Goal: Task Accomplishment & Management: Manage account settings

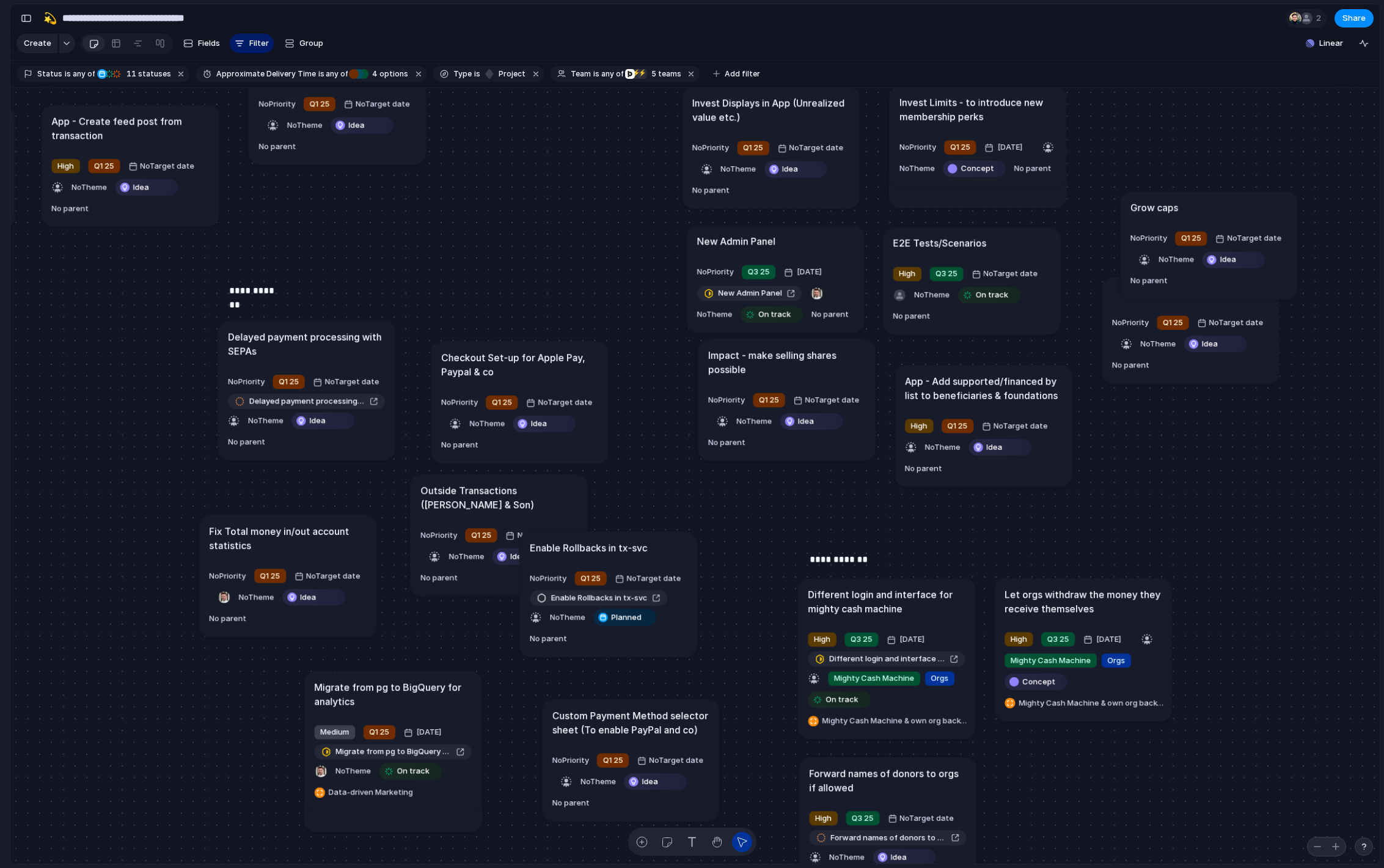
click at [481, 353] on h1 "Checkout Set-up for Apple Pay, Paypal & co" at bounding box center [520, 364] width 157 height 28
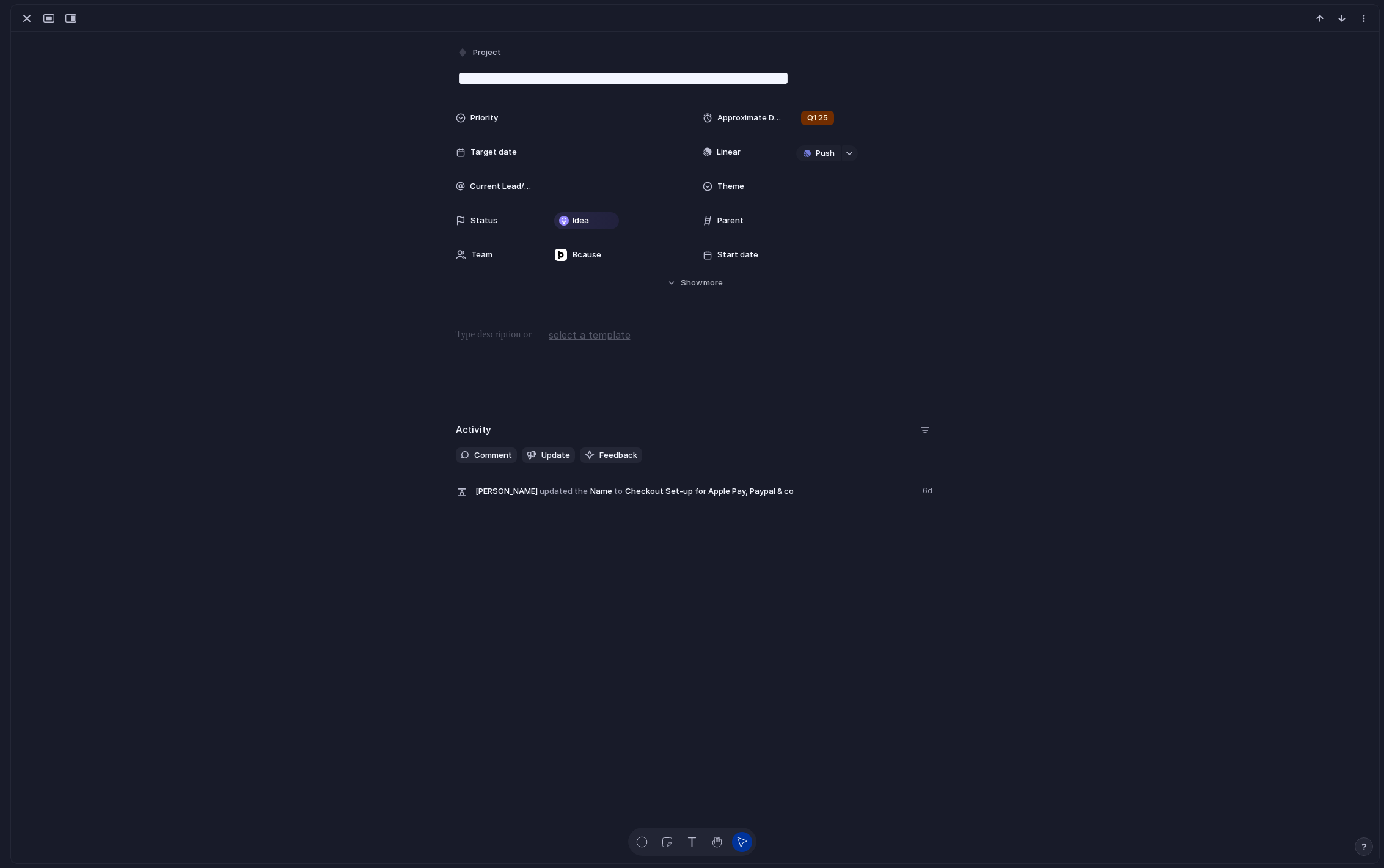
click at [462, 76] on textarea "**********" at bounding box center [695, 78] width 479 height 25
type textarea "**********"
click at [20, 25] on div "button" at bounding box center [27, 18] width 15 height 15
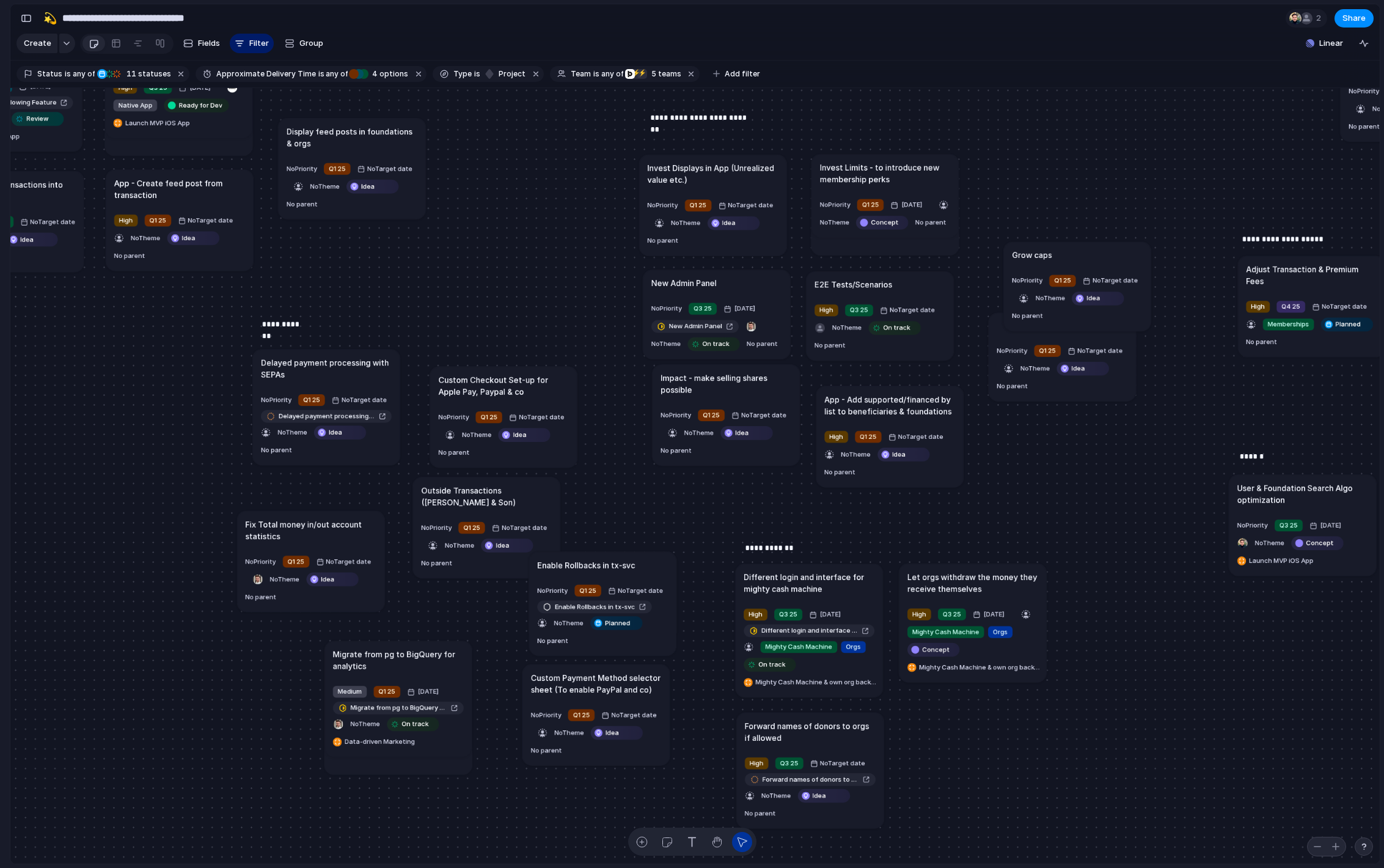
drag, startPoint x: 615, startPoint y: 544, endPoint x: 630, endPoint y: 567, distance: 27.5
click at [631, 567] on article "Enable Rollbacks in tx-svc No Priority Q1 25 No Target date Enable Rollbacks in…" at bounding box center [603, 604] width 147 height 105
click at [596, 623] on span "Planned" at bounding box center [608, 618] width 25 height 10
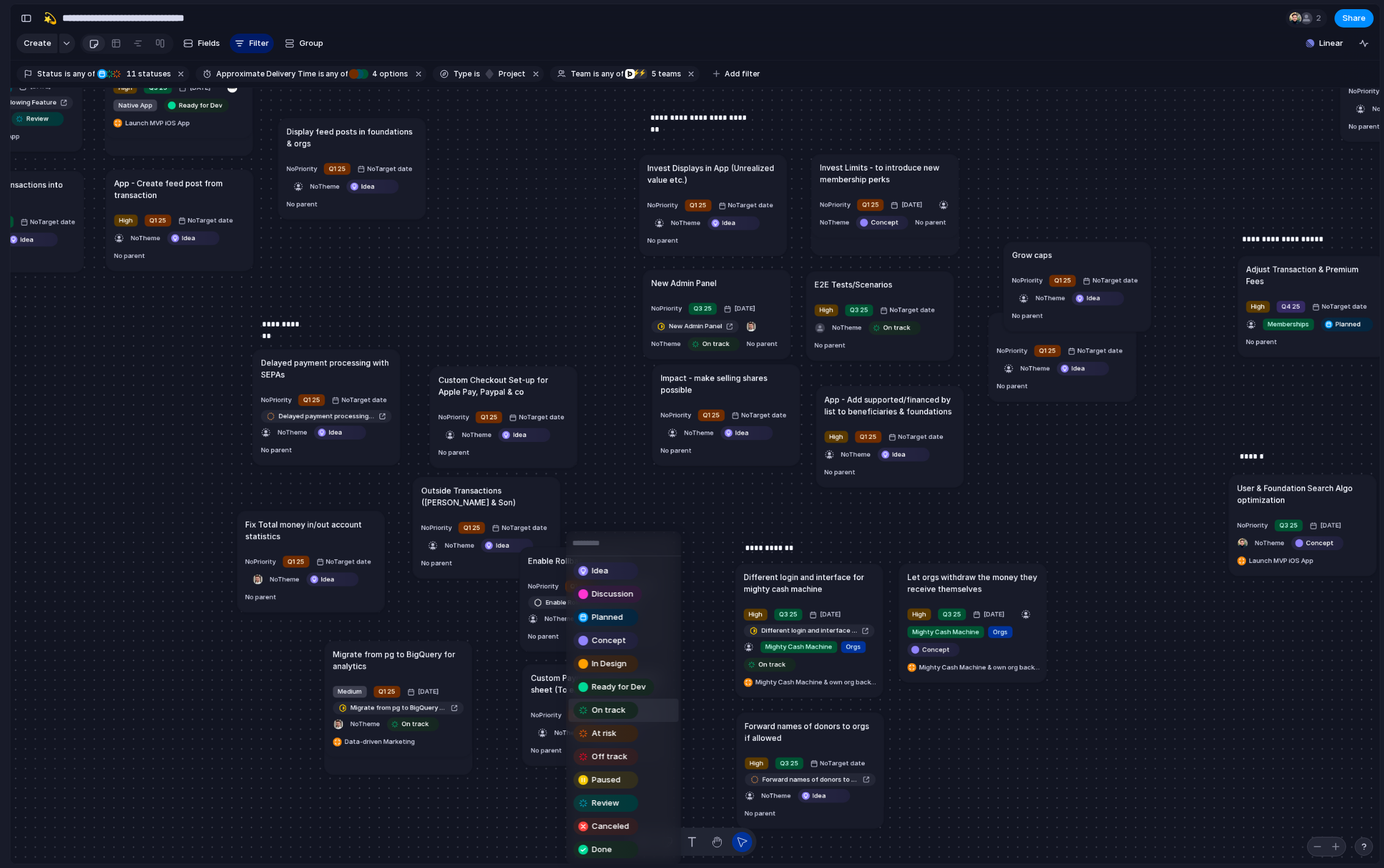
click at [613, 708] on span "On track" at bounding box center [608, 710] width 34 height 12
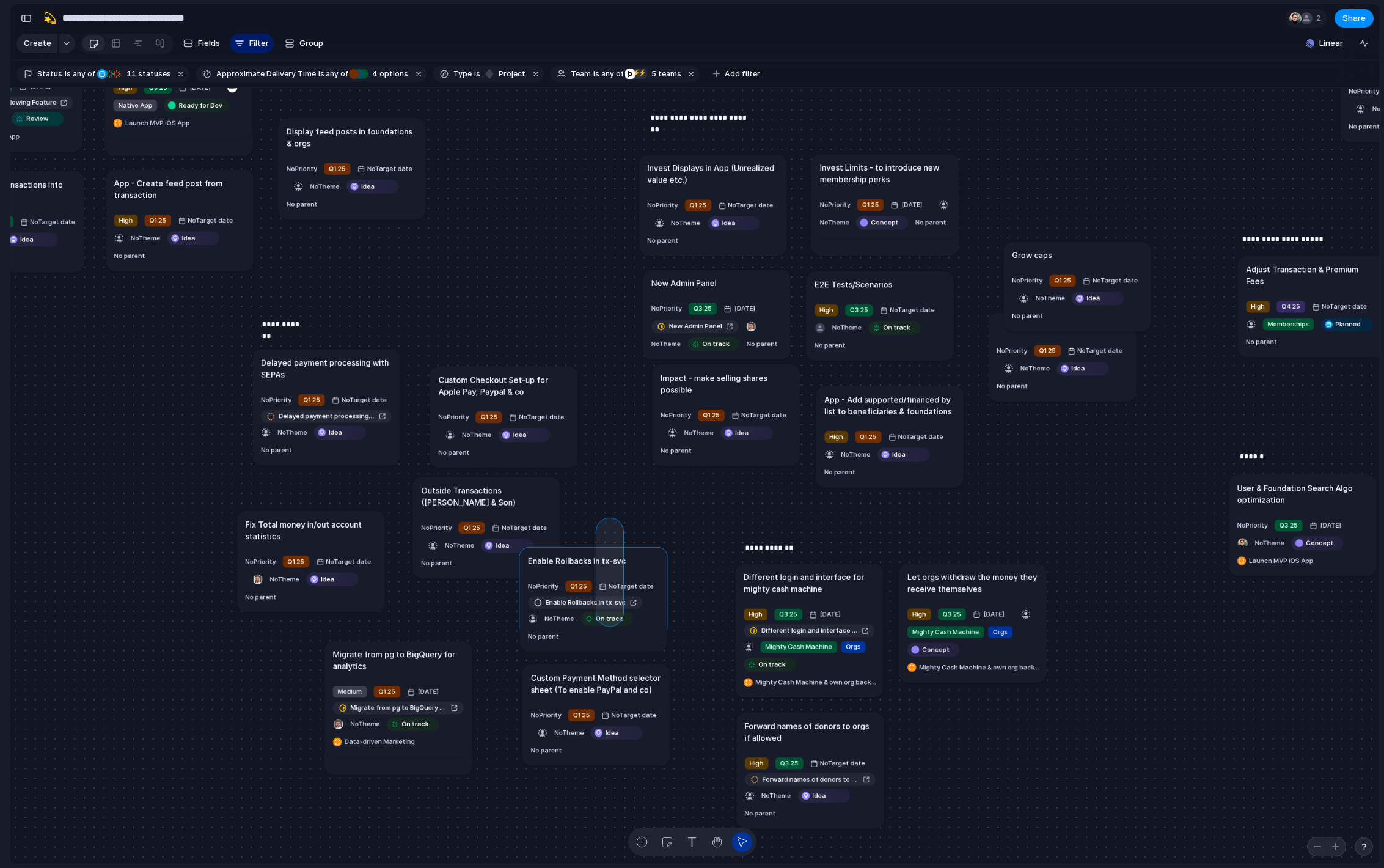
drag, startPoint x: 617, startPoint y: 523, endPoint x: 602, endPoint y: 620, distance: 98.2
click at [602, 620] on div "Send all transactional emails from [DOMAIN_NAME] Medium Q2 25 [DATE] Send all t…" at bounding box center [695, 476] width 1369 height 776
click at [661, 610] on div at bounding box center [594, 591] width 161 height 102
click at [538, 610] on div "button" at bounding box center [533, 615] width 10 height 10
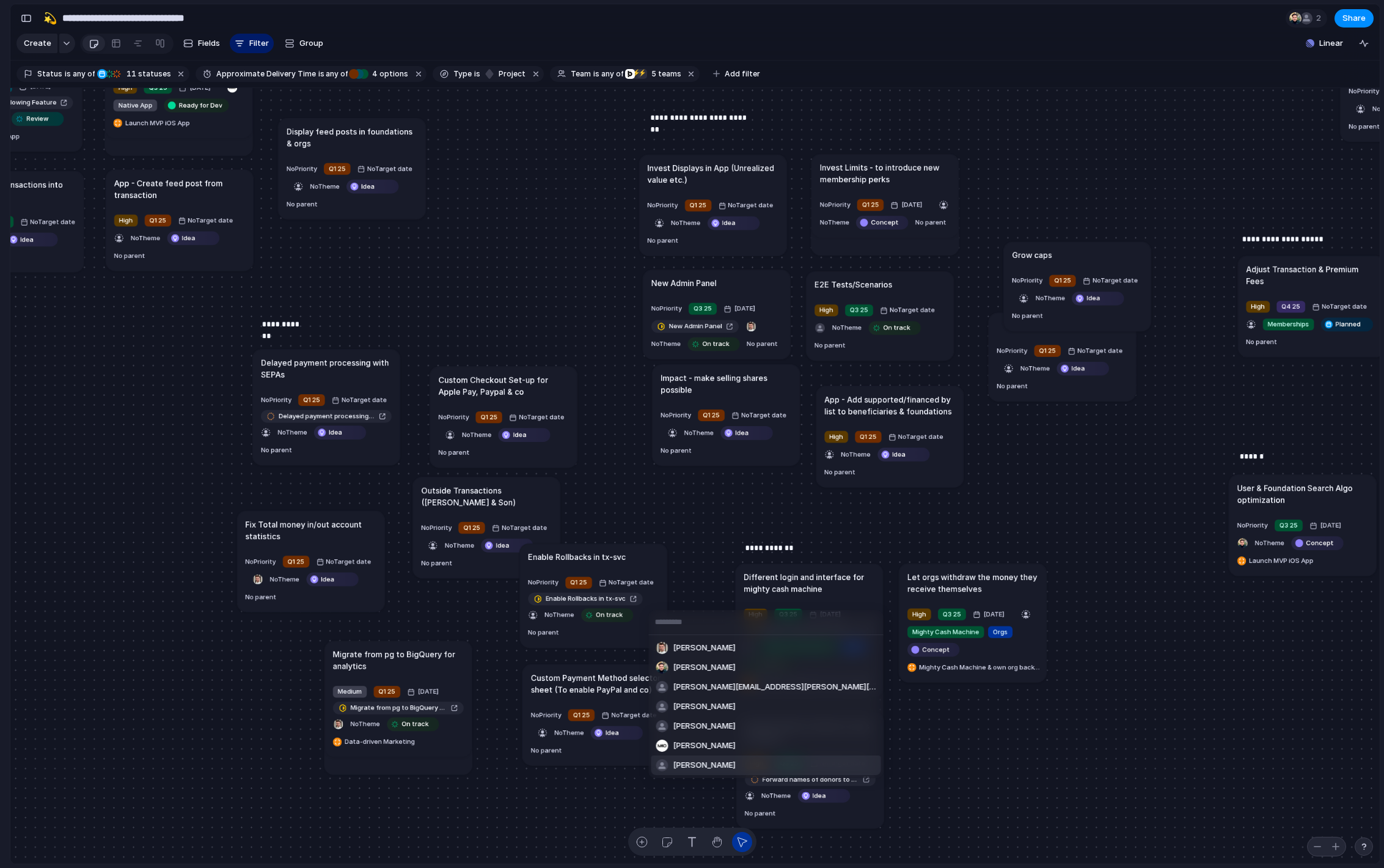
click at [685, 762] on span "[PERSON_NAME]" at bounding box center [704, 765] width 62 height 12
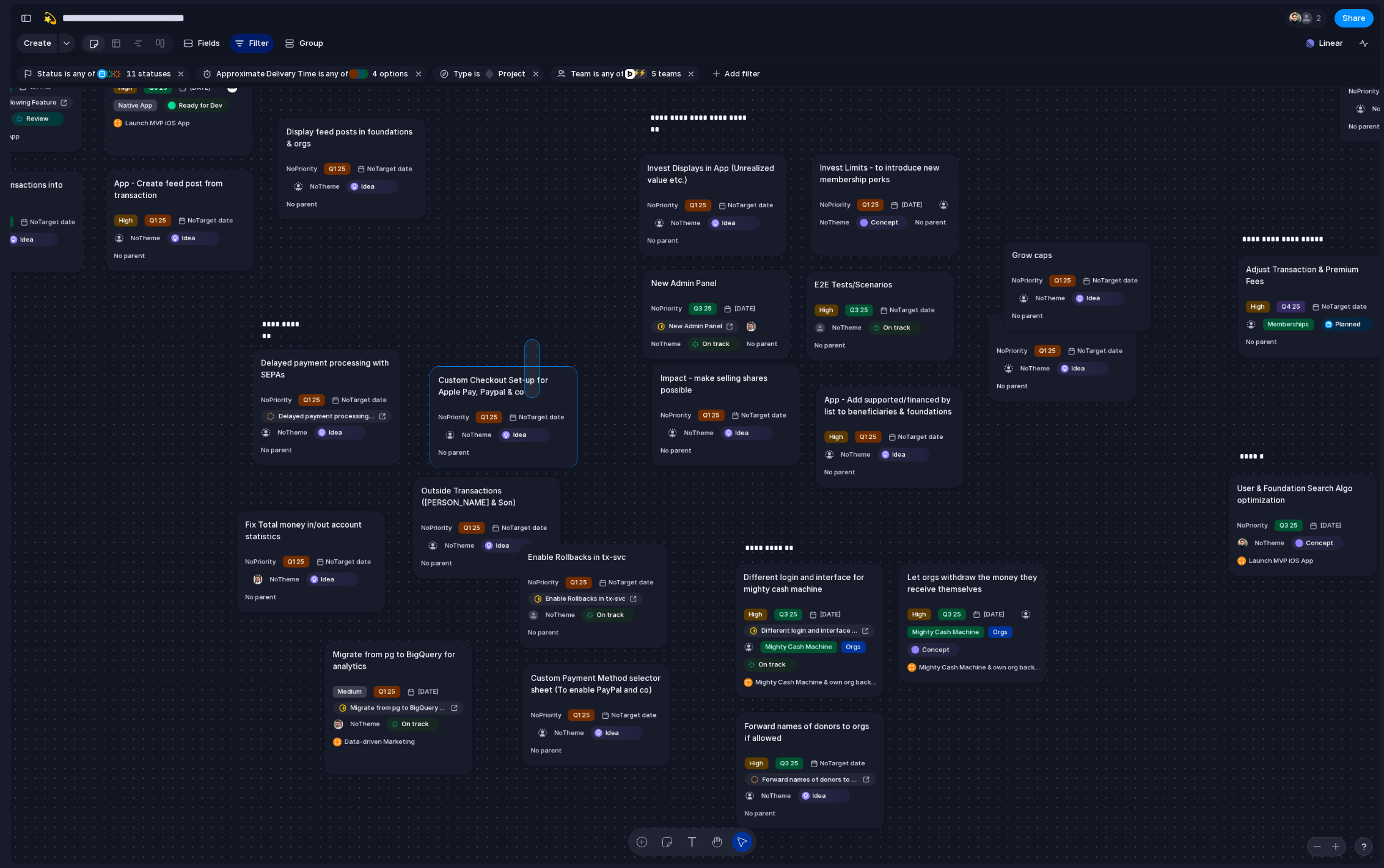
drag, startPoint x: 533, startPoint y: 345, endPoint x: 531, endPoint y: 391, distance: 46.0
click at [531, 391] on div "Send all transactional emails from [DOMAIN_NAME] Medium Q2 25 [DATE] Send all t…" at bounding box center [695, 476] width 1369 height 776
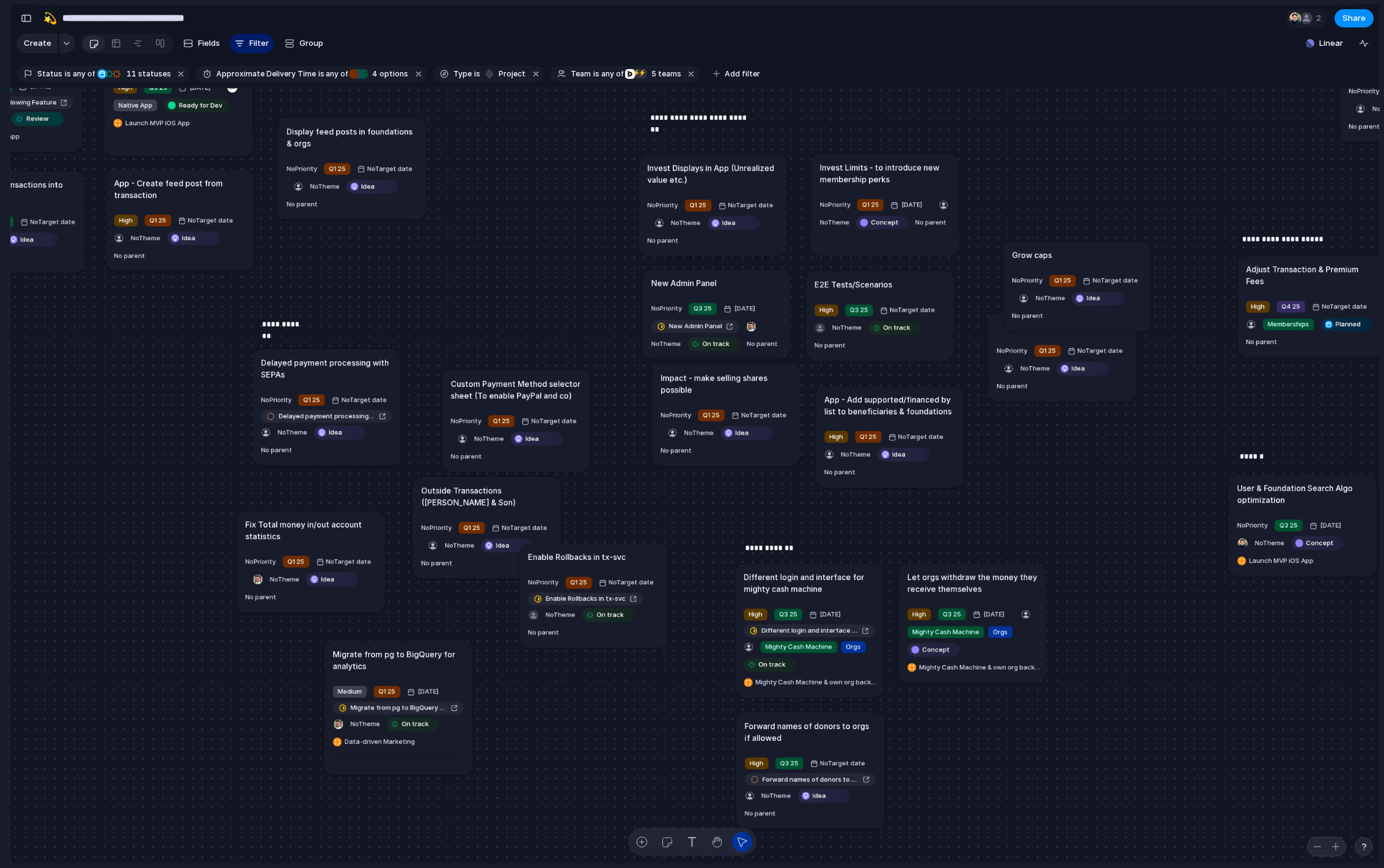
drag, startPoint x: 617, startPoint y: 696, endPoint x: 526, endPoint y: 386, distance: 323.1
click at [526, 386] on article "Custom Payment Method selector sheet (To enable PayPal and co) No Priority Q1 2…" at bounding box center [516, 421] width 147 height 102
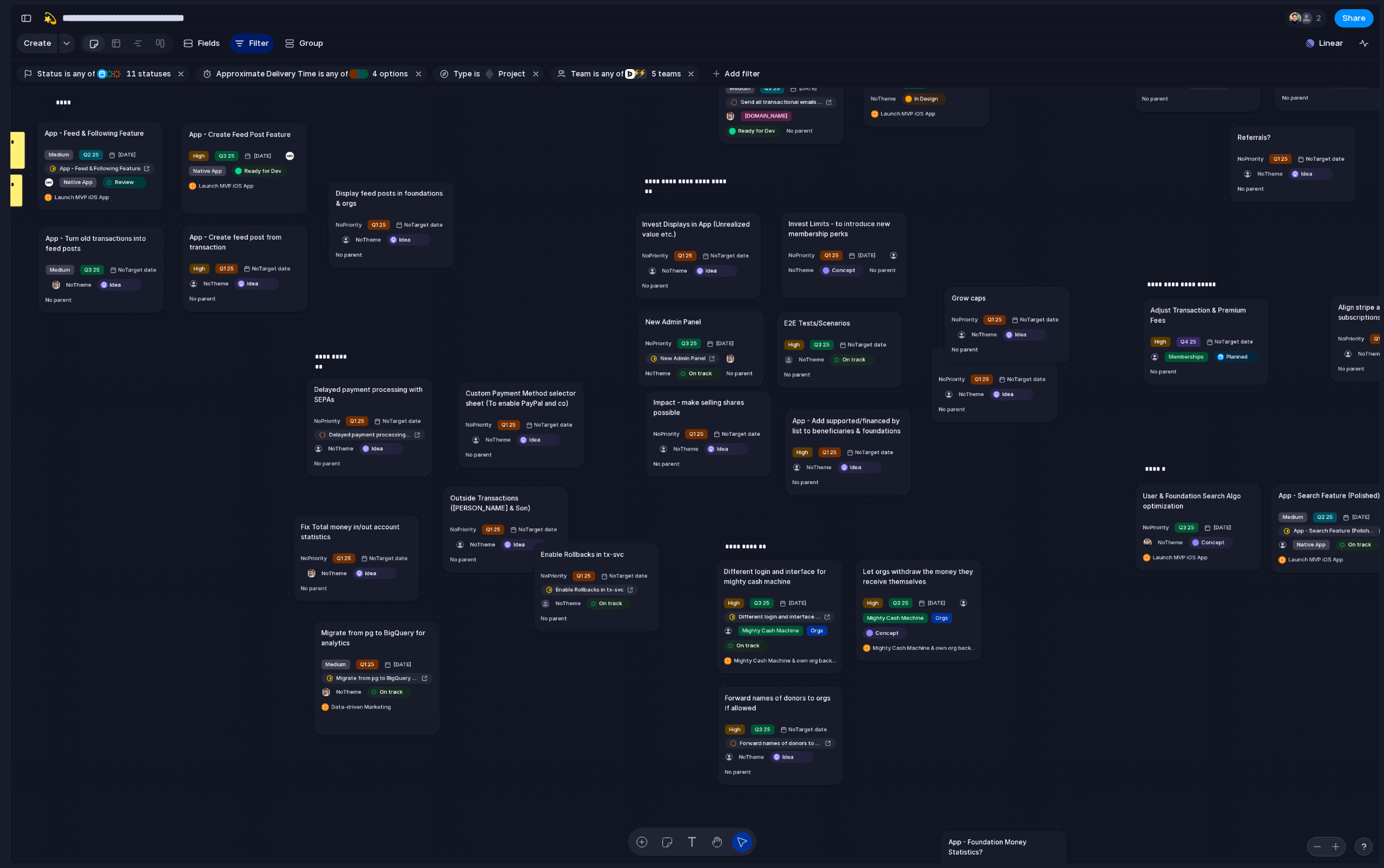
drag, startPoint x: 451, startPoint y: 635, endPoint x: 387, endPoint y: 627, distance: 64.5
click at [387, 627] on h1 "Migrate from pg to BigQuery for analytics" at bounding box center [378, 637] width 111 height 20
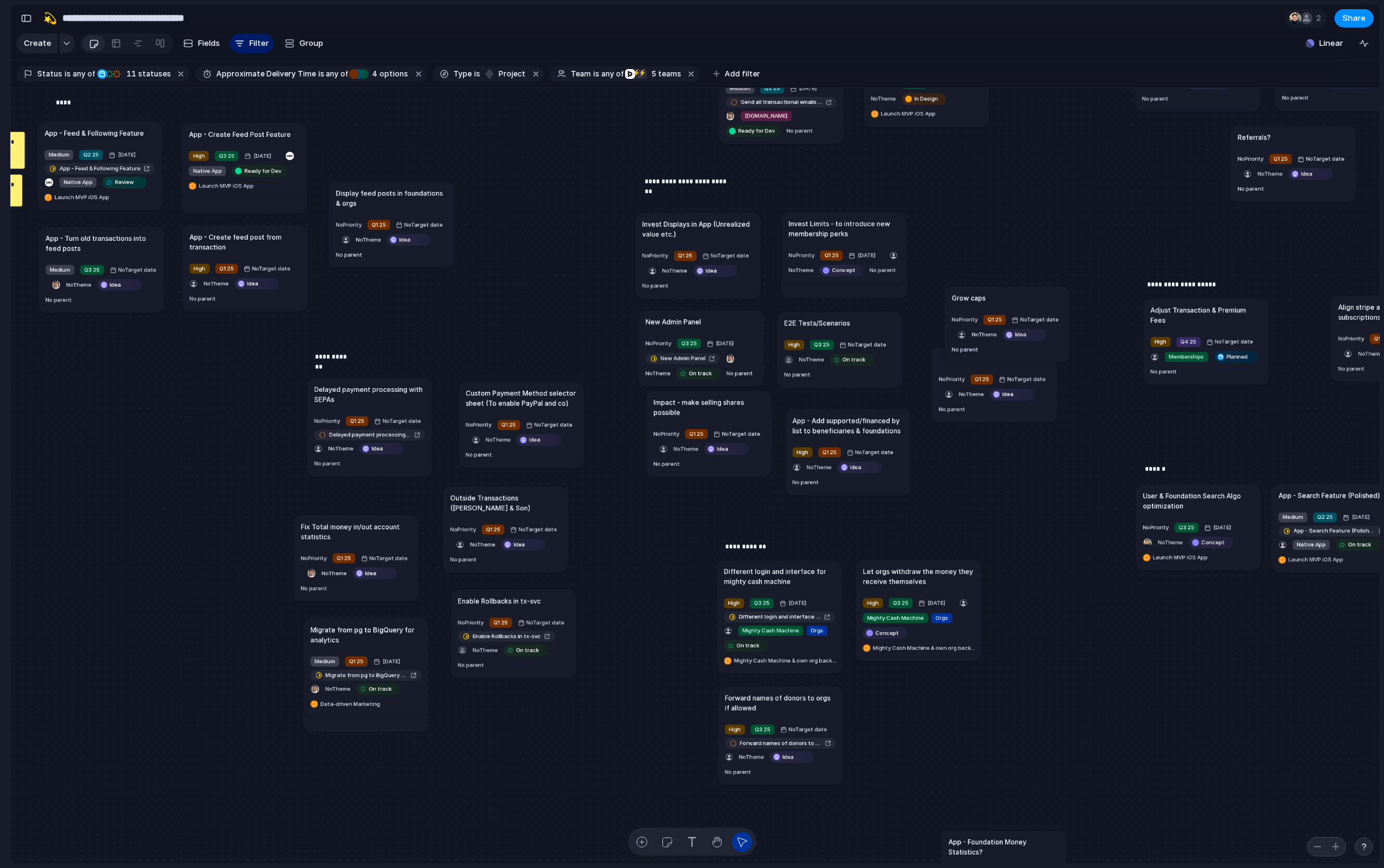
drag, startPoint x: 609, startPoint y: 558, endPoint x: 524, endPoint y: 605, distance: 97.1
click at [524, 605] on h1 "Enable Rollbacks in tx-svc" at bounding box center [499, 600] width 83 height 10
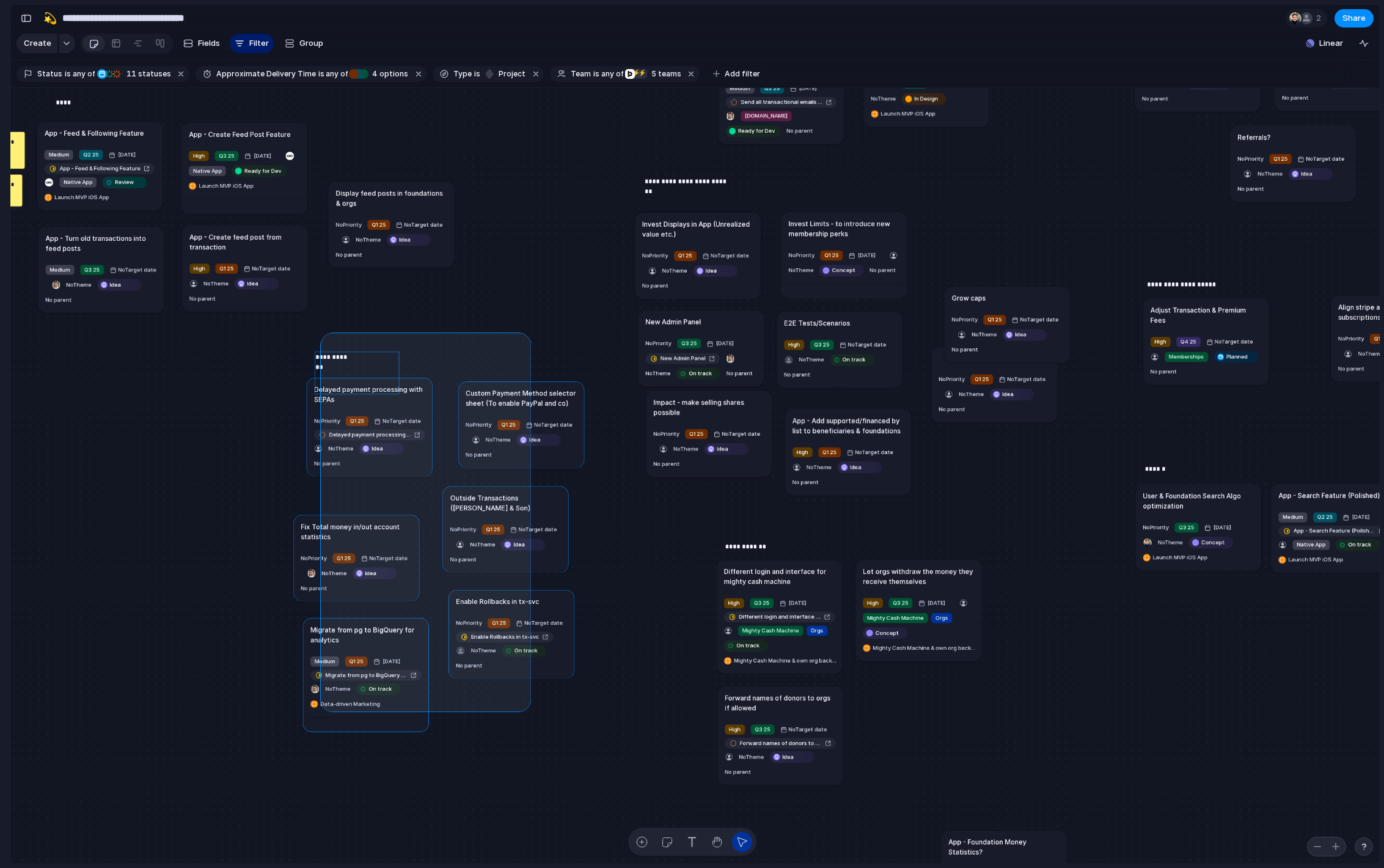
drag, startPoint x: 346, startPoint y: 367, endPoint x: 528, endPoint y: 707, distance: 385.6
click at [528, 707] on div "Send all transactional emails from [DOMAIN_NAME] Medium Q2 25 [DATE] Send all t…" at bounding box center [695, 476] width 1369 height 776
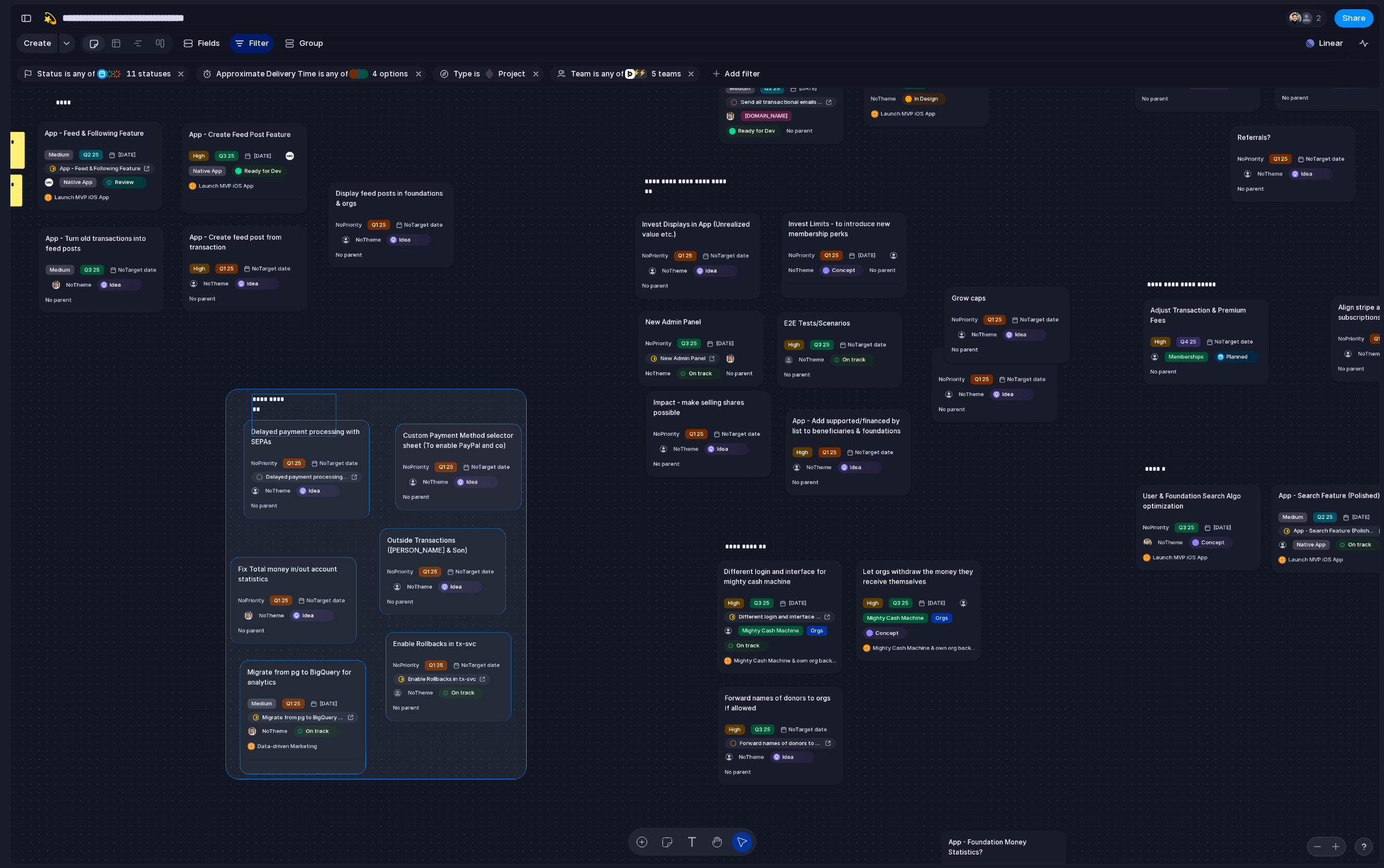
drag, startPoint x: 521, startPoint y: 510, endPoint x: 468, endPoint y: 542, distance: 61.9
click at [468, 542] on div at bounding box center [375, 584] width 301 height 390
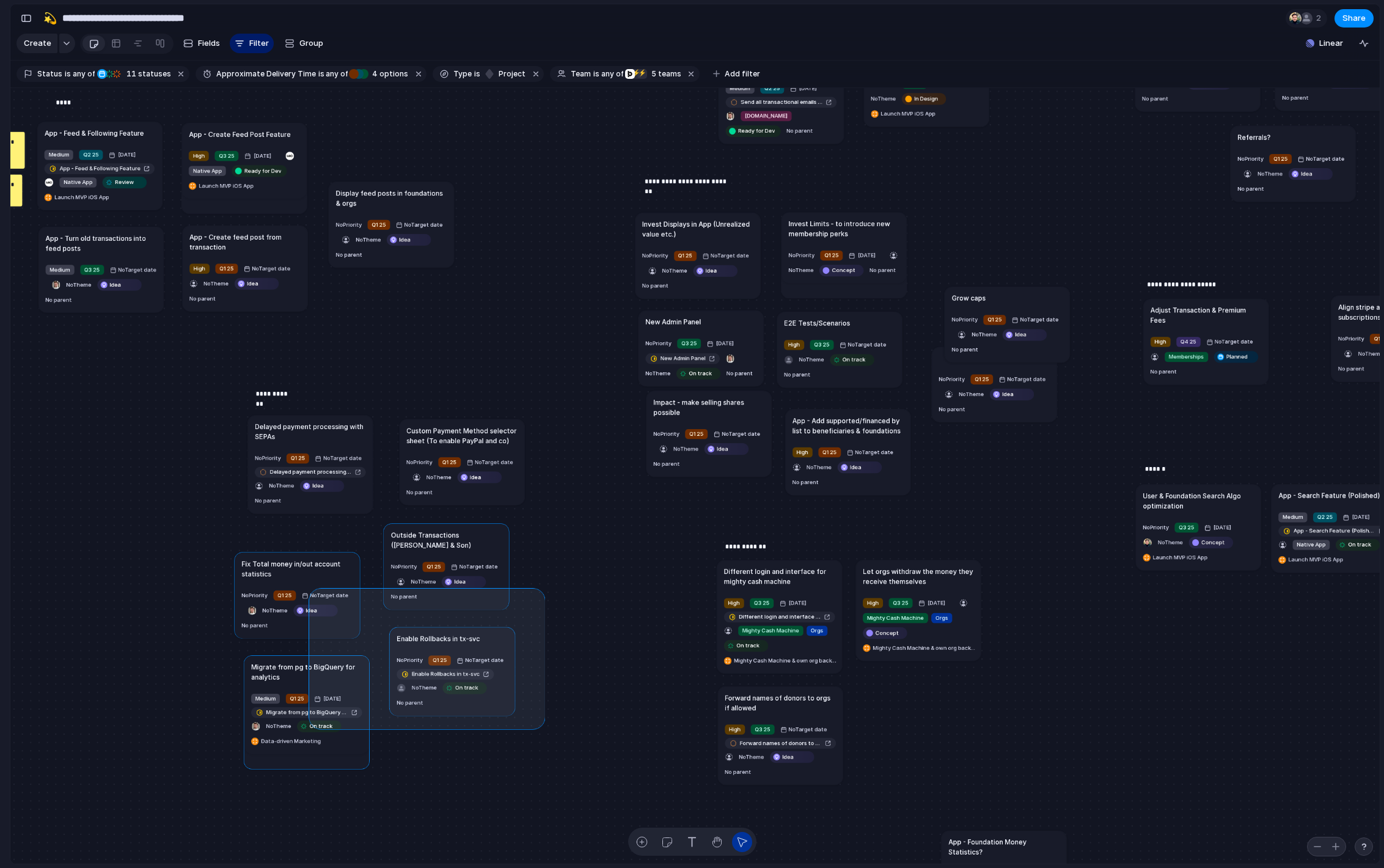
drag, startPoint x: 518, startPoint y: 717, endPoint x: 311, endPoint y: 581, distance: 247.7
click at [311, 581] on div "Send all transactional emails from [DOMAIN_NAME] Medium Q2 25 [DATE] Send all t…" at bounding box center [695, 476] width 1369 height 776
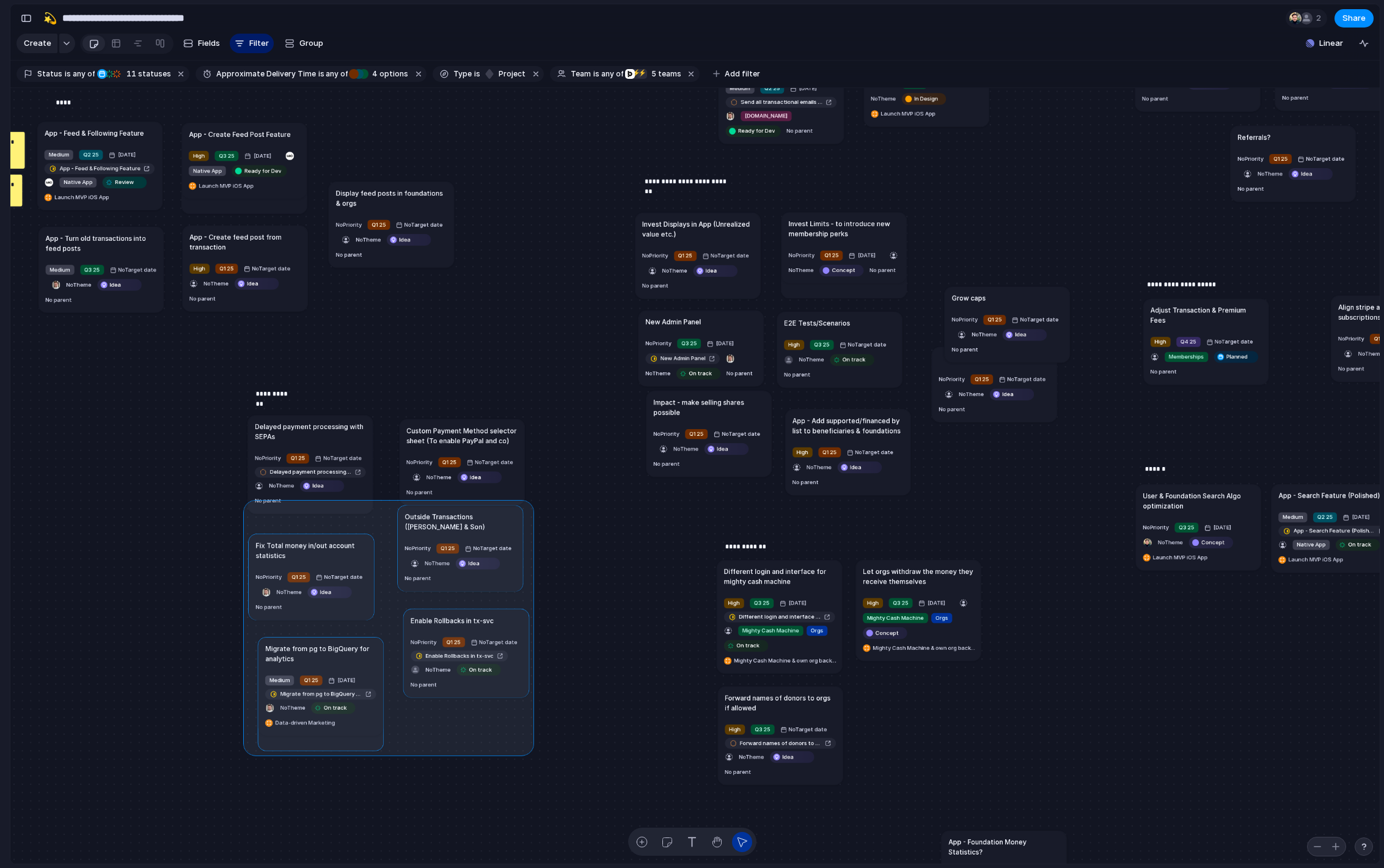
drag, startPoint x: 342, startPoint y: 576, endPoint x: 356, endPoint y: 560, distance: 21.3
click at [356, 560] on div at bounding box center [388, 627] width 291 height 256
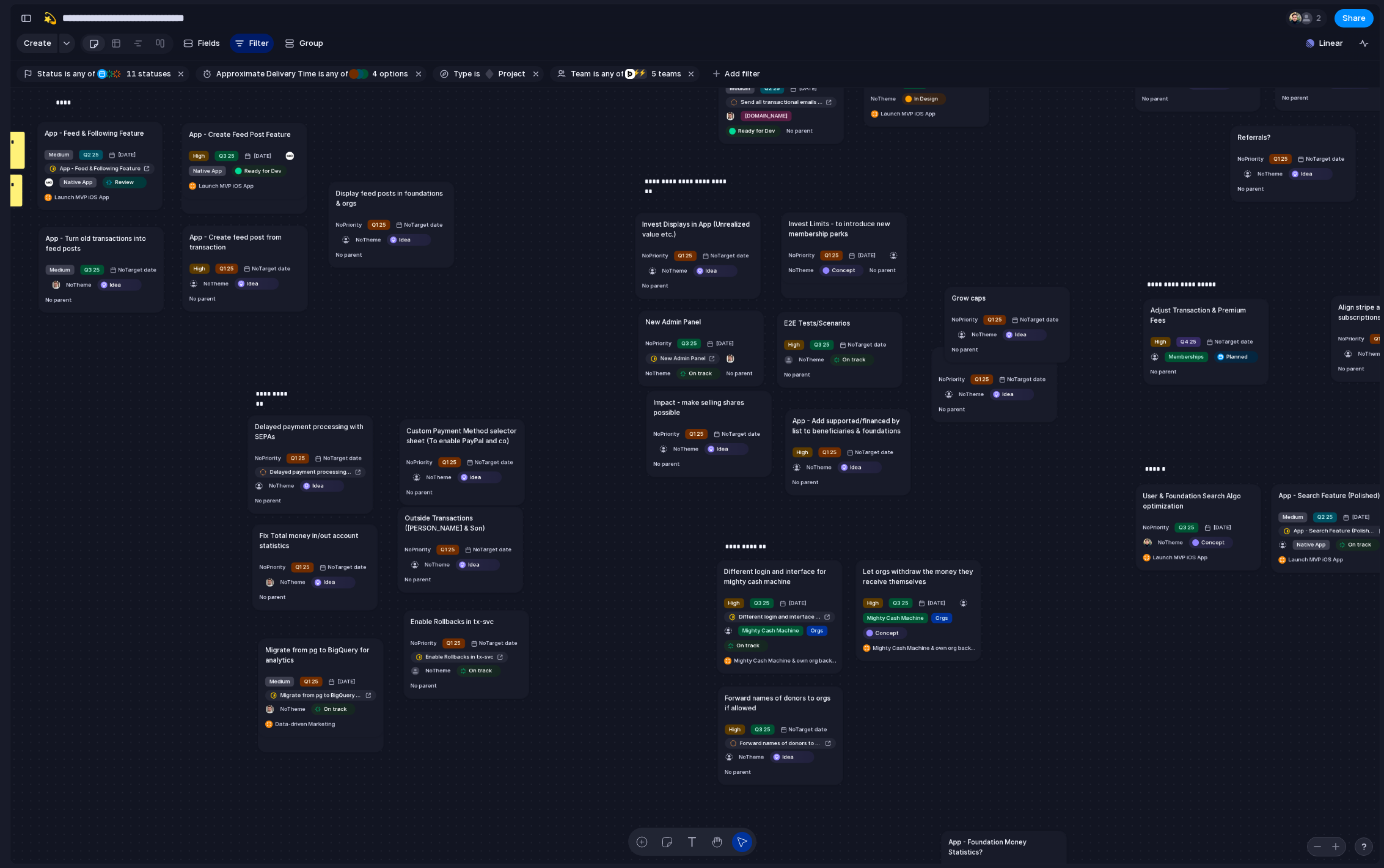
drag, startPoint x: 355, startPoint y: 536, endPoint x: 357, endPoint y: 526, distance: 10.2
click at [357, 526] on article "Fix Total money in/out account statistics No Priority Q1 25 No Target date No T…" at bounding box center [314, 566] width 125 height 86
drag, startPoint x: 450, startPoint y: 545, endPoint x: 451, endPoint y: 555, distance: 10.0
drag, startPoint x: 340, startPoint y: 652, endPoint x: 337, endPoint y: 630, distance: 22.2
click at [337, 630] on h1 "Migrate from pg to BigQuery for analytics" at bounding box center [318, 632] width 111 height 20
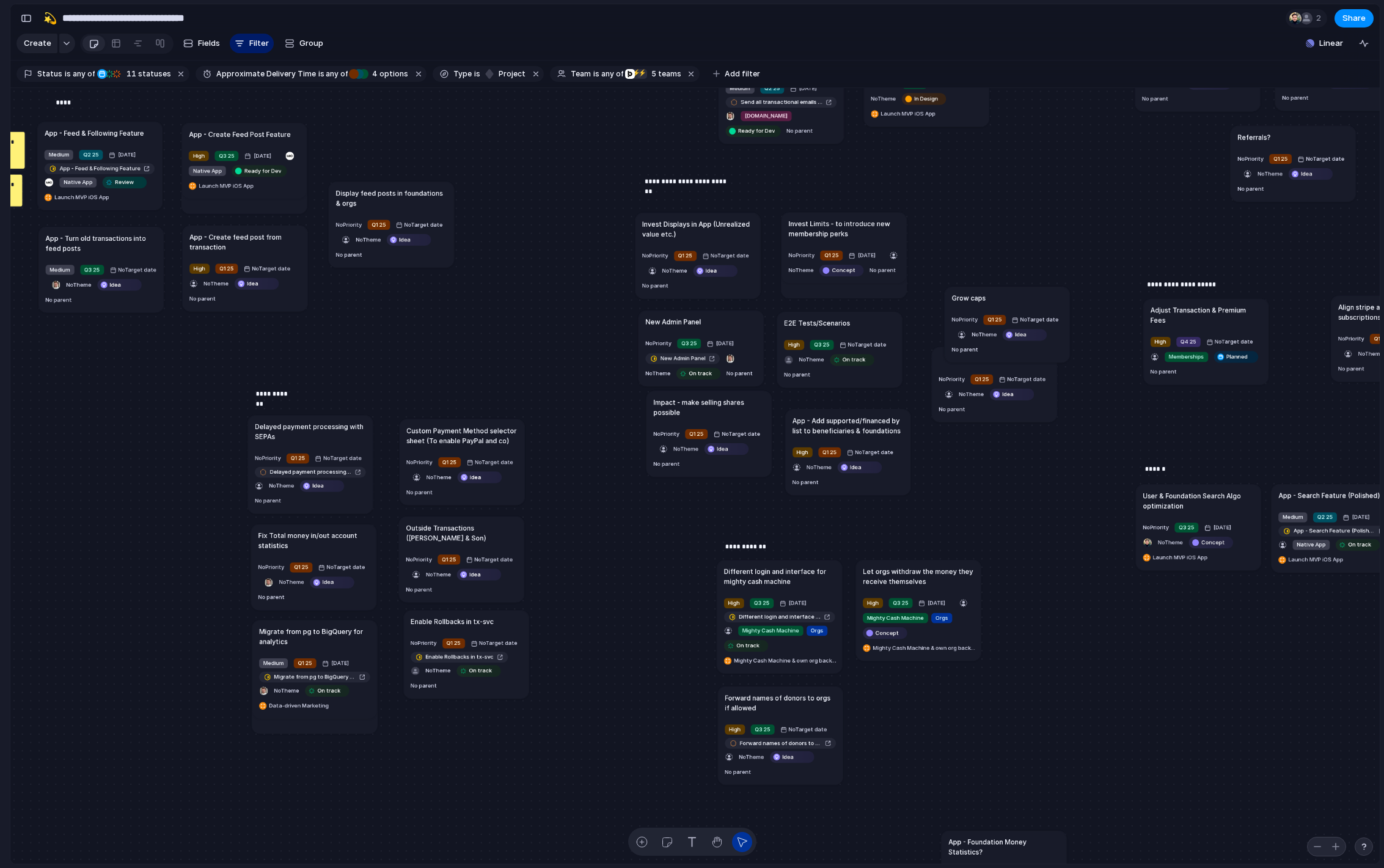
click at [333, 634] on h1 "Migrate from pg to BigQuery for analytics" at bounding box center [314, 636] width 111 height 20
click at [436, 619] on h1 "Enable Rollbacks in tx-svc" at bounding box center [444, 623] width 83 height 10
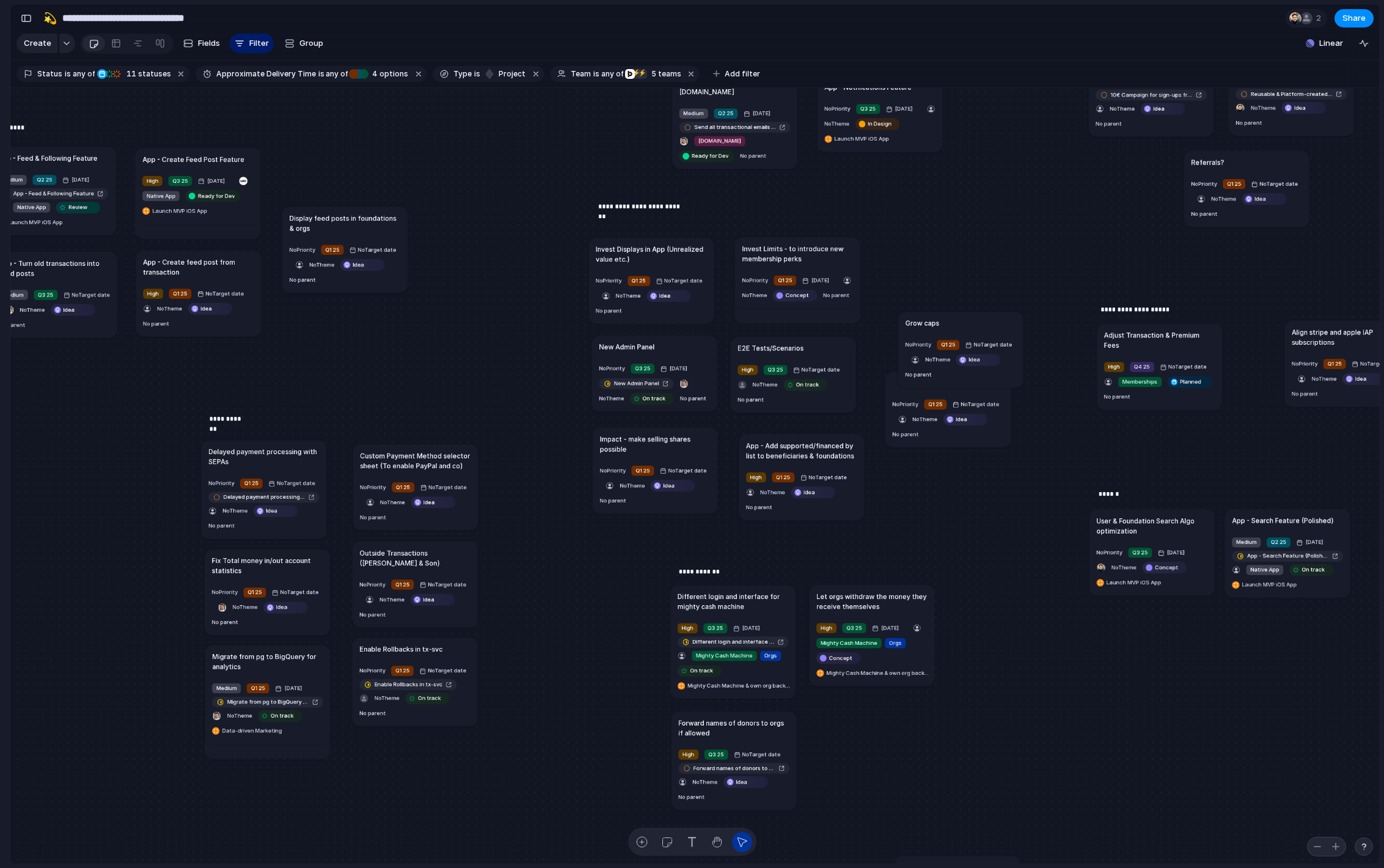
drag, startPoint x: 671, startPoint y: 427, endPoint x: 664, endPoint y: 437, distance: 12.2
click at [664, 437] on h1 "Impact - make selling shares possible" at bounding box center [655, 443] width 111 height 20
drag, startPoint x: 943, startPoint y: 322, endPoint x: 932, endPoint y: 287, distance: 36.7
click at [932, 284] on div "Grow caps" at bounding box center [950, 285] width 111 height 10
drag, startPoint x: 1027, startPoint y: 410, endPoint x: 957, endPoint y: 395, distance: 71.6
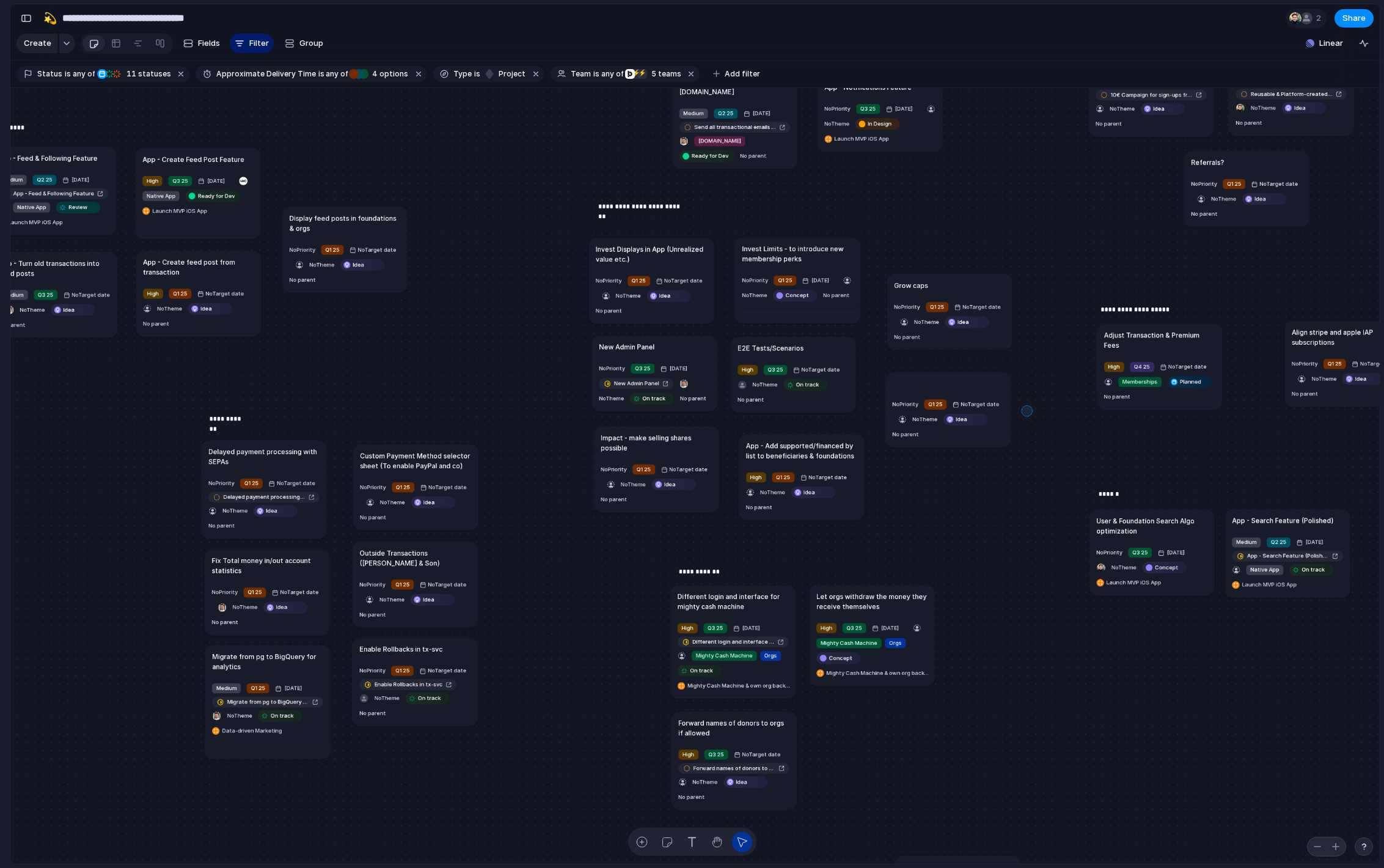
click at [957, 396] on div "Send all transactional emails from [DOMAIN_NAME] Medium Q2 25 [DATE] Send all t…" at bounding box center [695, 476] width 1369 height 776
click at [979, 423] on ul "Delete" at bounding box center [994, 412] width 75 height 25
click at [985, 410] on span "Delete" at bounding box center [977, 412] width 25 height 12
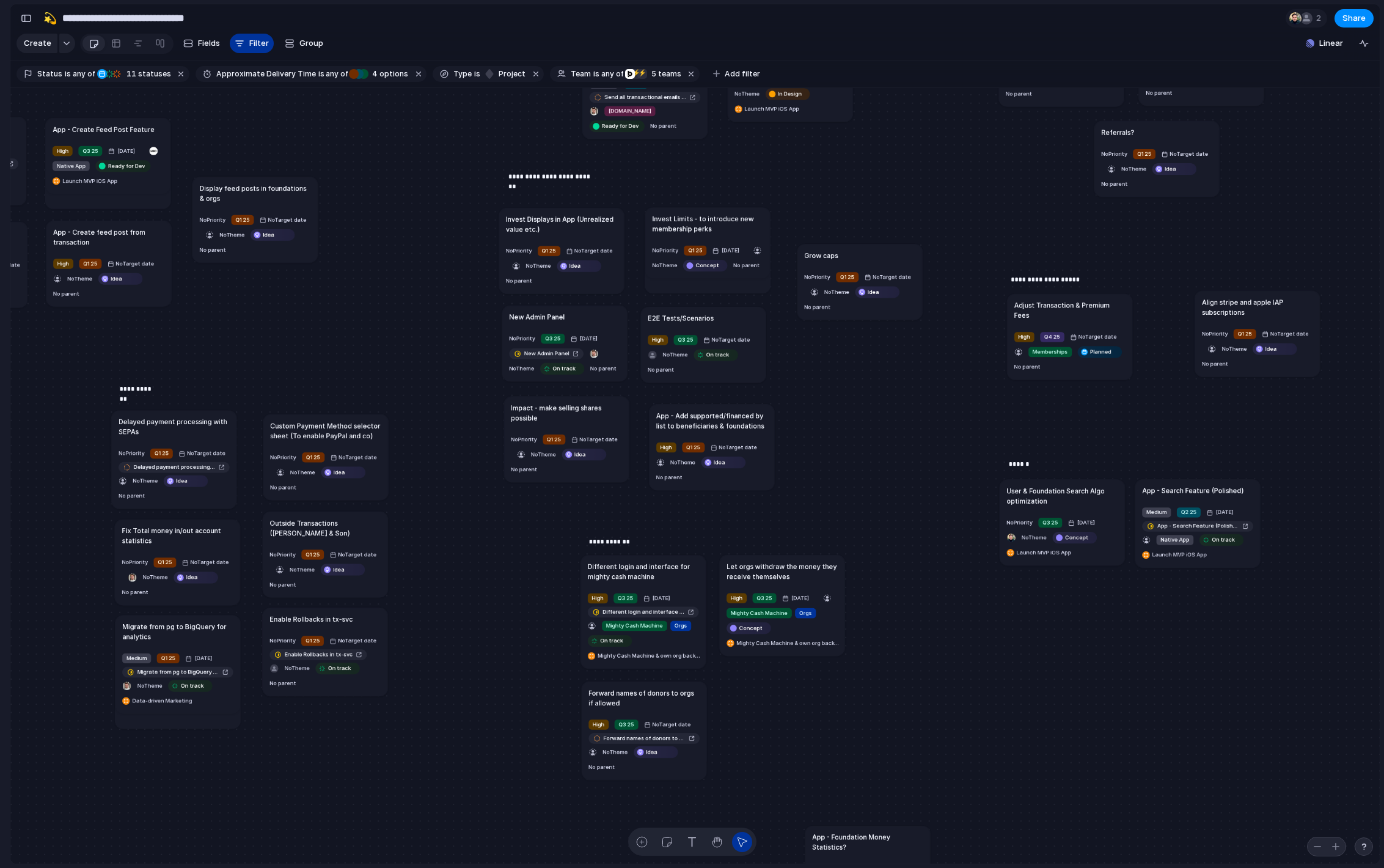
click at [246, 39] on button "Filter" at bounding box center [252, 43] width 44 height 20
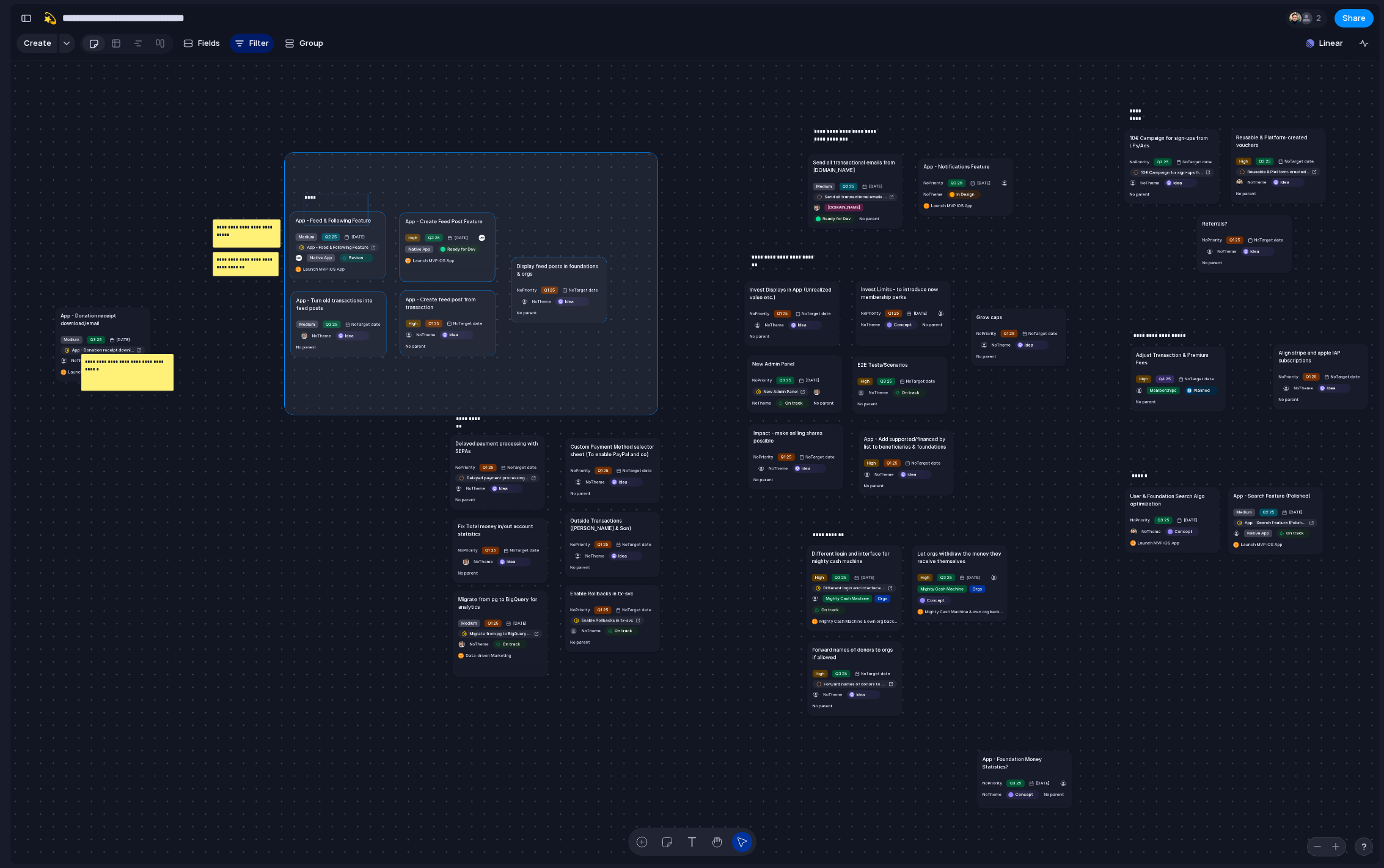
drag, startPoint x: 369, startPoint y: 224, endPoint x: 655, endPoint y: 407, distance: 339.5
click at [655, 407] on div "Send all transactional emails from [DOMAIN_NAME] Medium Q2 25 [DATE] Send all t…" at bounding box center [695, 462] width 1369 height 803
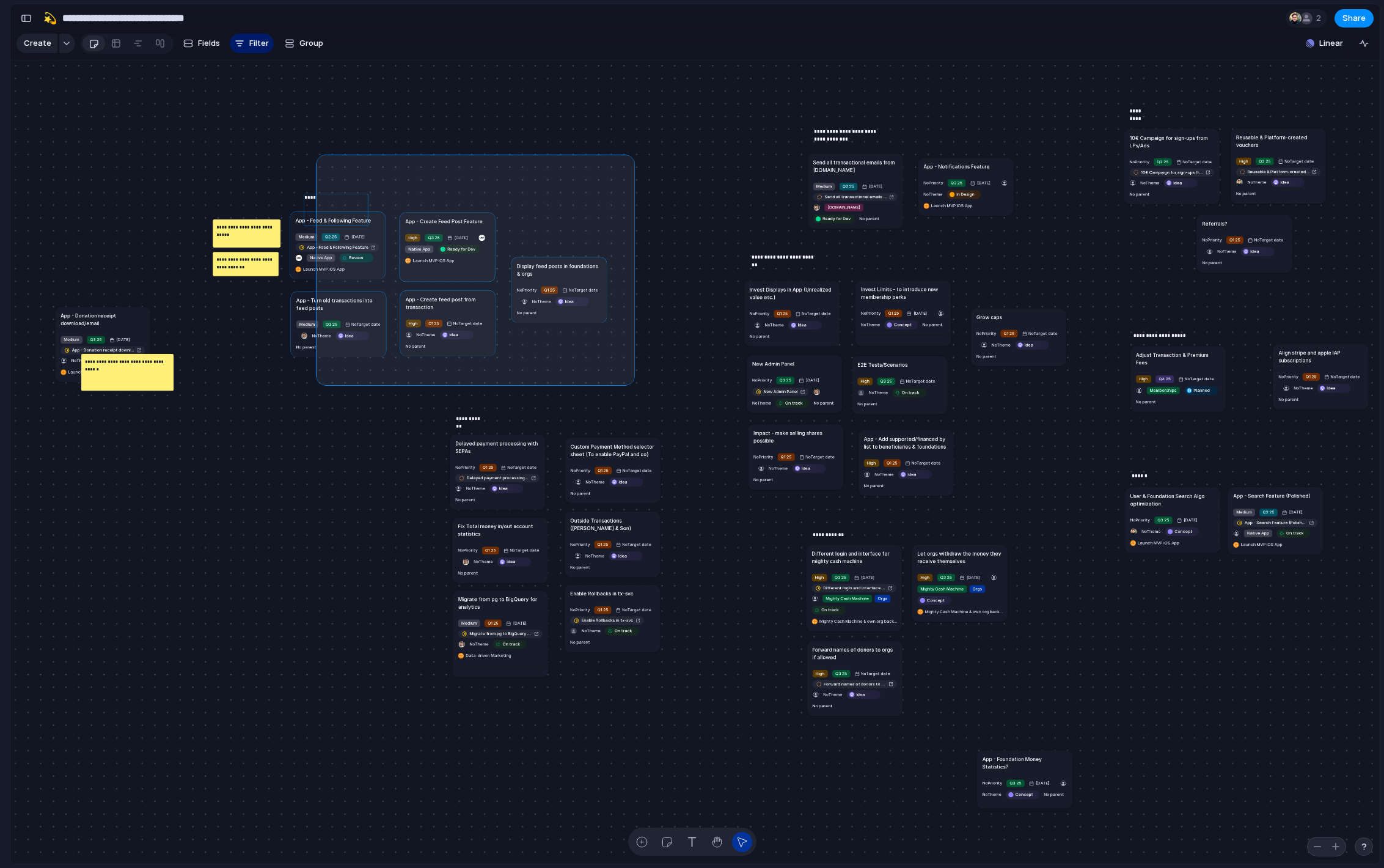
drag, startPoint x: 631, startPoint y: 381, endPoint x: 320, endPoint y: 158, distance: 382.7
click at [320, 158] on div "Send all transactional emails from [DOMAIN_NAME] Medium Q2 25 [DATE] Send all t…" at bounding box center [695, 462] width 1369 height 803
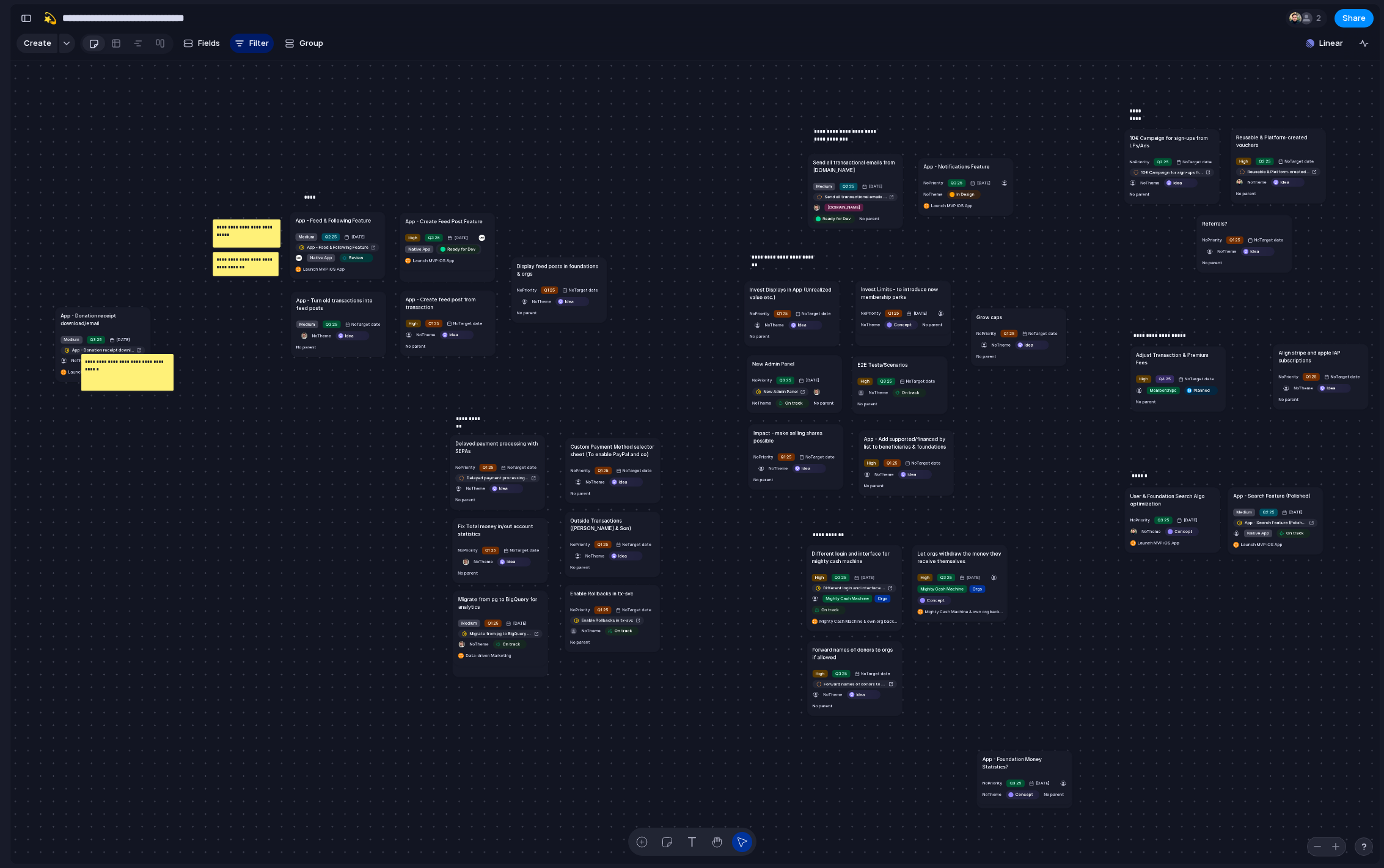
click at [447, 251] on span "Ready for Dev" at bounding box center [461, 248] width 28 height 6
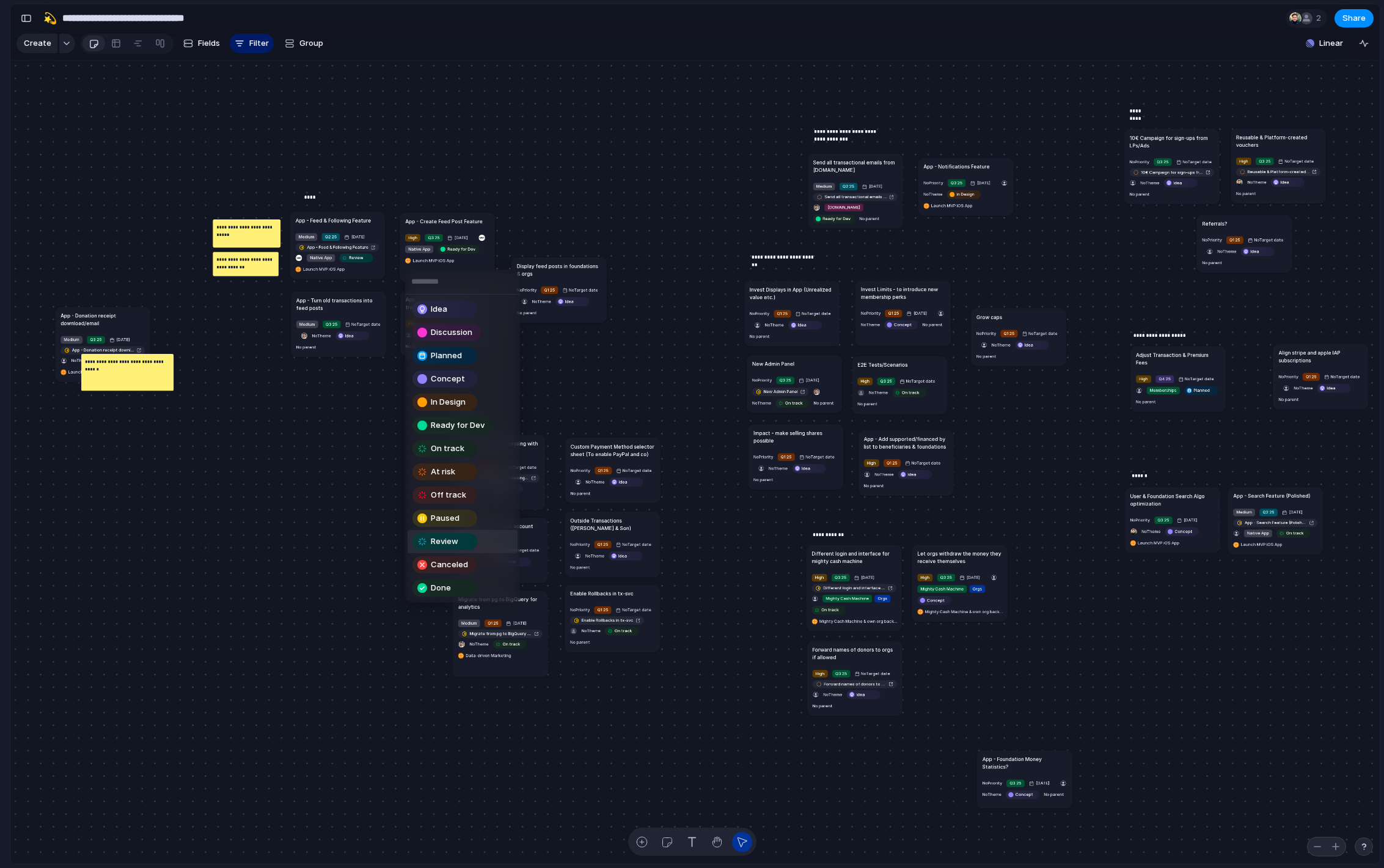
click at [467, 540] on div "Review" at bounding box center [445, 541] width 62 height 15
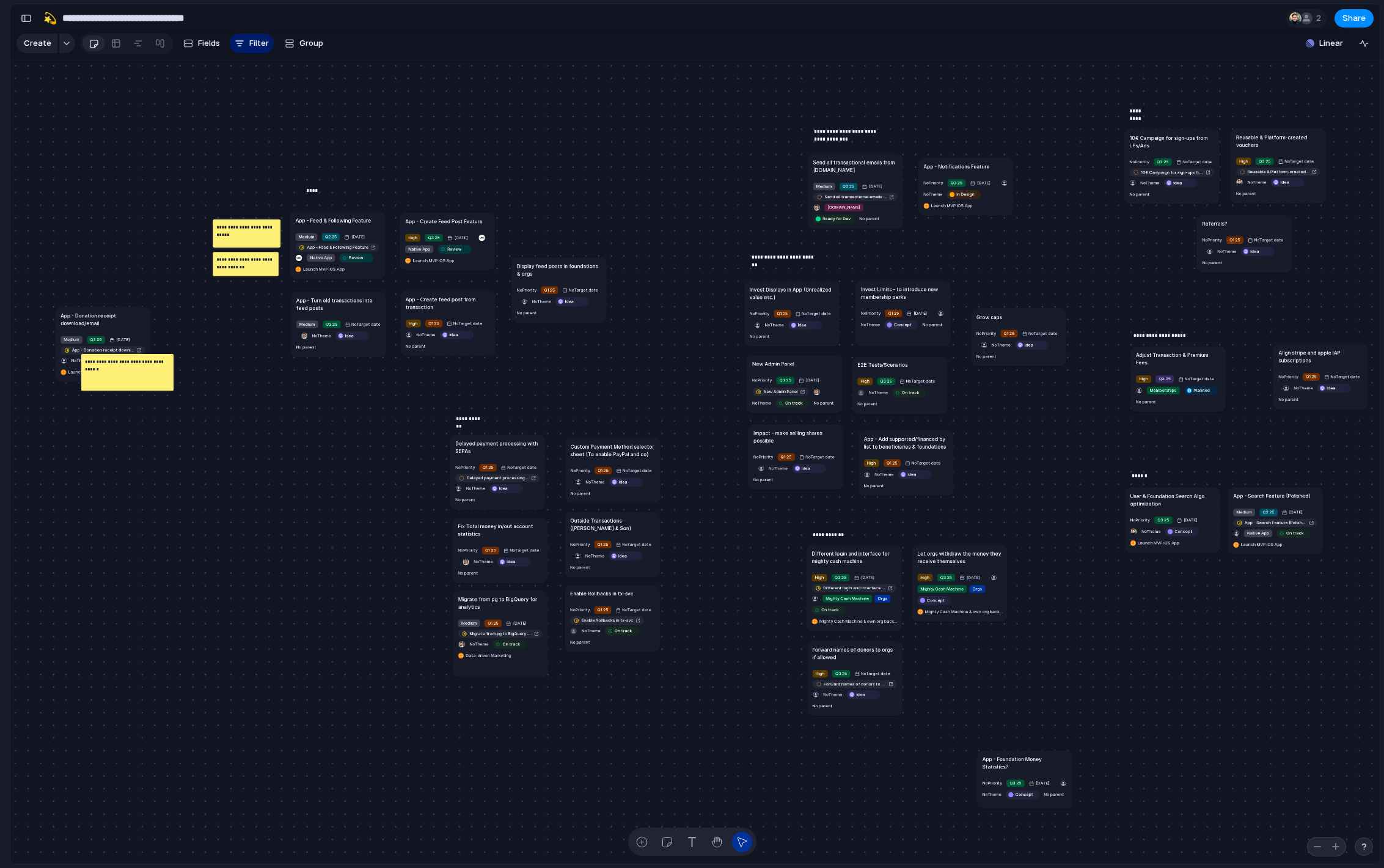
drag, startPoint x: 355, startPoint y: 217, endPoint x: 355, endPoint y: 210, distance: 7.0
click at [355, 210] on div "****" at bounding box center [339, 202] width 64 height 32
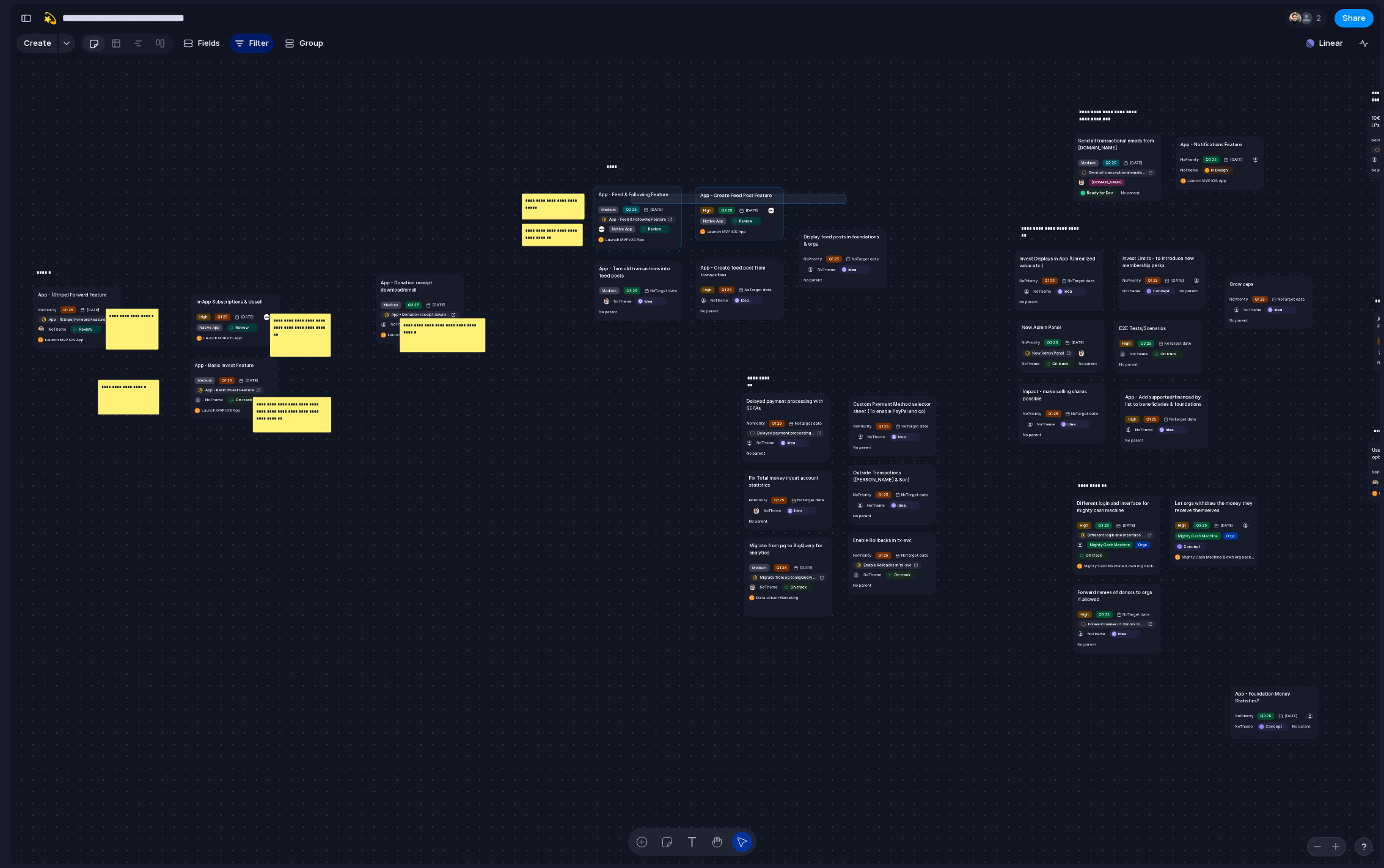
drag, startPoint x: 843, startPoint y: 200, endPoint x: 635, endPoint y: 197, distance: 208.0
click at [635, 197] on div "Send all transactional emails from [DOMAIN_NAME] Medium Q2 25 [DATE] Send all t…" at bounding box center [695, 462] width 1369 height 803
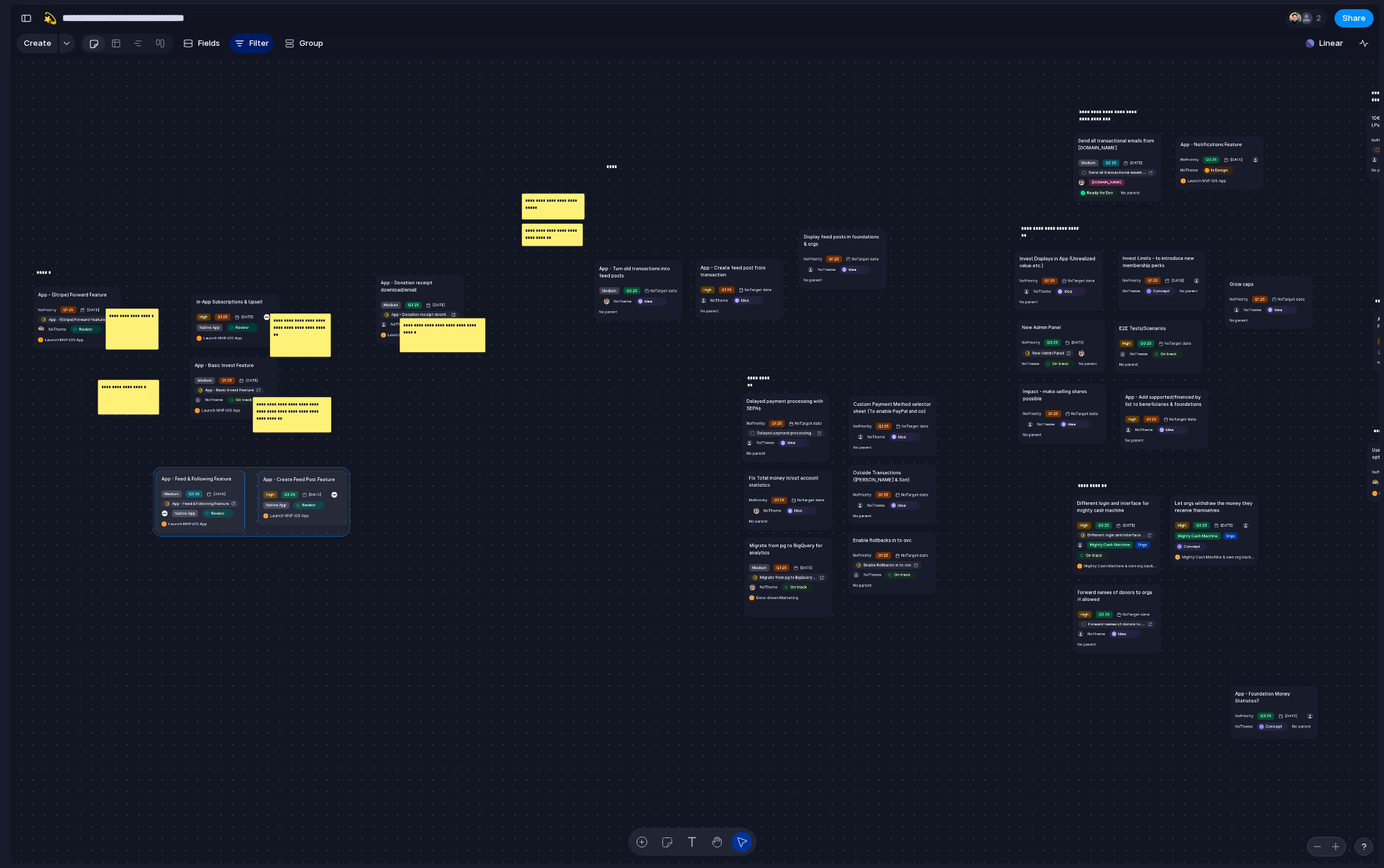
drag, startPoint x: 730, startPoint y: 194, endPoint x: 260, endPoint y: 466, distance: 543.0
click at [260, 466] on div at bounding box center [251, 500] width 197 height 70
drag, startPoint x: 379, startPoint y: 488, endPoint x: 106, endPoint y: 491, distance: 273.0
click at [106, 491] on div "Send all transactional emails from [DOMAIN_NAME] Medium Q2 25 [DATE] Send all t…" at bounding box center [215, 609] width 658 height 387
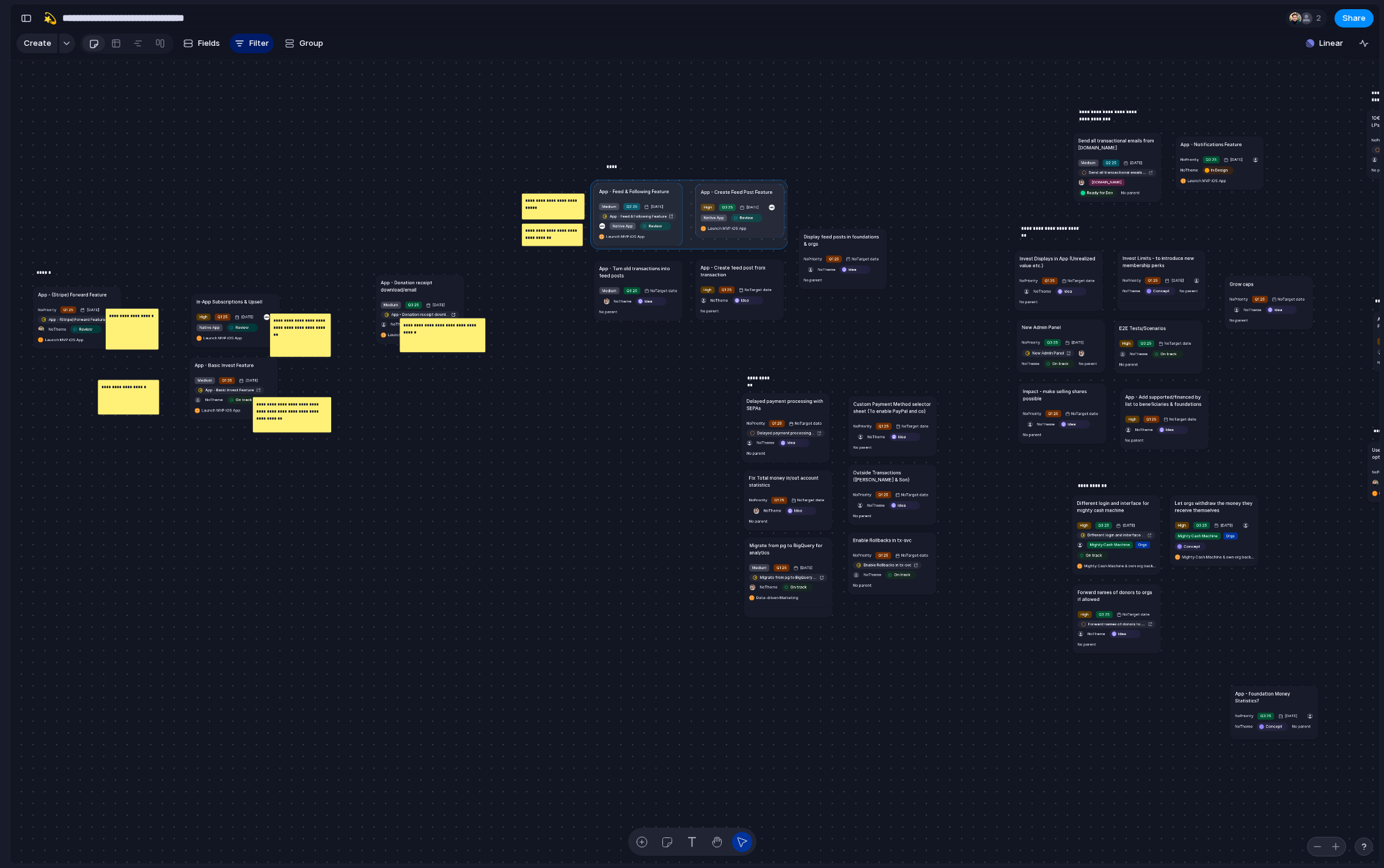
drag, startPoint x: 188, startPoint y: 464, endPoint x: 660, endPoint y: 192, distance: 544.8
click at [660, 192] on div at bounding box center [689, 214] width 197 height 70
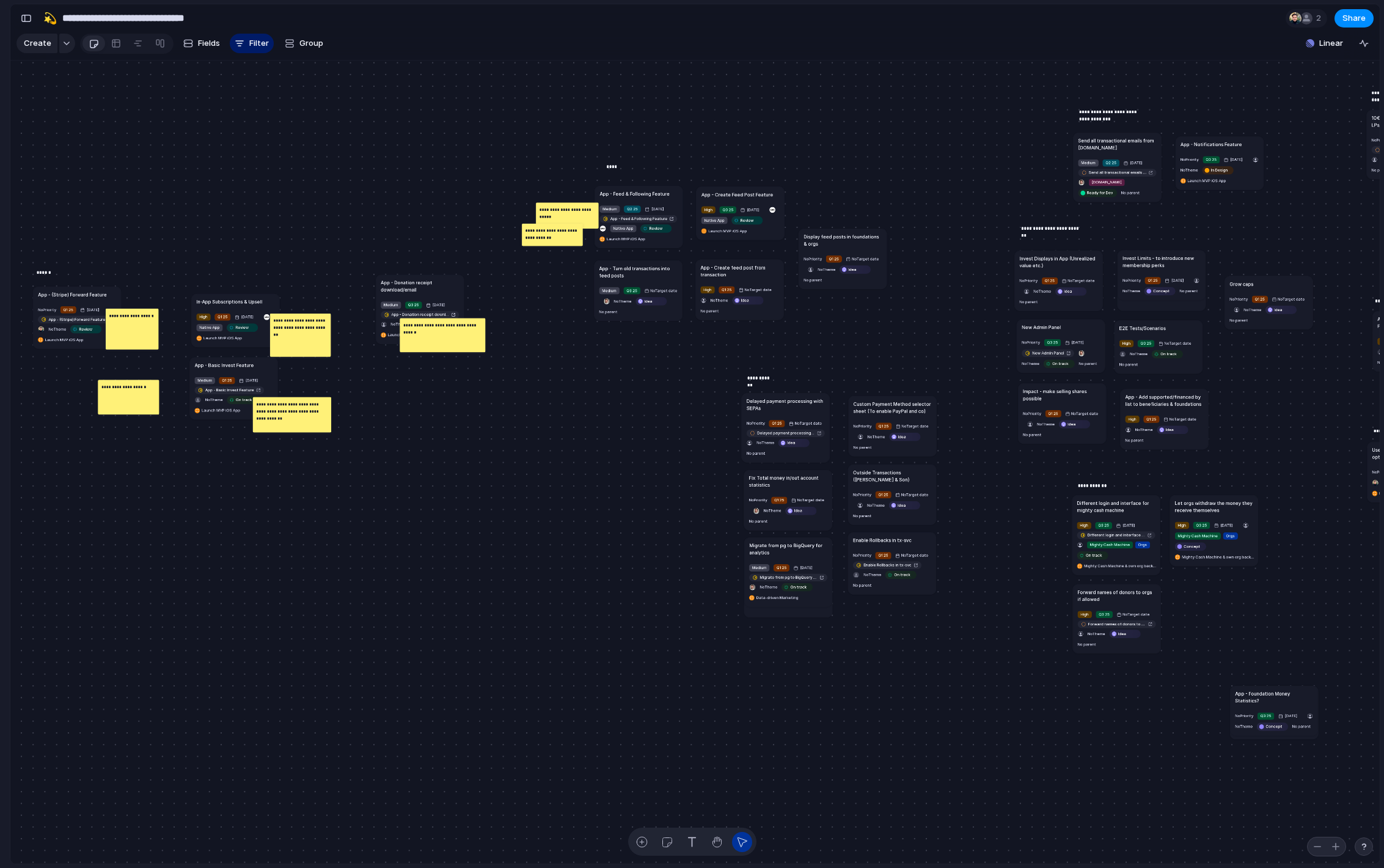
drag, startPoint x: 552, startPoint y: 197, endPoint x: 566, endPoint y: 206, distance: 16.6
click at [566, 206] on div "**********" at bounding box center [567, 215] width 63 height 25
click at [608, 311] on span "No parent" at bounding box center [608, 311] width 18 height 5
click at [554, 322] on div "Website 2.0 Customizable suggested donation amounts Event-based pricing option …" at bounding box center [692, 434] width 1384 height 868
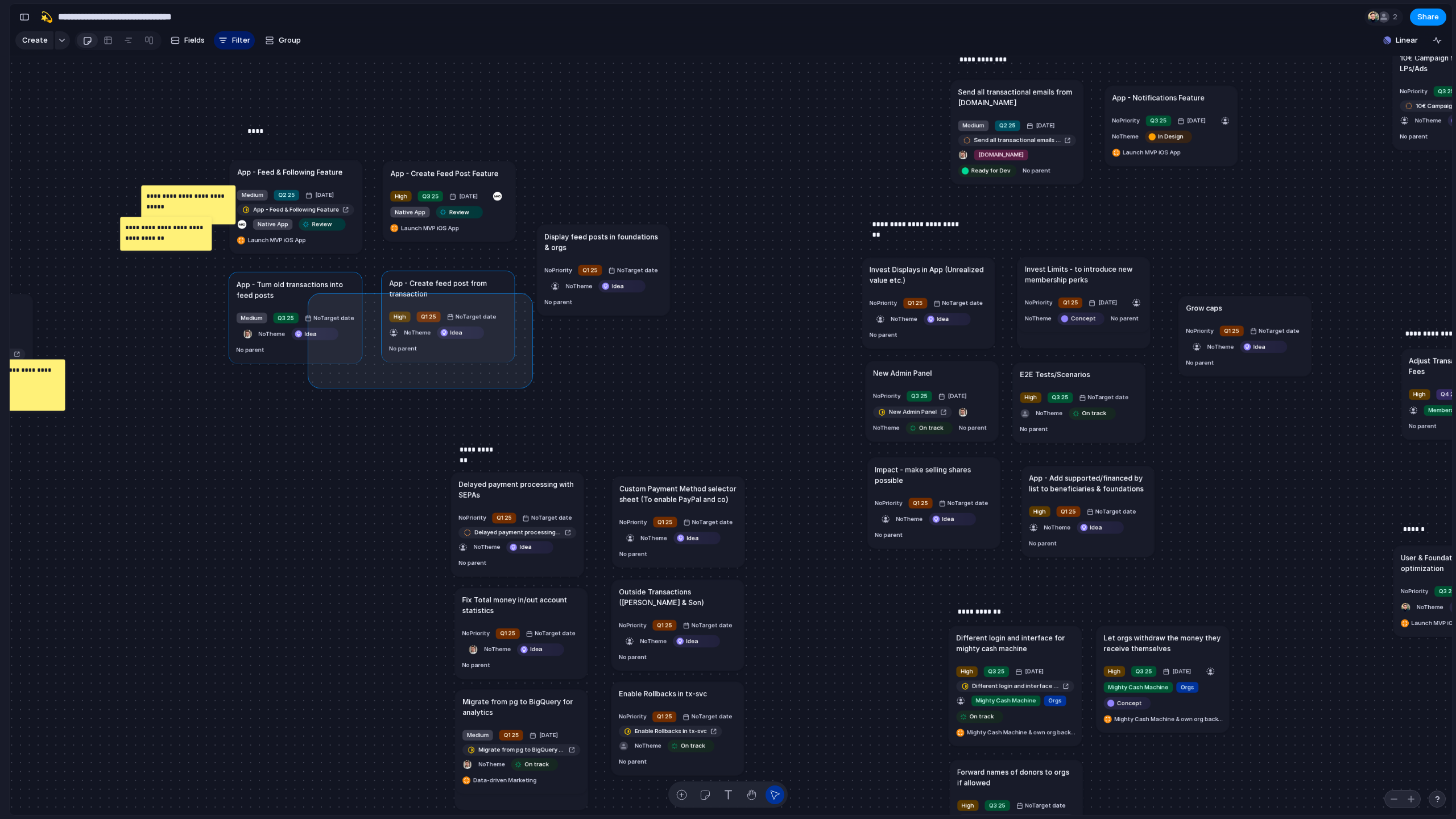
drag, startPoint x: 528, startPoint y: 382, endPoint x: 281, endPoint y: 291, distance: 263.2
click at [281, 288] on div "Send all transactional emails from [DOMAIN_NAME] Medium Q2 25 [DATE] Send all t…" at bounding box center [731, 436] width 1442 height 759
drag, startPoint x: 208, startPoint y: 298, endPoint x: 508, endPoint y: 373, distance: 309.2
click at [508, 373] on div "Send all transactional emails from [DOMAIN_NAME] Medium Q2 25 [DATE] Send all t…" at bounding box center [731, 436] width 1442 height 759
drag, startPoint x: 525, startPoint y: 395, endPoint x: 283, endPoint y: 306, distance: 257.8
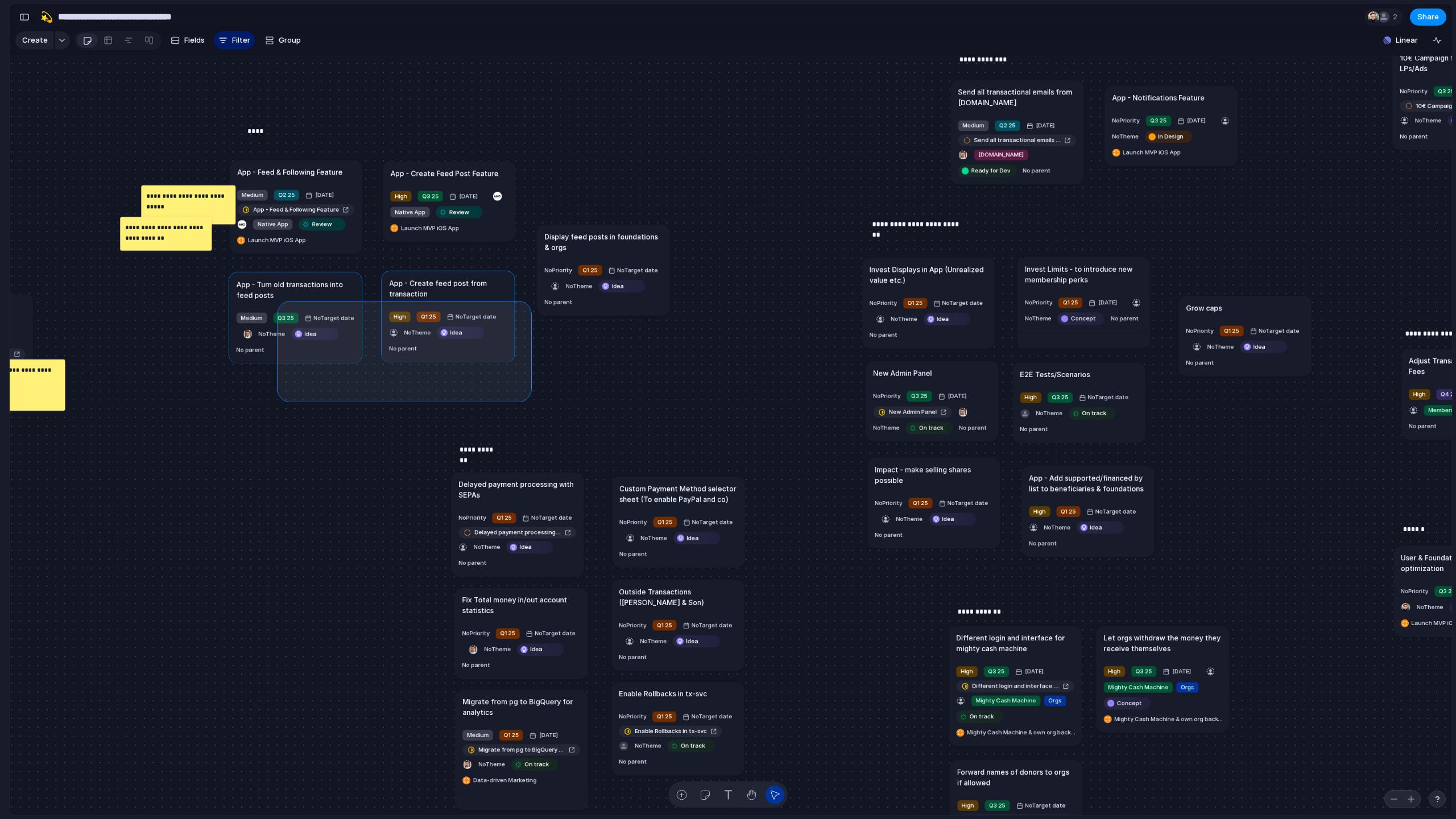
click at [283, 306] on div "Send all transactional emails from [DOMAIN_NAME] Medium Q2 25 [DATE] Send all t…" at bounding box center [731, 436] width 1442 height 759
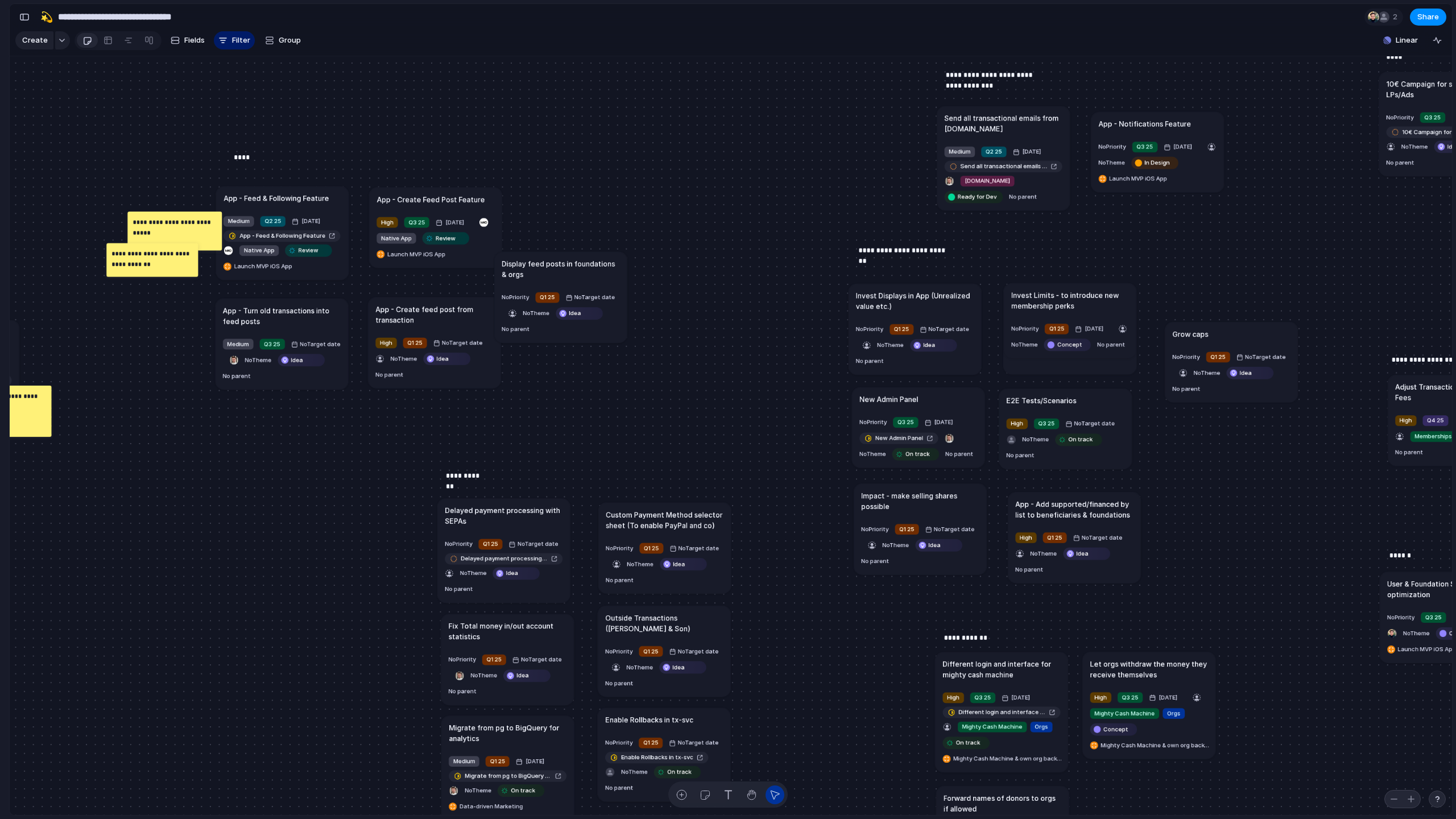
drag, startPoint x: 568, startPoint y: 270, endPoint x: 550, endPoint y: 263, distance: 19.3
click at [550, 263] on h1 "Display feed posts in foundations & orgs" at bounding box center [560, 269] width 117 height 21
click at [550, 261] on h1 "Display feed posts in foundations & orgs" at bounding box center [572, 261] width 117 height 21
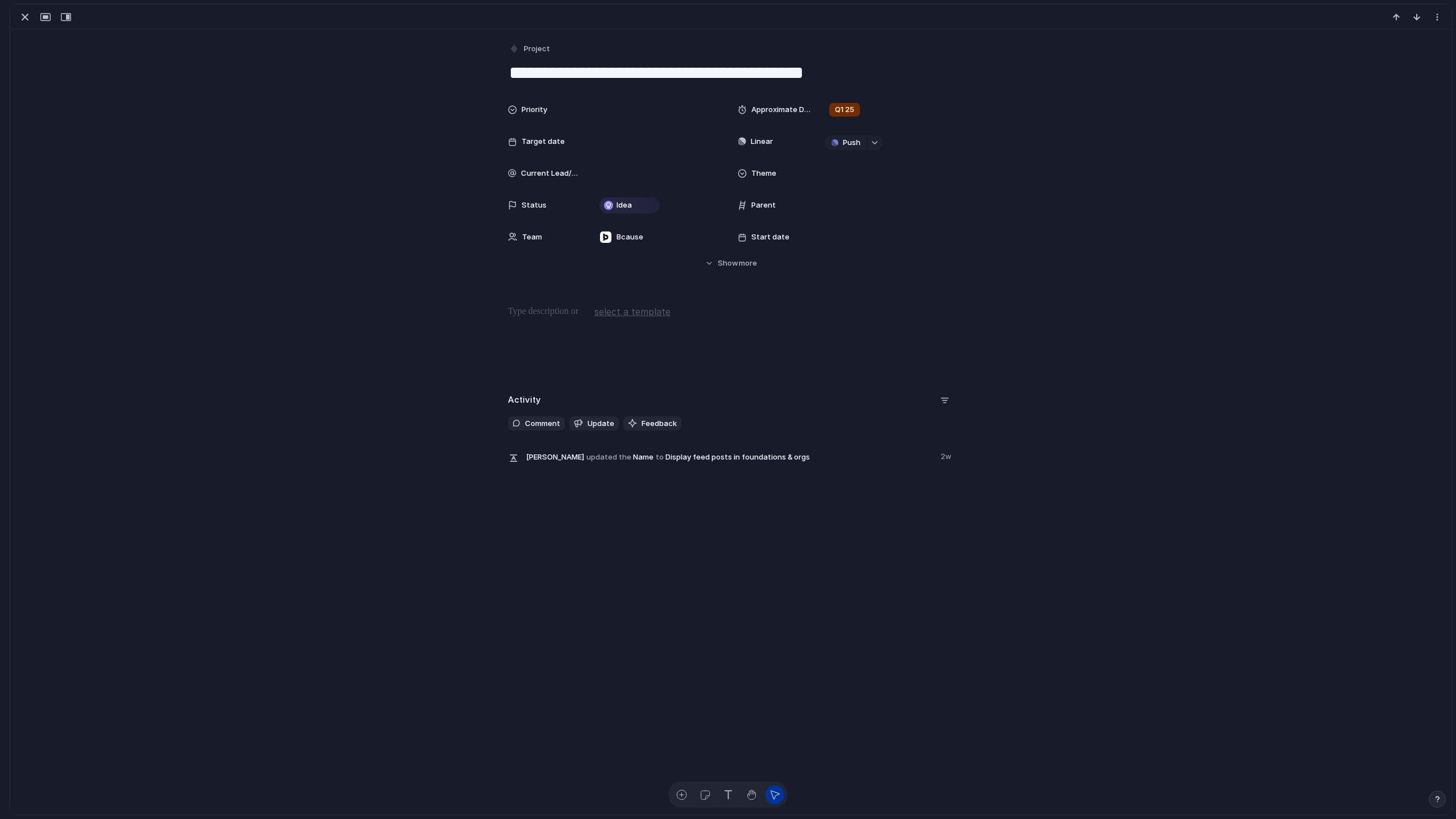
drag, startPoint x: 572, startPoint y: 75, endPoint x: 581, endPoint y: 122, distance: 47.9
click at [572, 75] on textarea "**********" at bounding box center [730, 72] width 446 height 24
type textarea "**********"
click at [27, 22] on div "button" at bounding box center [25, 17] width 14 height 14
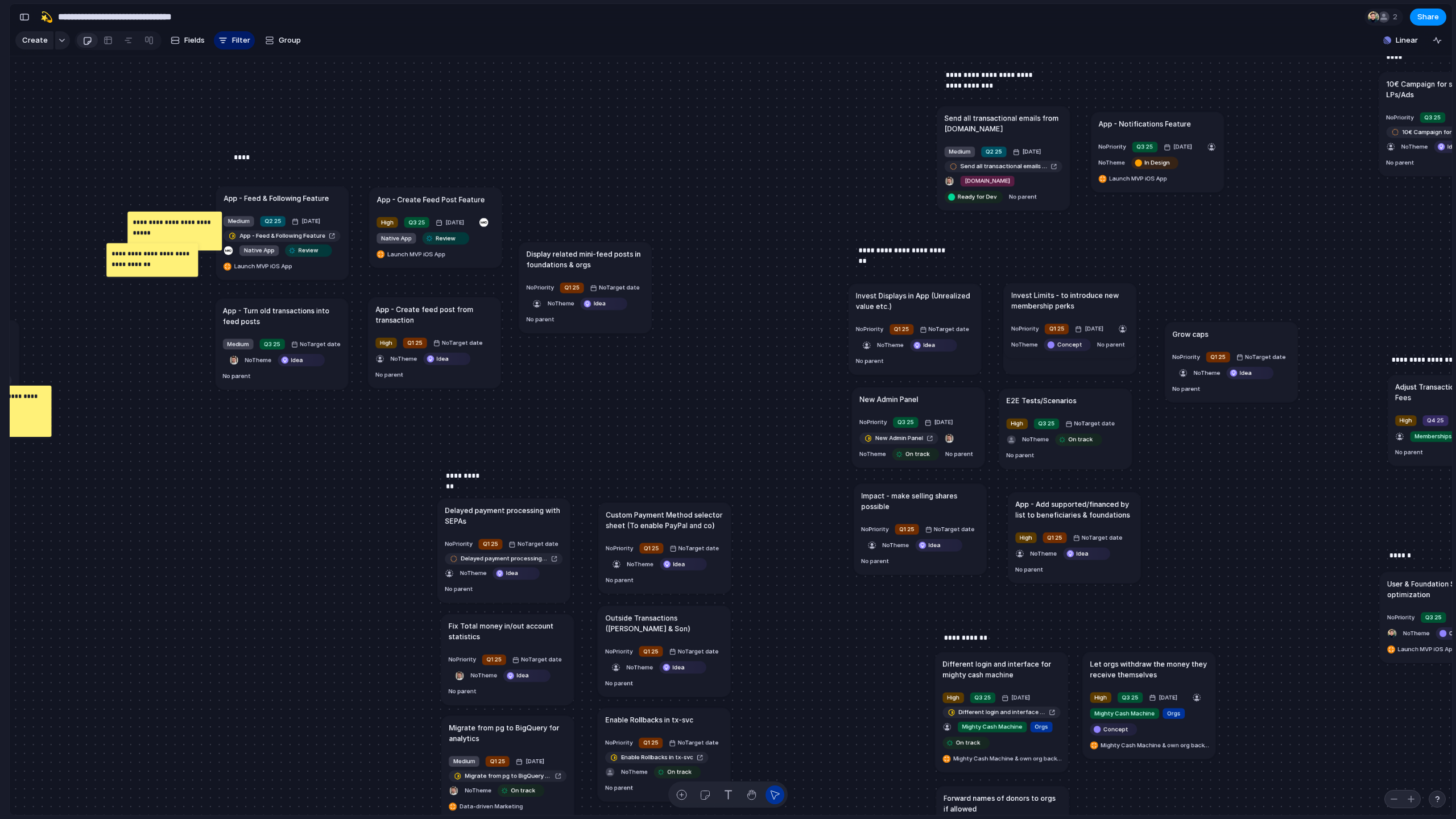
drag, startPoint x: 575, startPoint y: 250, endPoint x: 585, endPoint y: 251, distance: 10.0
click at [585, 251] on h1 "Display related mini-feed posts in foundations & orgs" at bounding box center [585, 259] width 117 height 21
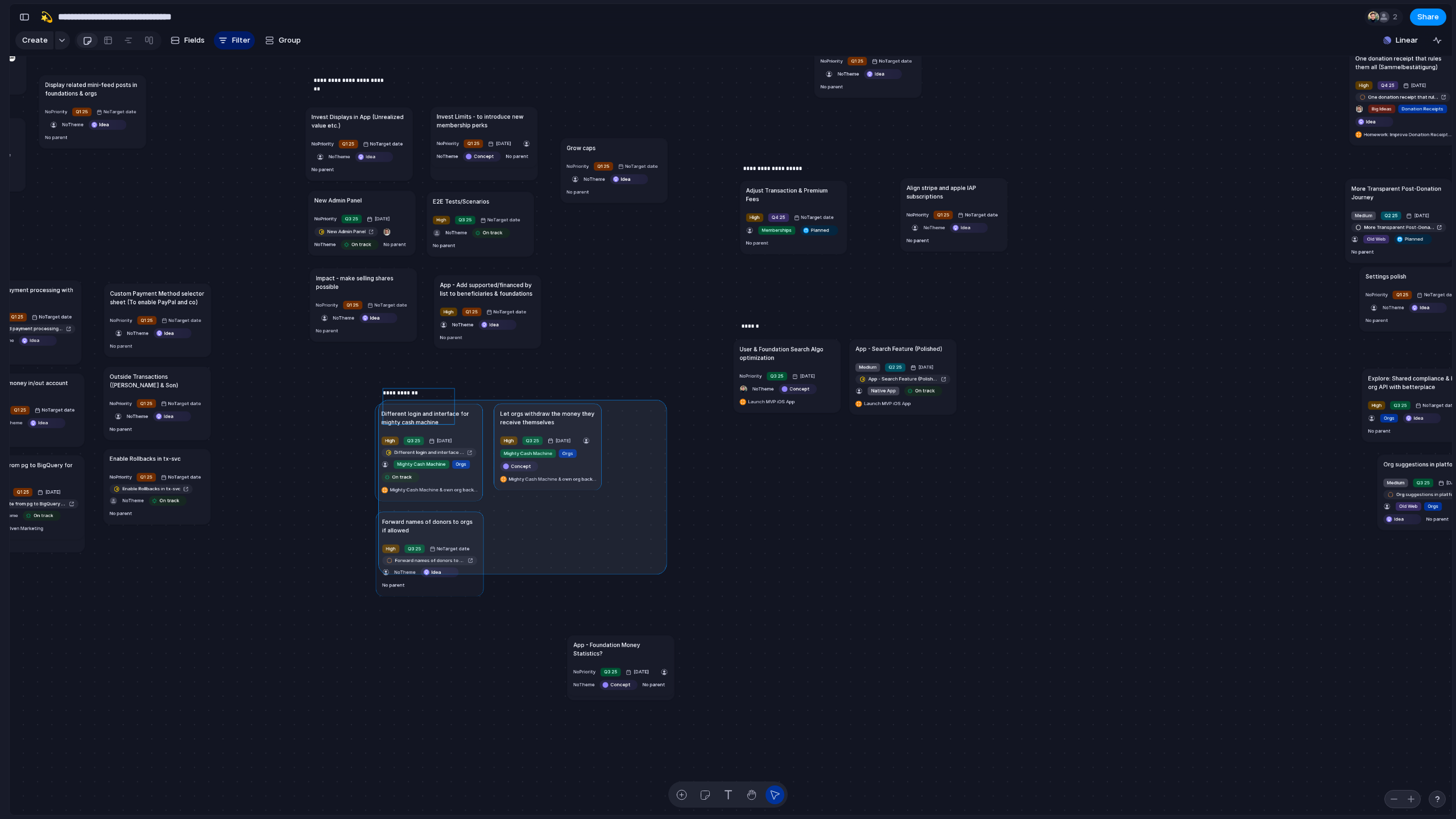
drag, startPoint x: 662, startPoint y: 569, endPoint x: 367, endPoint y: 387, distance: 346.6
click at [368, 389] on div "Send all transactional emails from [DOMAIN_NAME] Medium Q2 25 [DATE] Send all t…" at bounding box center [731, 436] width 1442 height 759
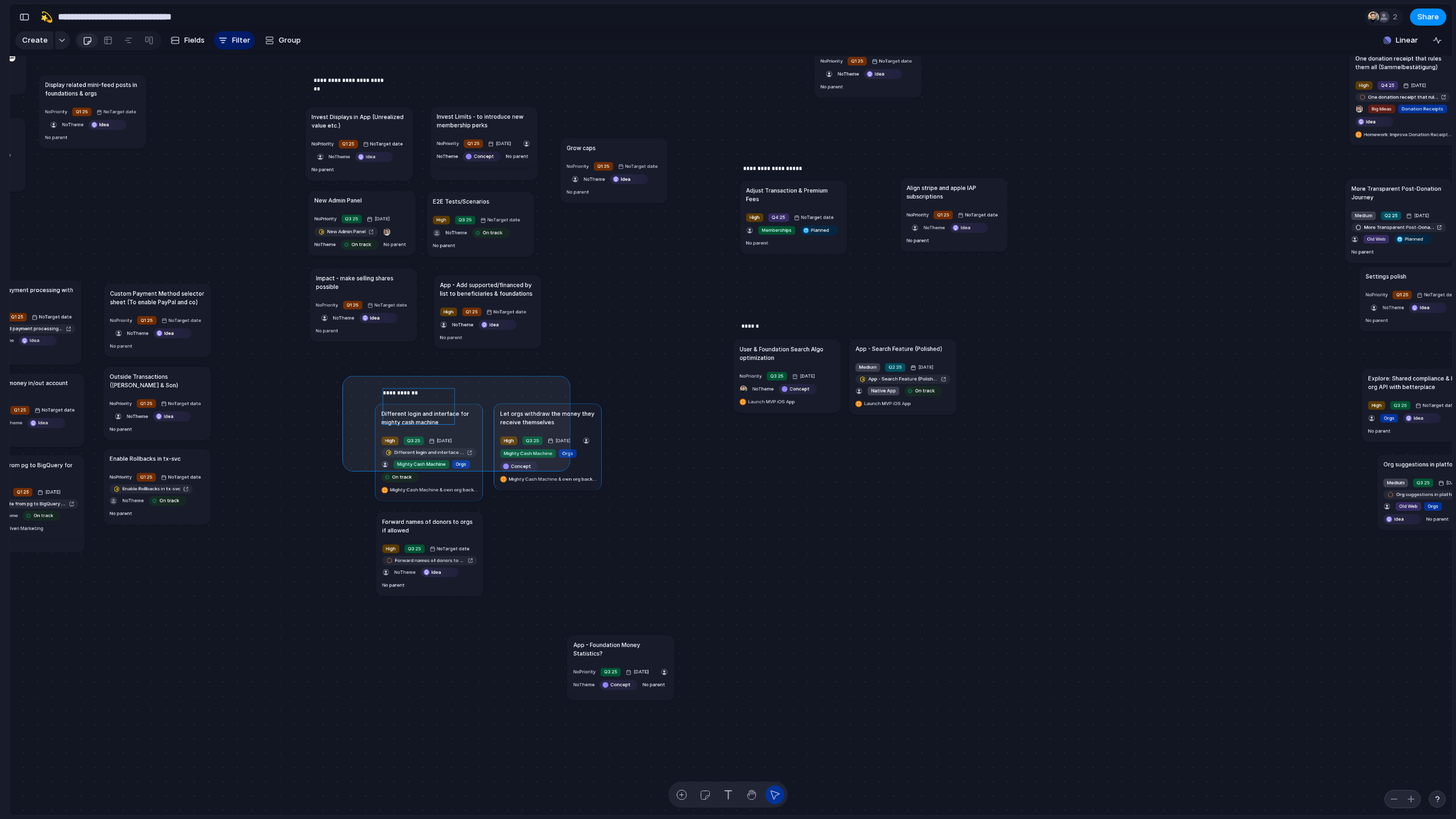
drag, startPoint x: 347, startPoint y: 379, endPoint x: 624, endPoint y: 558, distance: 329.8
click at [624, 557] on div "Send all transactional emails from [DOMAIN_NAME] Medium Q2 25 [DATE] Send all t…" at bounding box center [731, 436] width 1442 height 759
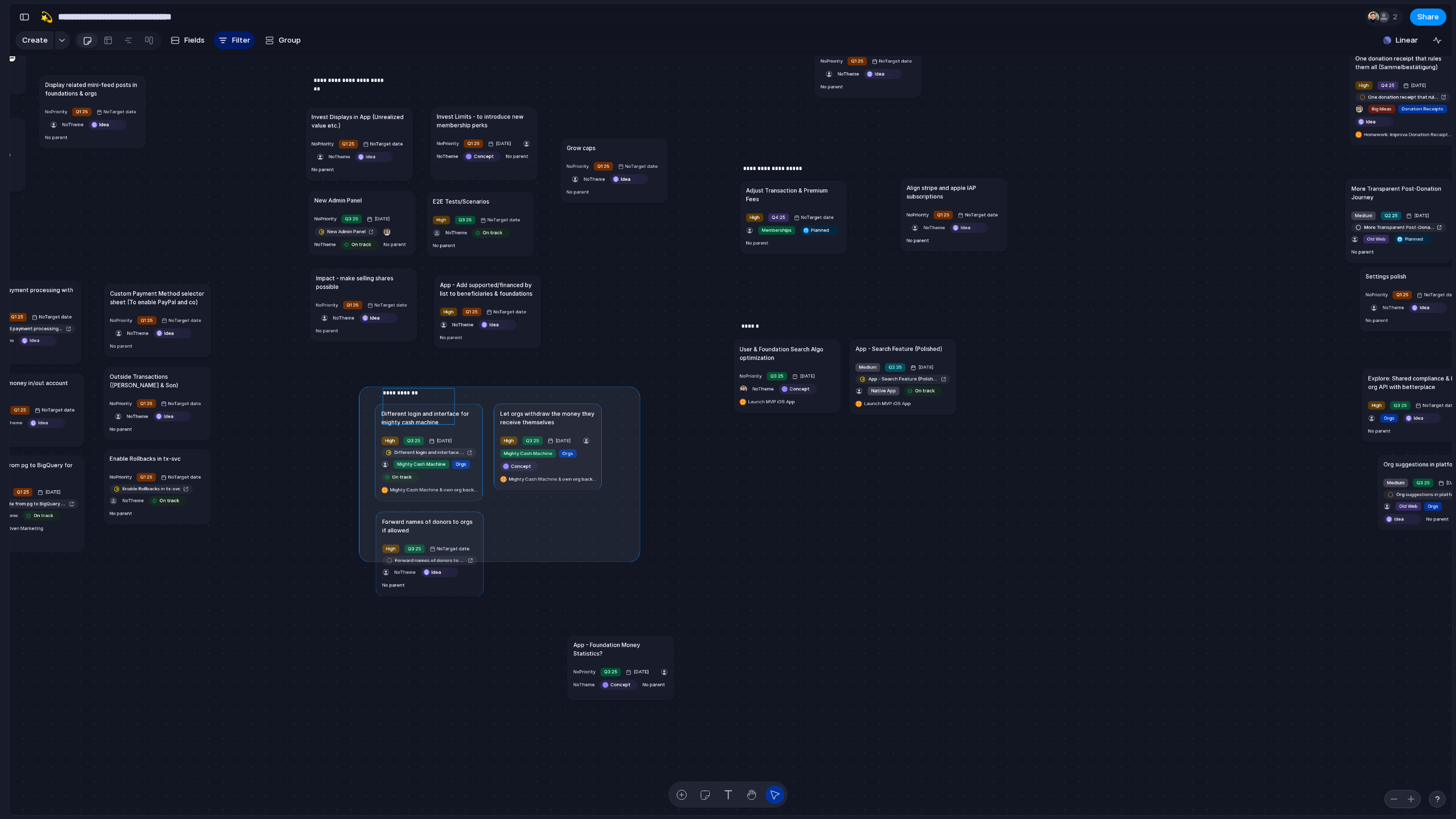
drag, startPoint x: 636, startPoint y: 557, endPoint x: 360, endPoint y: 387, distance: 324.2
click at [360, 387] on div "Send all transactional emails from [DOMAIN_NAME] Medium Q2 25 [DATE] Send all t…" at bounding box center [731, 436] width 1442 height 759
drag, startPoint x: 345, startPoint y: 384, endPoint x: 602, endPoint y: 571, distance: 317.8
click at [602, 571] on div "Send all transactional emails from [DOMAIN_NAME] Medium Q2 25 [DATE] Send all t…" at bounding box center [731, 436] width 1442 height 759
drag, startPoint x: 594, startPoint y: 555, endPoint x: 366, endPoint y: 393, distance: 279.7
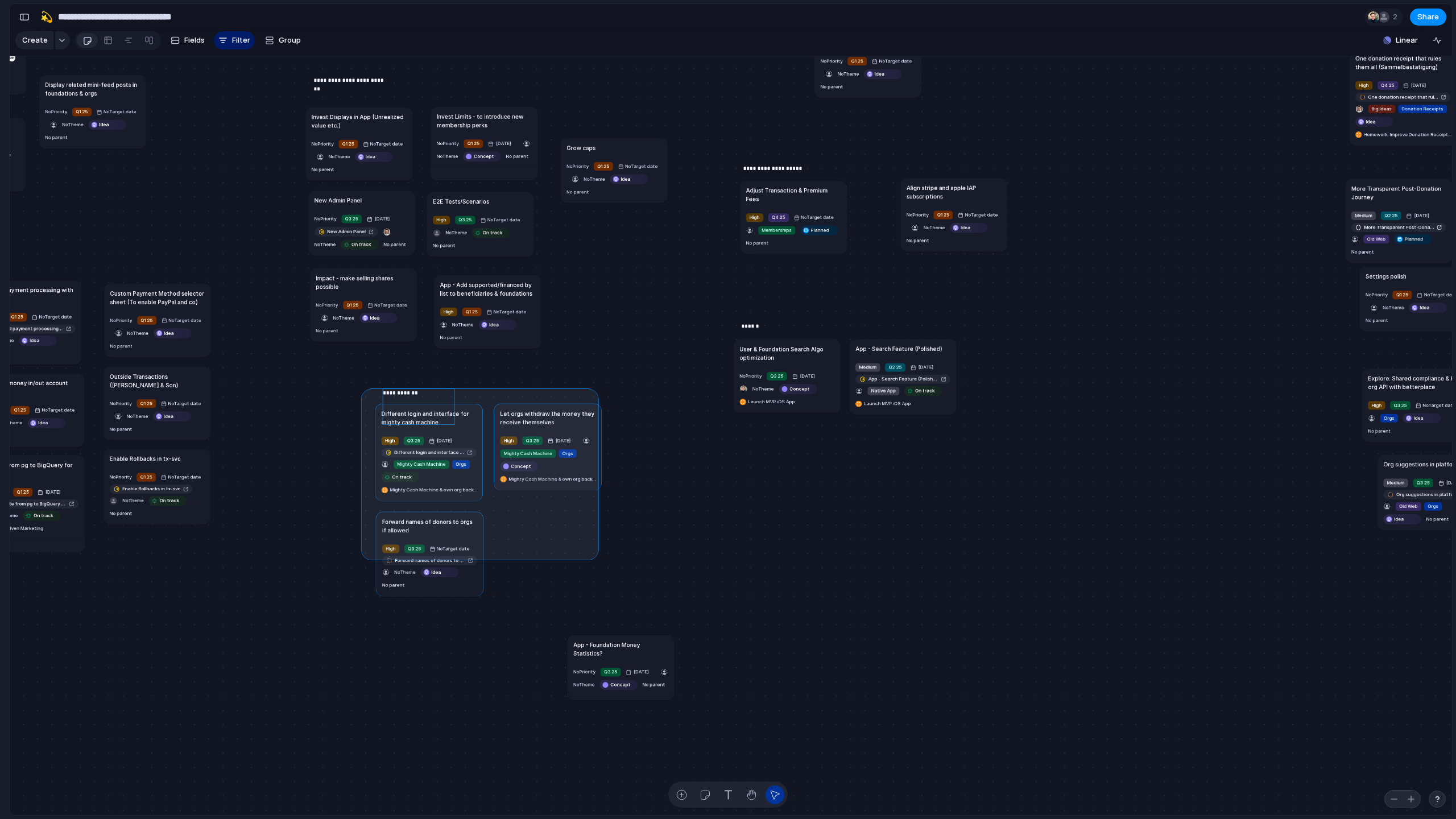
click at [366, 393] on div "Send all transactional emails from [DOMAIN_NAME] Medium Q2 25 [DATE] Send all t…" at bounding box center [731, 436] width 1442 height 759
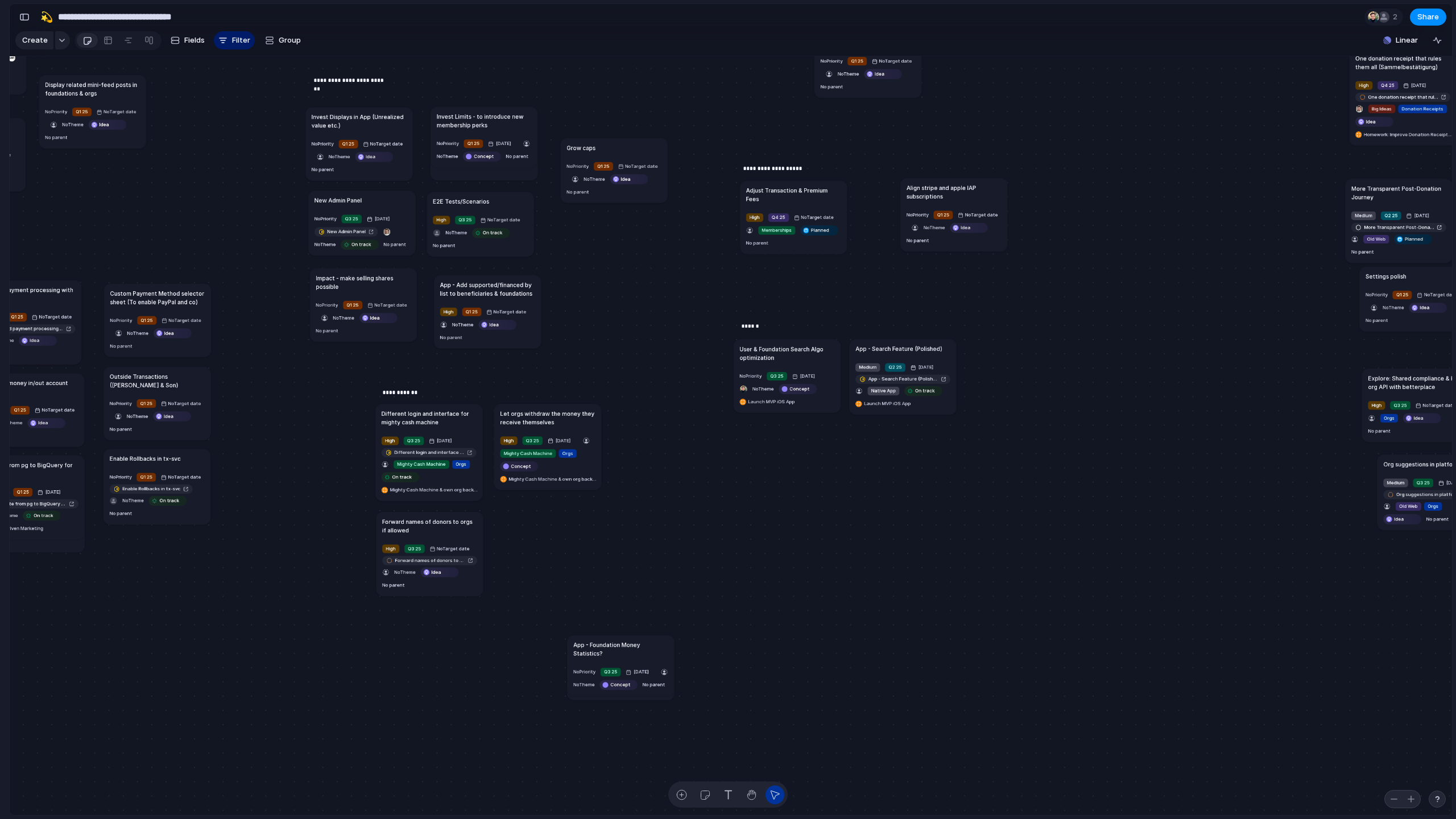
click at [493, 290] on h1 "App - Add supported/financed by list to beneficiaries & foundations" at bounding box center [488, 289] width 95 height 17
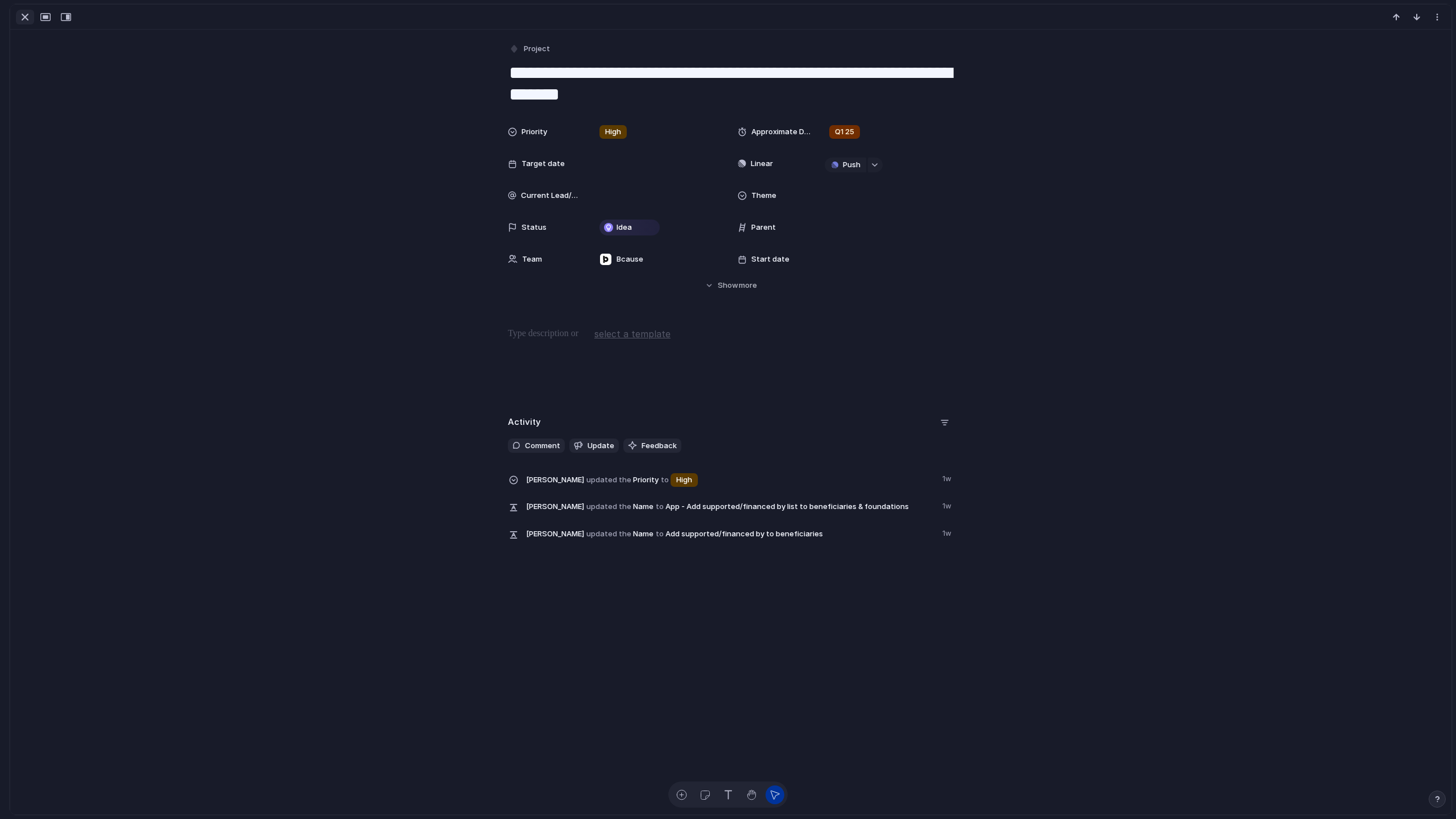
click at [31, 17] on div "button" at bounding box center [25, 17] width 14 height 14
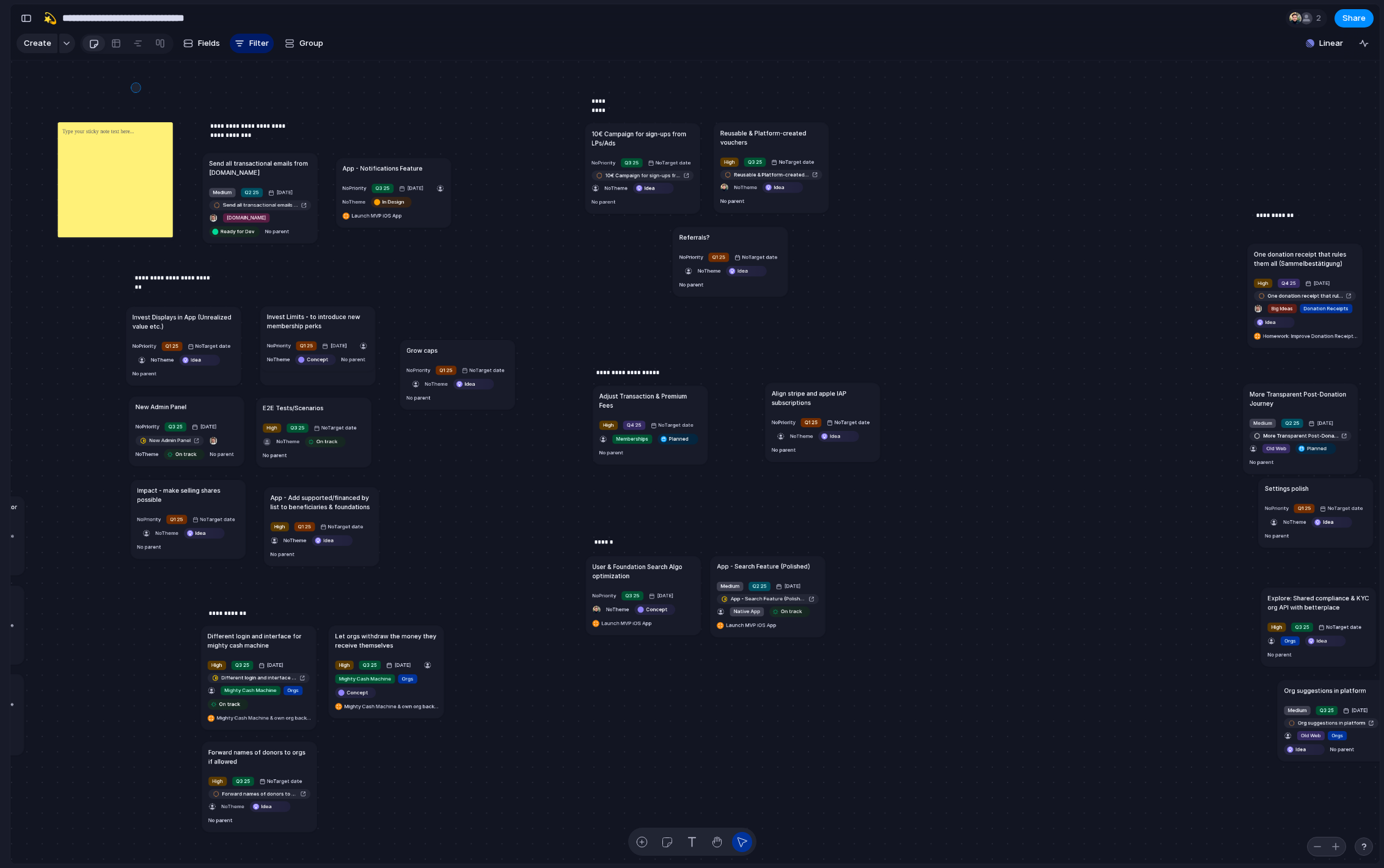
drag, startPoint x: 136, startPoint y: 87, endPoint x: 126, endPoint y: 167, distance: 80.6
click at [126, 161] on div "Send all transactional emails from [DOMAIN_NAME] Medium Q2 25 [DATE] Send all t…" at bounding box center [695, 462] width 1369 height 803
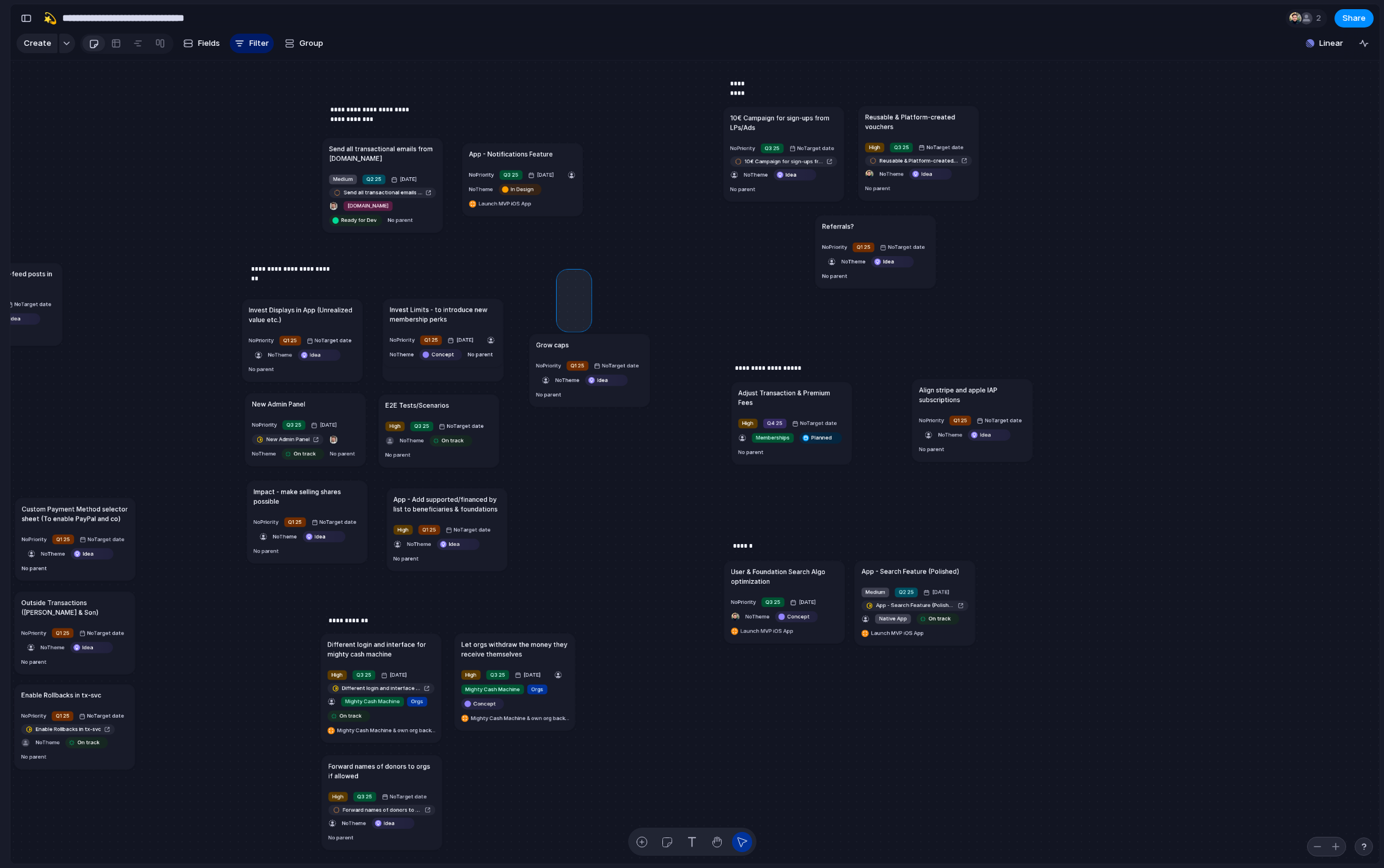
drag, startPoint x: 561, startPoint y: 274, endPoint x: 633, endPoint y: 420, distance: 162.8
click at [633, 420] on div "Send all transactional emails from [DOMAIN_NAME] Medium Q2 25 [DATE] Send all t…" at bounding box center [695, 462] width 1369 height 803
drag, startPoint x: 662, startPoint y: 455, endPoint x: 608, endPoint y: 292, distance: 171.7
click at [608, 292] on div "Send all transactional emails from [DOMAIN_NAME] Medium Q2 25 [DATE] Send all t…" at bounding box center [695, 462] width 1369 height 803
drag, startPoint x: 599, startPoint y: 289, endPoint x: 643, endPoint y: 497, distance: 212.6
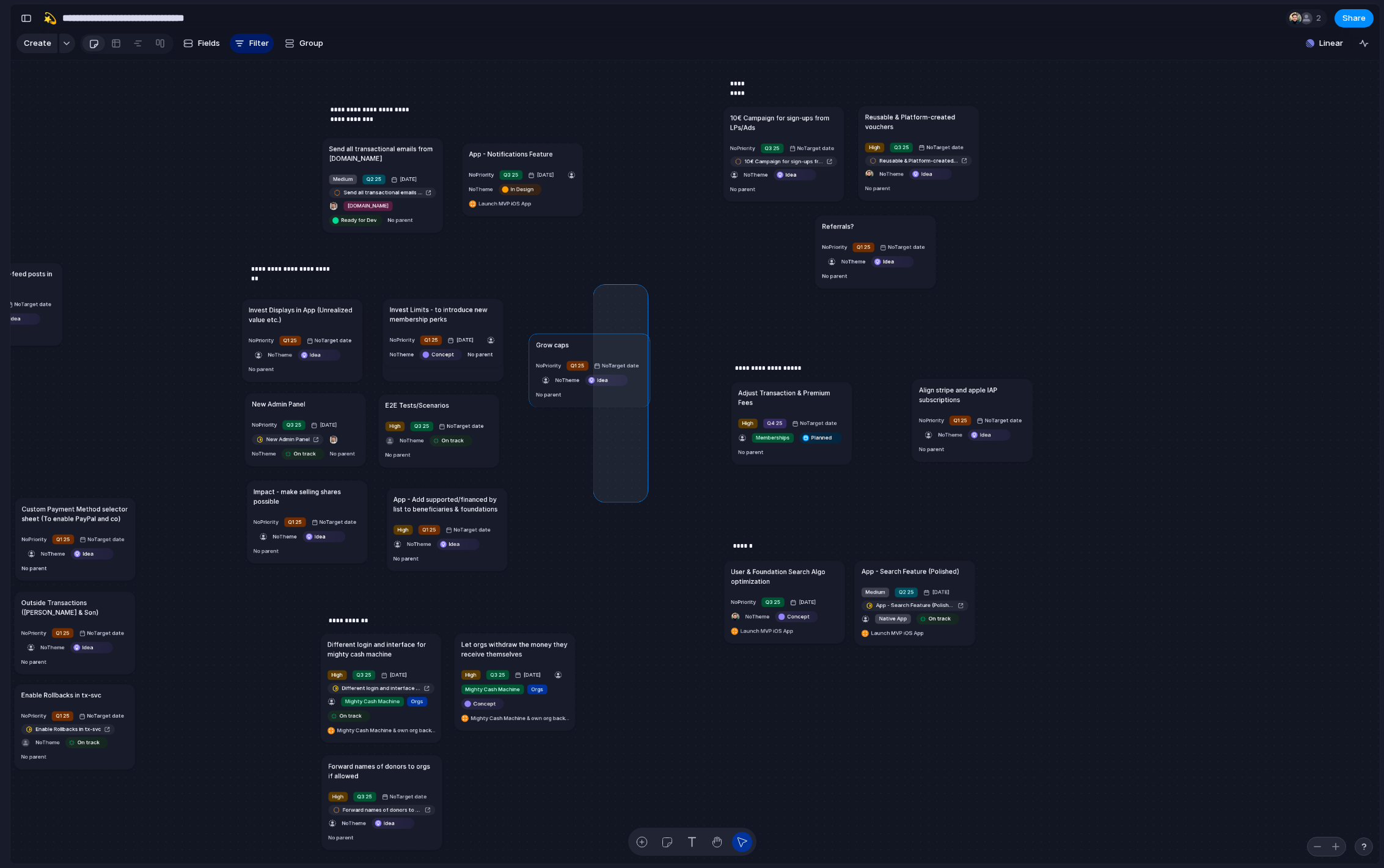
click at [643, 497] on div "Send all transactional emails from [DOMAIN_NAME] Medium Q2 25 [DATE] Send all t…" at bounding box center [695, 462] width 1369 height 803
drag, startPoint x: 669, startPoint y: 467, endPoint x: 569, endPoint y: 297, distance: 197.2
click at [569, 297] on div "Send all transactional emails from [DOMAIN_NAME] Medium Q2 25 [DATE] Send all t…" at bounding box center [695, 462] width 1369 height 803
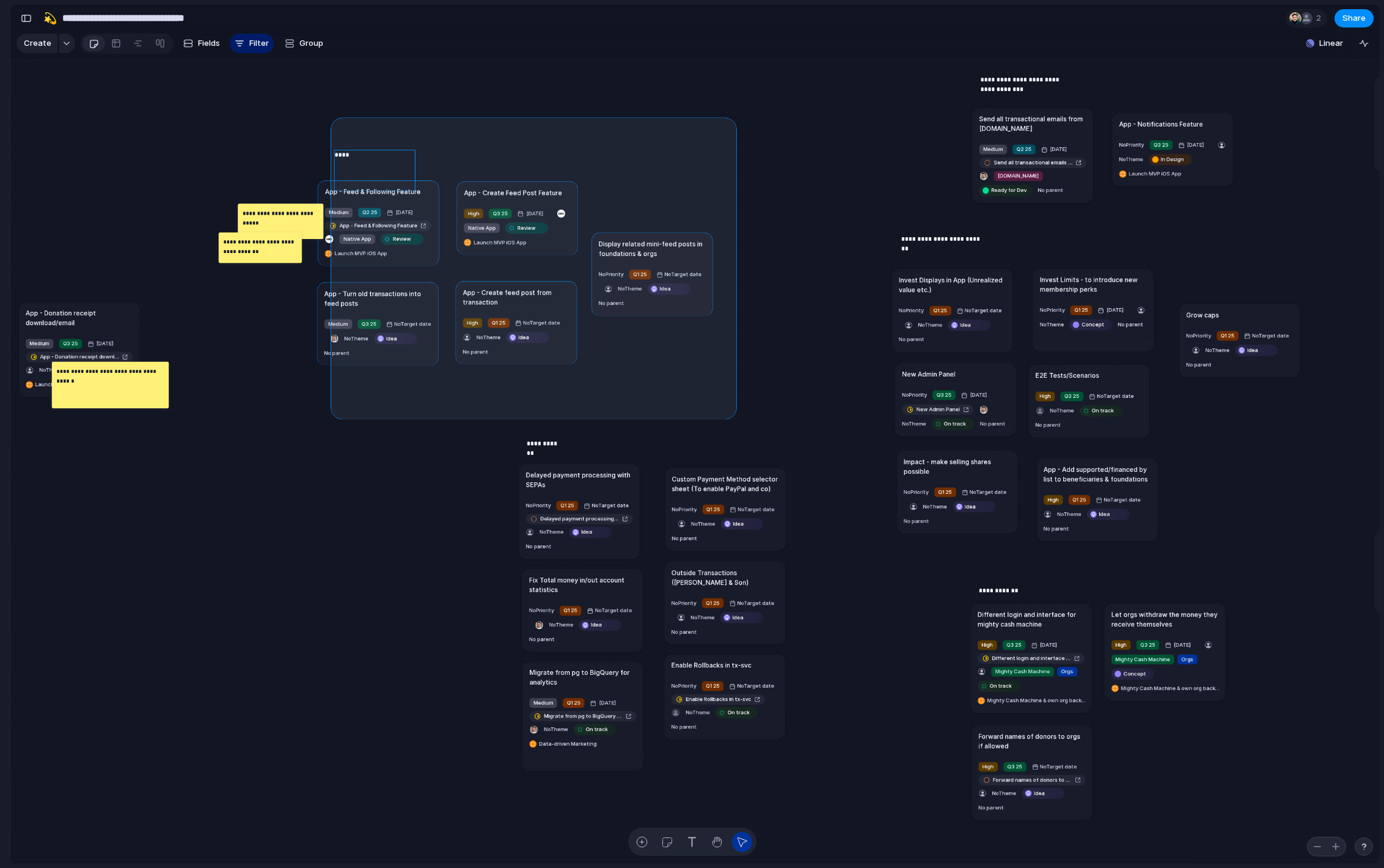
drag, startPoint x: 336, startPoint y: 122, endPoint x: 731, endPoint y: 414, distance: 491.2
click at [731, 414] on div "Send all transactional emails from [DOMAIN_NAME] Medium Q2 25 [DATE] Send all t…" at bounding box center [695, 462] width 1369 height 803
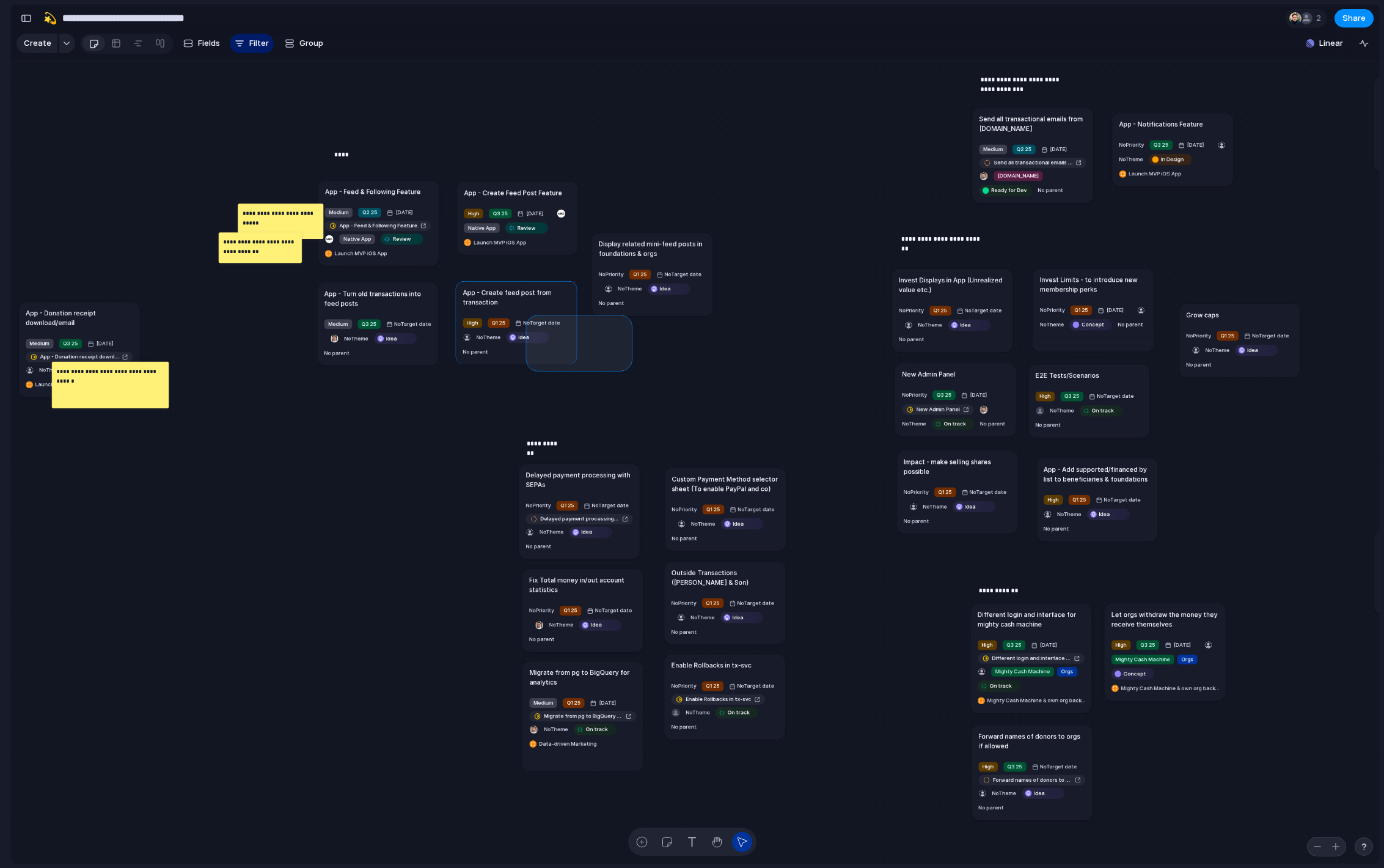
drag, startPoint x: 627, startPoint y: 365, endPoint x: 564, endPoint y: 348, distance: 65.3
click at [558, 345] on div "Send all transactional emails from [DOMAIN_NAME] Medium Q2 25 [DATE] Send all t…" at bounding box center [695, 462] width 1369 height 803
drag, startPoint x: 627, startPoint y: 371, endPoint x: 635, endPoint y: 363, distance: 11.3
drag, startPoint x: 635, startPoint y: 363, endPoint x: 502, endPoint y: 326, distance: 138.1
click at [502, 326] on div "Send all transactional emails from [DOMAIN_NAME] Medium Q2 25 [DATE] Send all t…" at bounding box center [695, 462] width 1369 height 803
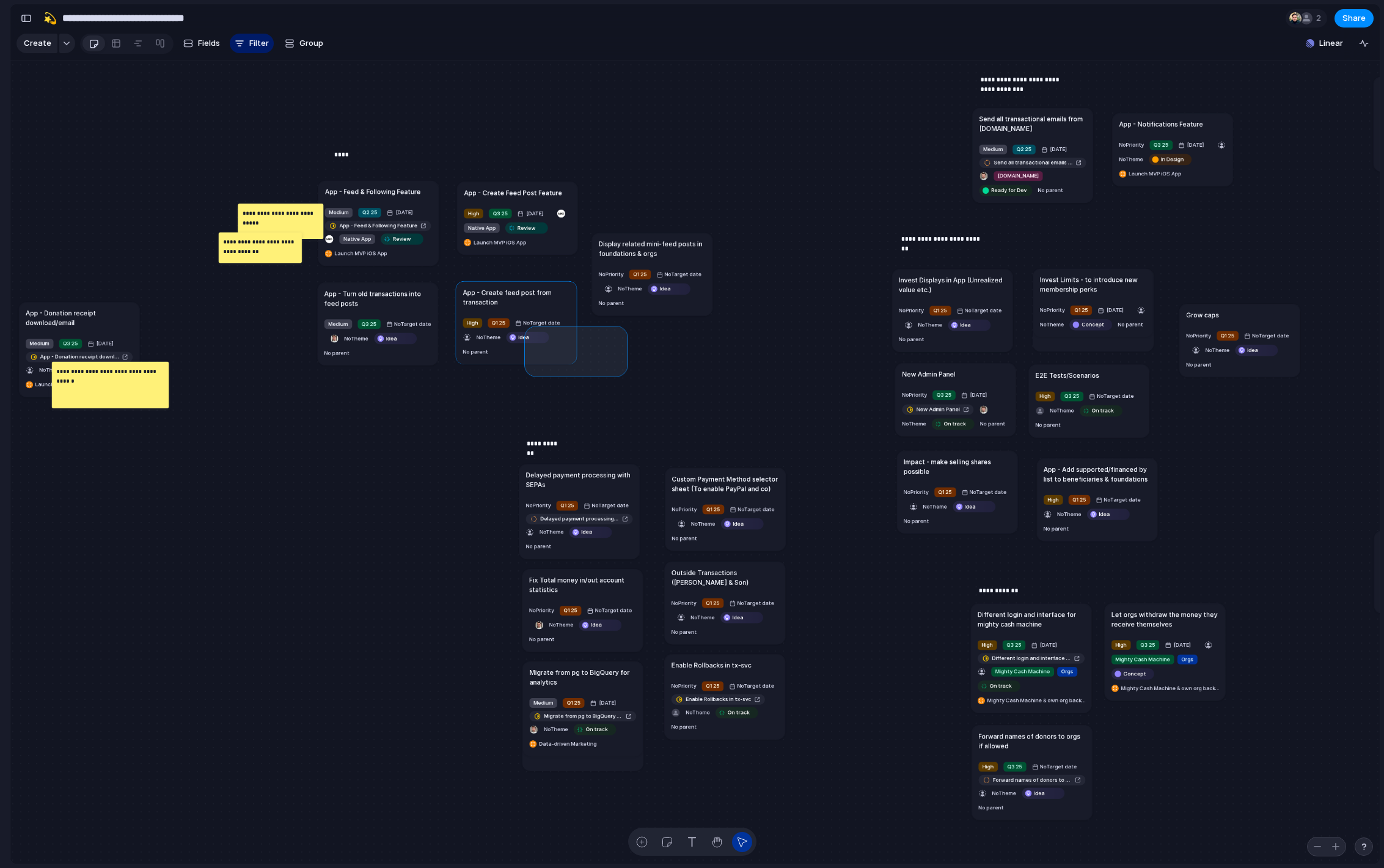
drag, startPoint x: 622, startPoint y: 371, endPoint x: 531, endPoint y: 331, distance: 99.4
click at [531, 331] on div "Send all transactional emails from [DOMAIN_NAME] Medium Q2 25 [DATE] Send all t…" at bounding box center [695, 462] width 1369 height 803
drag, startPoint x: 635, startPoint y: 387, endPoint x: 526, endPoint y: 337, distance: 119.9
click at [526, 337] on div "Send all transactional emails from [DOMAIN_NAME] Medium Q2 25 [DATE] Send all t…" at bounding box center [695, 462] width 1369 height 803
drag, startPoint x: 626, startPoint y: 379, endPoint x: 531, endPoint y: 339, distance: 103.1
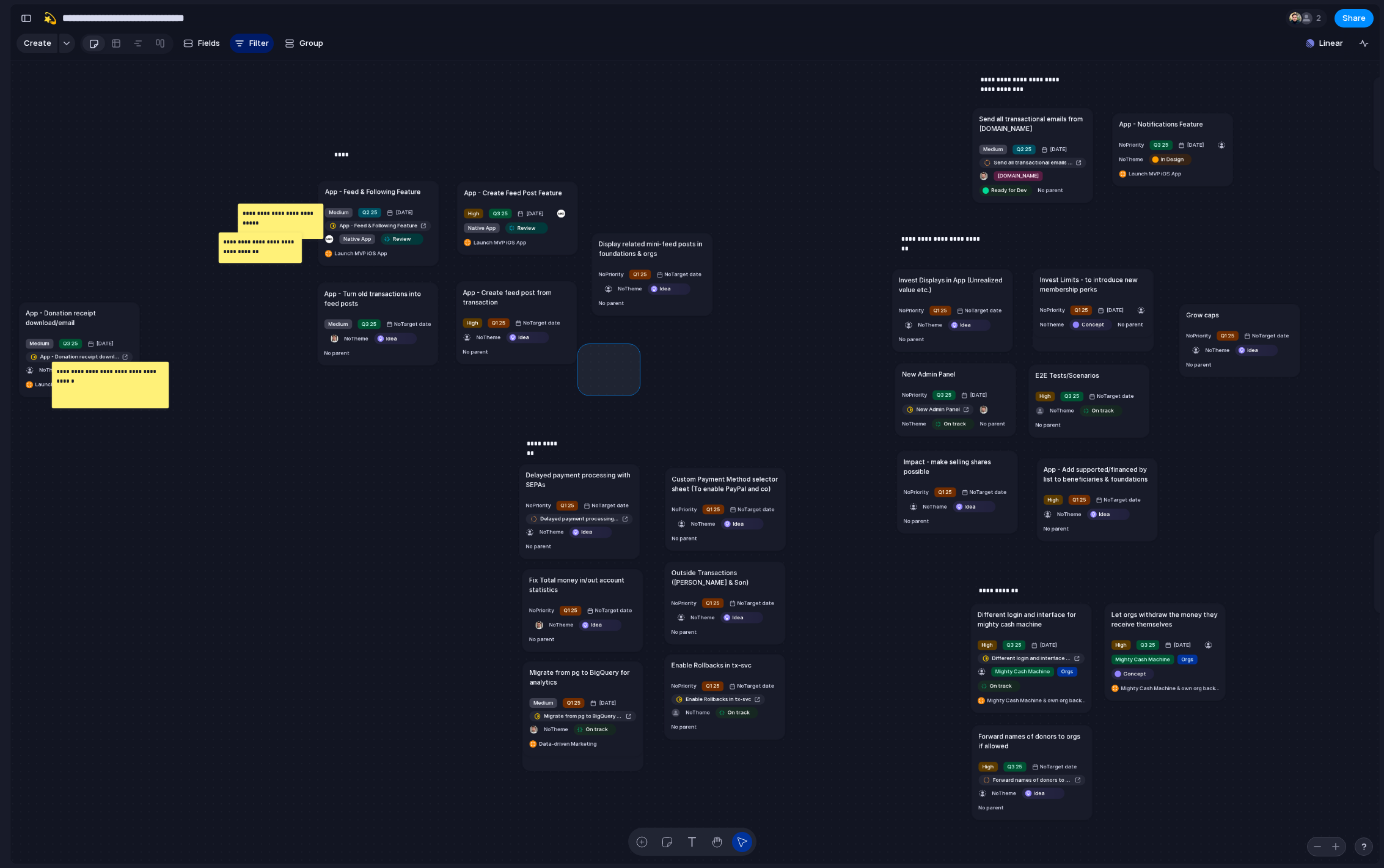
click at [531, 339] on div "Send all transactional emails from [DOMAIN_NAME] Medium Q2 25 [DATE] Send all t…" at bounding box center [695, 462] width 1369 height 803
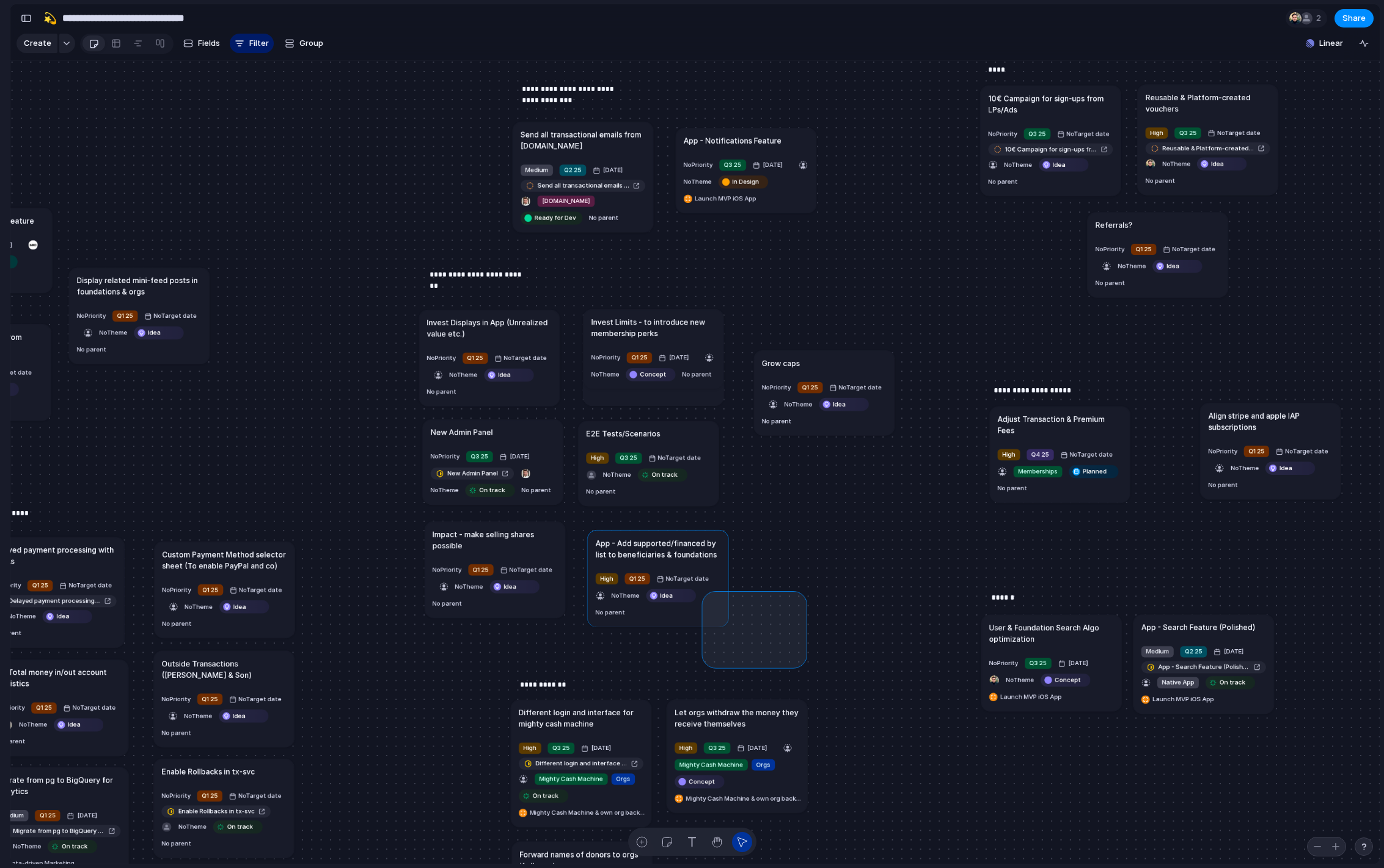
drag, startPoint x: 708, startPoint y: 662, endPoint x: 801, endPoint y: 596, distance: 114.0
click at [801, 596] on div "Send all transactional emails from [DOMAIN_NAME] Medium Q2 25 [DATE] Send all t…" at bounding box center [695, 462] width 1369 height 803
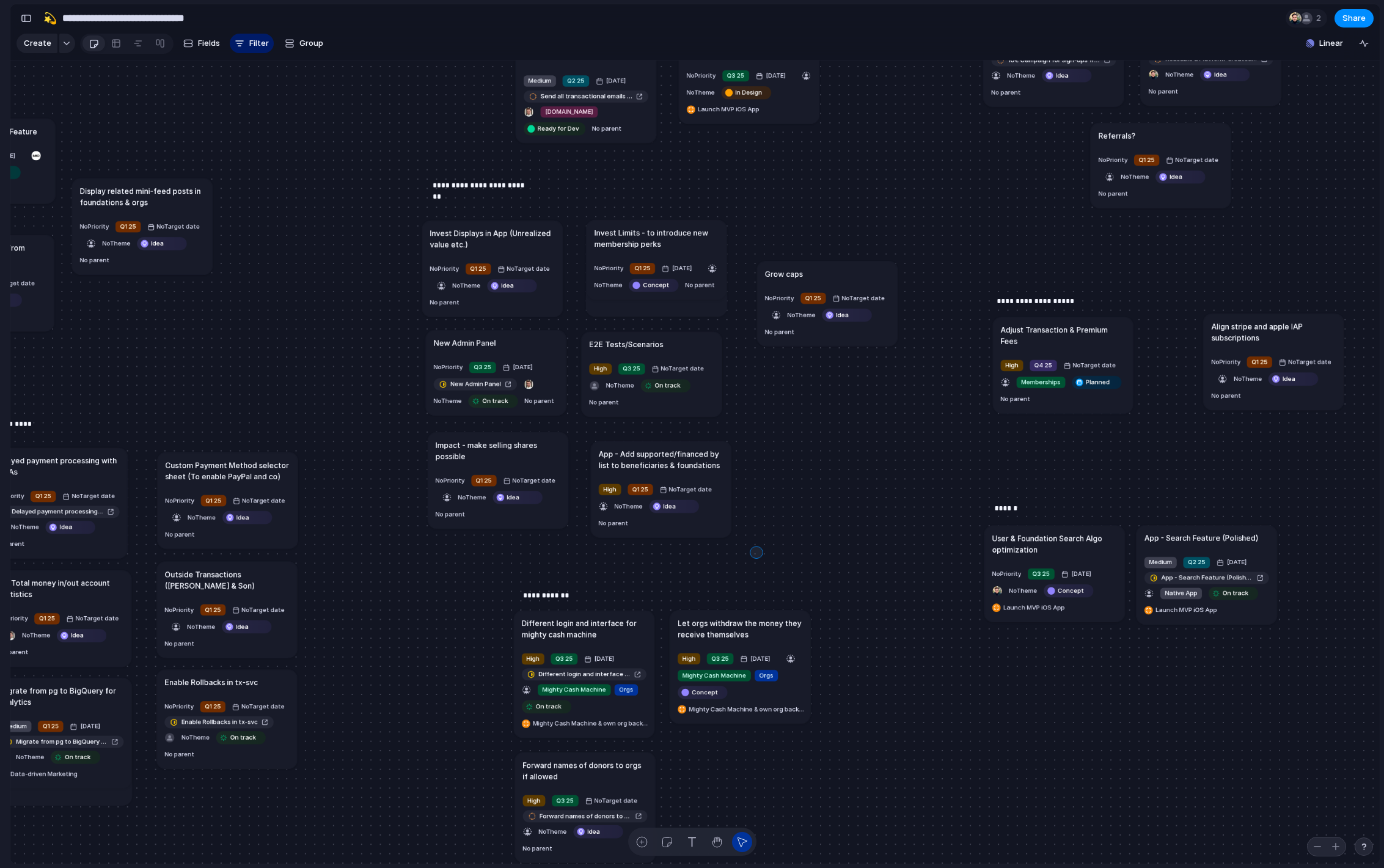
drag, startPoint x: 756, startPoint y: 552, endPoint x: 684, endPoint y: 466, distance: 112.2
click at [684, 466] on div "Send all transactional emails from [DOMAIN_NAME] Medium Q2 25 [DATE] Send all t…" at bounding box center [695, 462] width 1369 height 803
drag, startPoint x: 800, startPoint y: 548, endPoint x: 675, endPoint y: 446, distance: 161.3
click at [673, 446] on div "Send all transactional emails from [DOMAIN_NAME] Medium Q2 25 [DATE] Send all t…" at bounding box center [695, 462] width 1369 height 803
drag, startPoint x: 762, startPoint y: 557, endPoint x: 787, endPoint y: 481, distance: 80.0
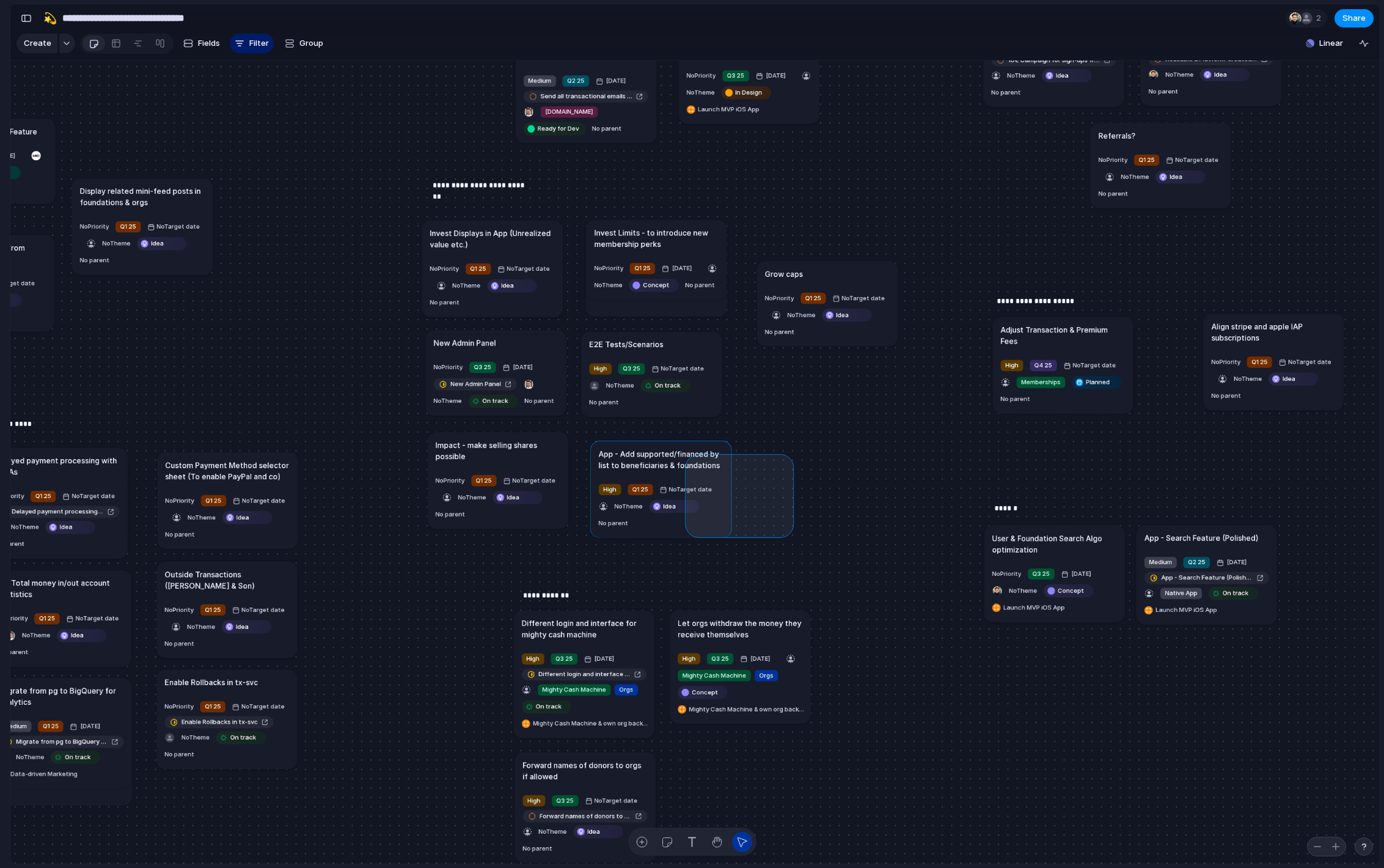
drag, startPoint x: 788, startPoint y: 531, endPoint x: 709, endPoint y: 466, distance: 102.3
click at [699, 463] on div "Send all transactional emails from [DOMAIN_NAME] Medium Q2 25 [DATE] Send all t…" at bounding box center [695, 462] width 1369 height 803
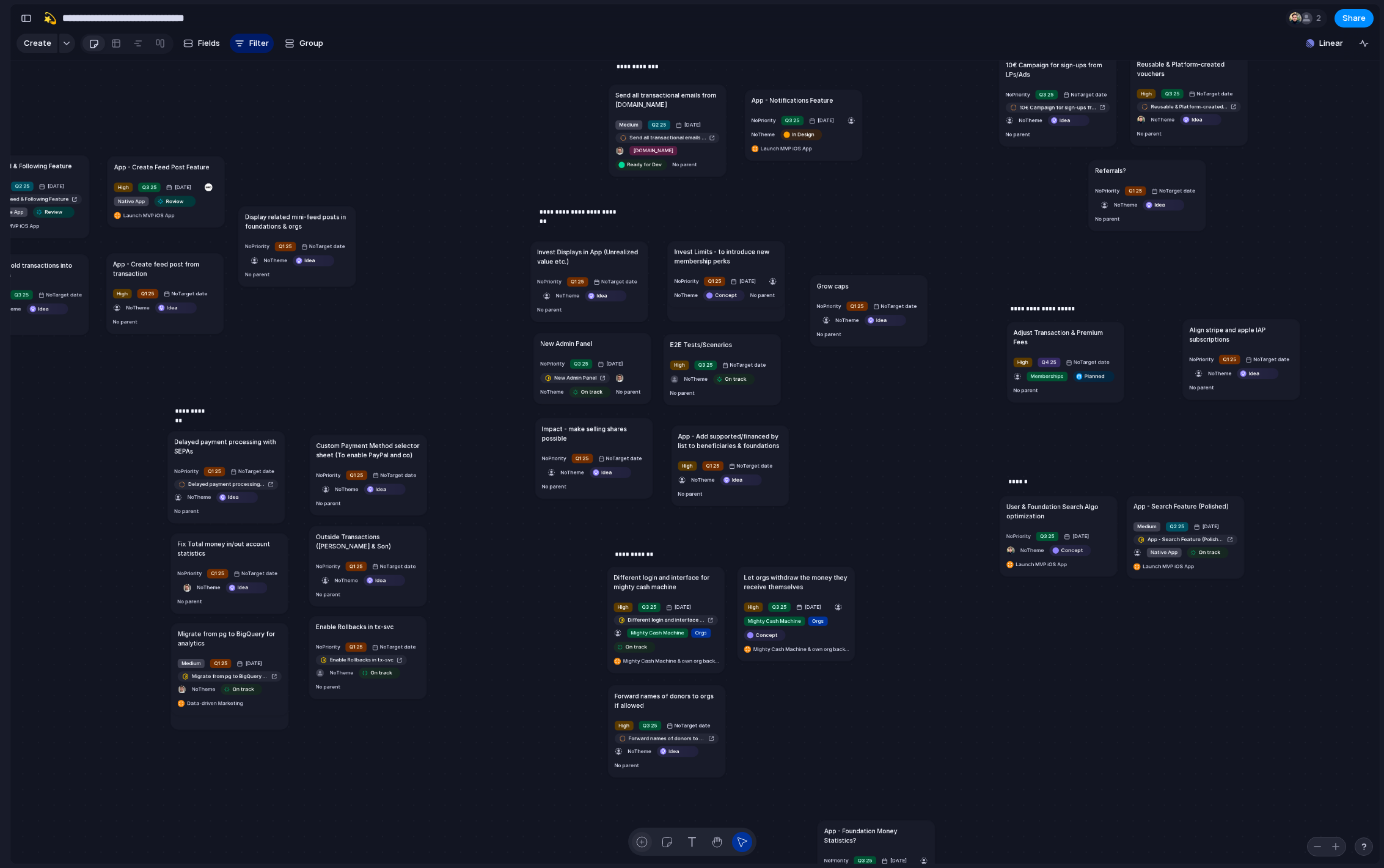
click at [637, 834] on button "button" at bounding box center [642, 842] width 20 height 20
type textarea "****"
type textarea "**********"
click at [441, 327] on div at bounding box center [439, 330] width 104 height 8
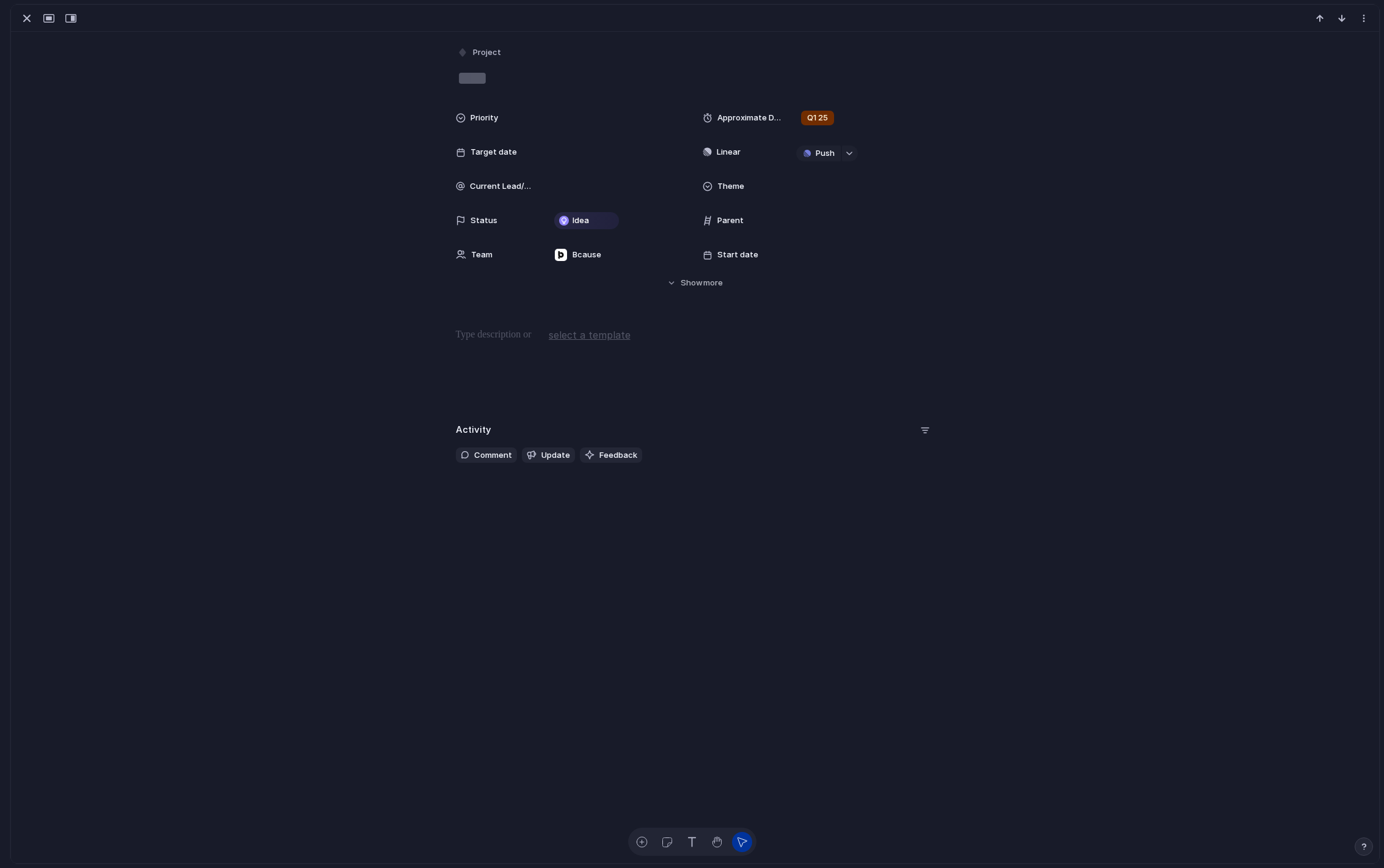
click at [517, 85] on textarea at bounding box center [695, 78] width 479 height 25
type textarea "*"
type textarea "**********"
click at [395, 148] on div "Priority Approximate Delivery Time Q1 25 Target date Linear Push Current Lead/M…" at bounding box center [694, 197] width 1339 height 183
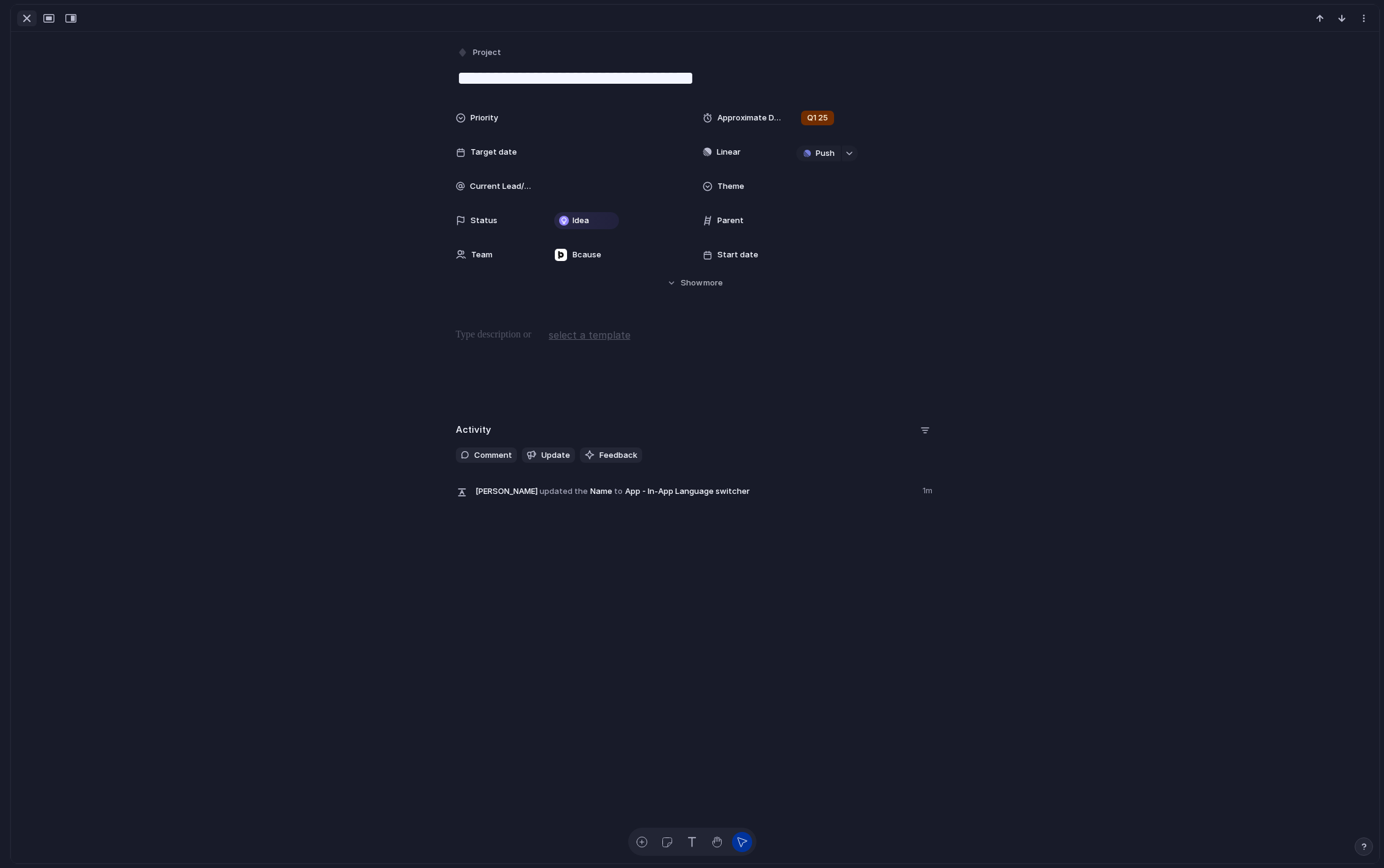
click at [25, 21] on div "button" at bounding box center [27, 18] width 15 height 15
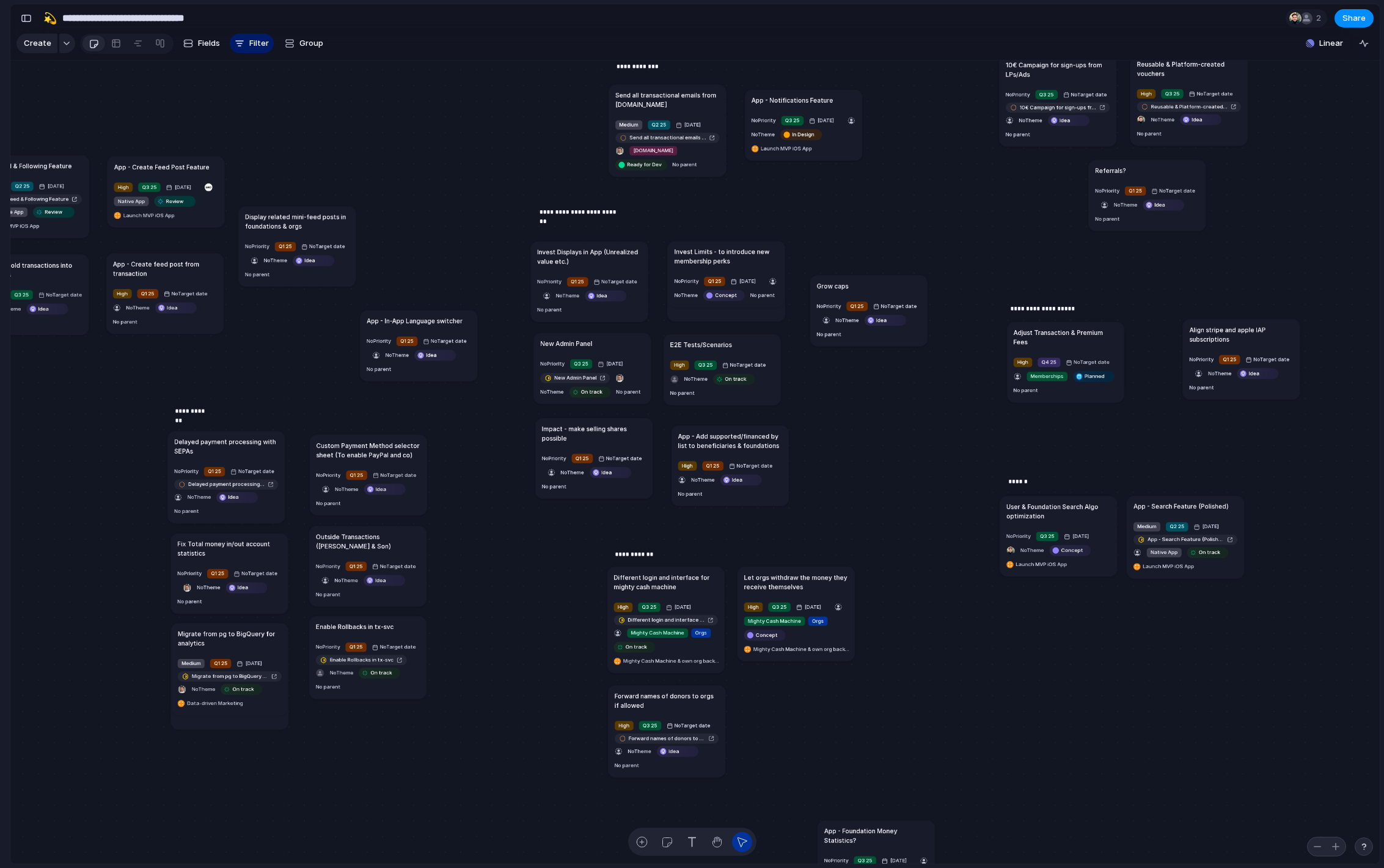
drag, startPoint x: 457, startPoint y: 331, endPoint x: 436, endPoint y: 322, distance: 22.8
click at [436, 322] on h1 "App - In-App Language switcher" at bounding box center [414, 320] width 96 height 9
click at [446, 328] on h1 "App - In-App Language switcher" at bounding box center [412, 328] width 96 height 9
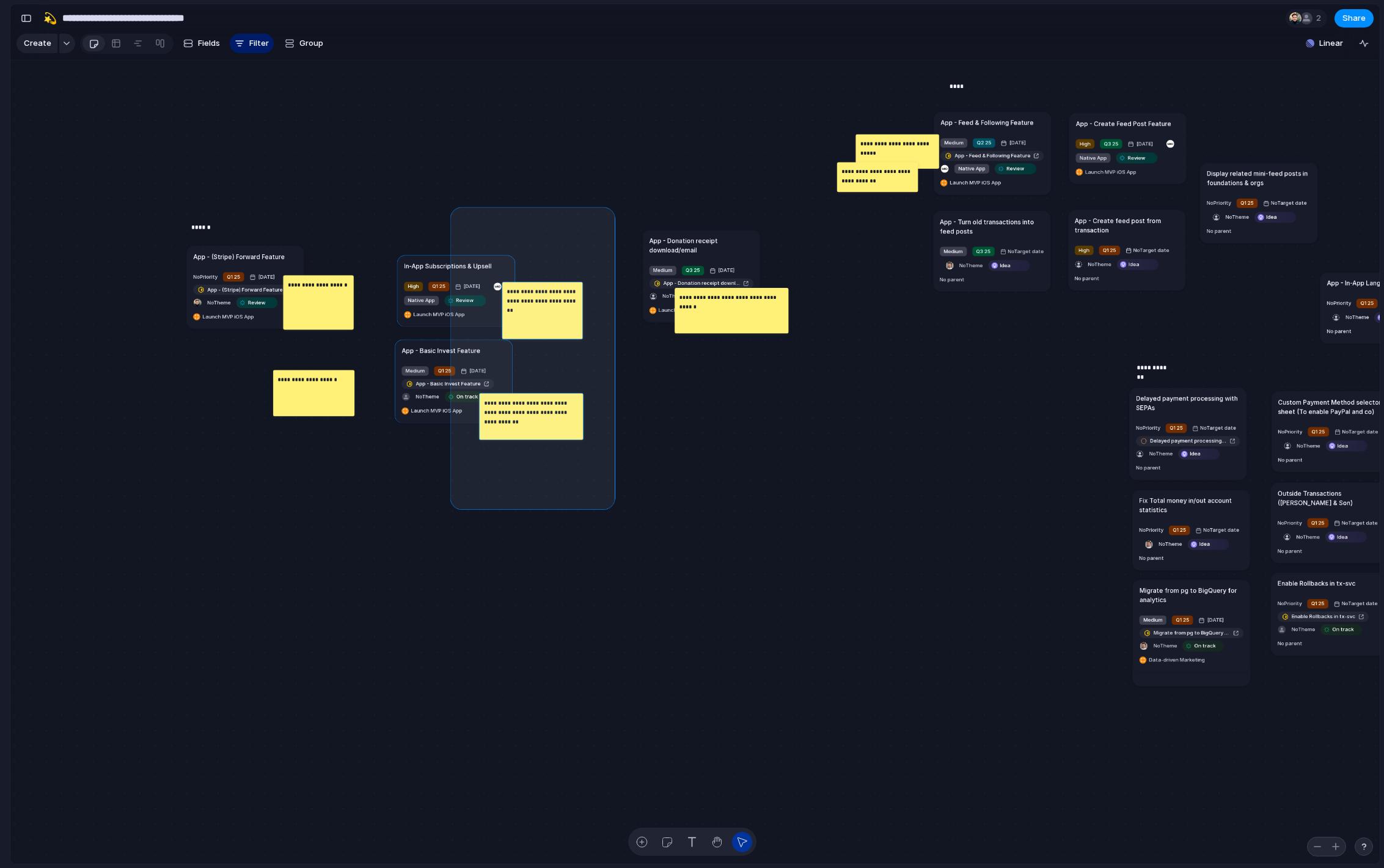
drag, startPoint x: 608, startPoint y: 472, endPoint x: 452, endPoint y: 206, distance: 308.4
click at [452, 418] on div "Send all transactional emails from [DOMAIN_NAME] Medium Q2 25 [DATE] Send all t…" at bounding box center [430, 676] width 876 height 514
drag, startPoint x: 451, startPoint y: 190, endPoint x: 586, endPoint y: 497, distance: 335.4
click at [586, 497] on div "Send all transactional emails from [DOMAIN_NAME] Medium Q2 25 [DATE] Send all t…" at bounding box center [695, 462] width 1369 height 803
drag, startPoint x: 631, startPoint y: 500, endPoint x: 483, endPoint y: 201, distance: 333.6
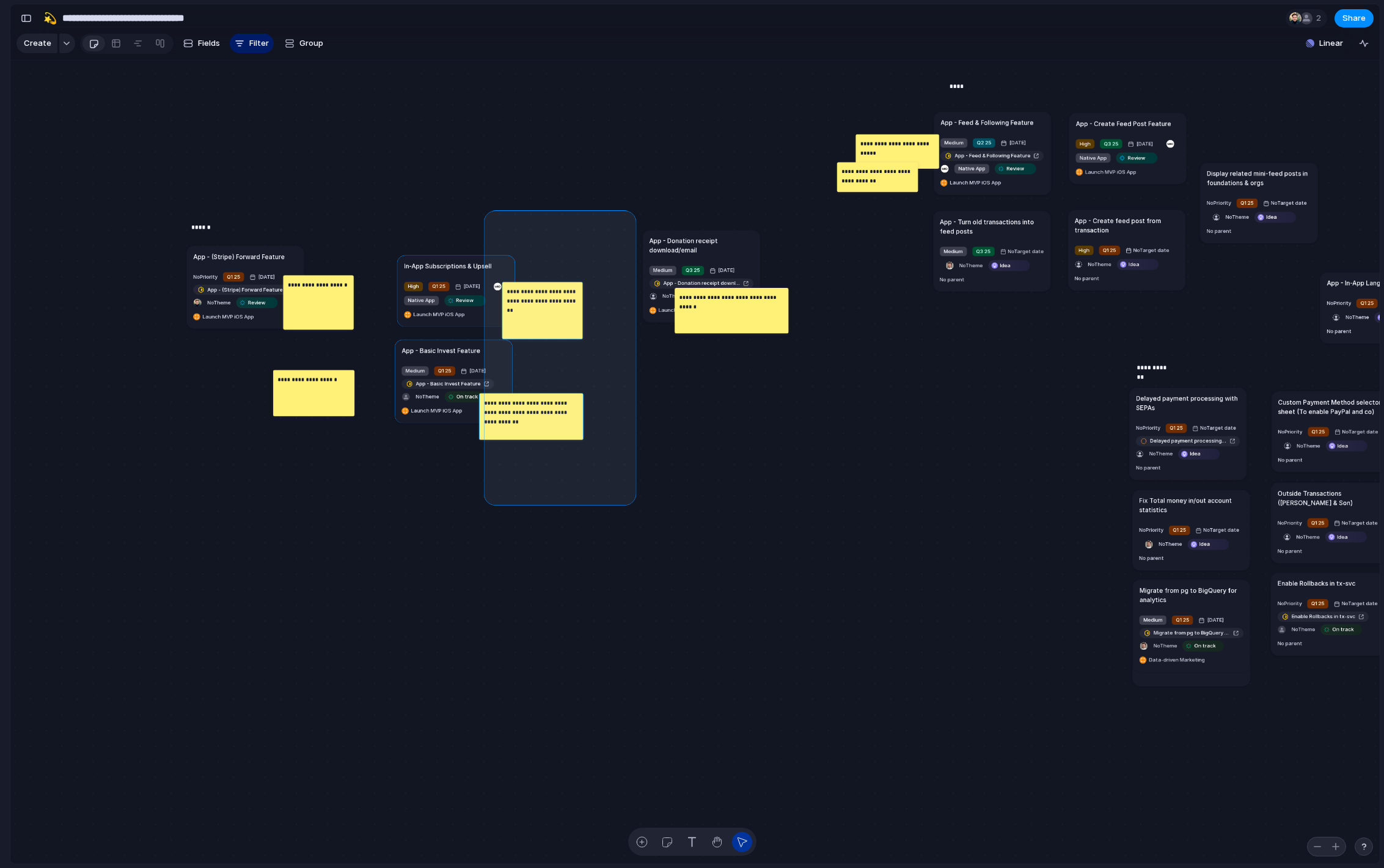
click at [483, 418] on div "Send all transactional emails from [DOMAIN_NAME] Medium Q2 25 [DATE] Send all t…" at bounding box center [430, 676] width 876 height 514
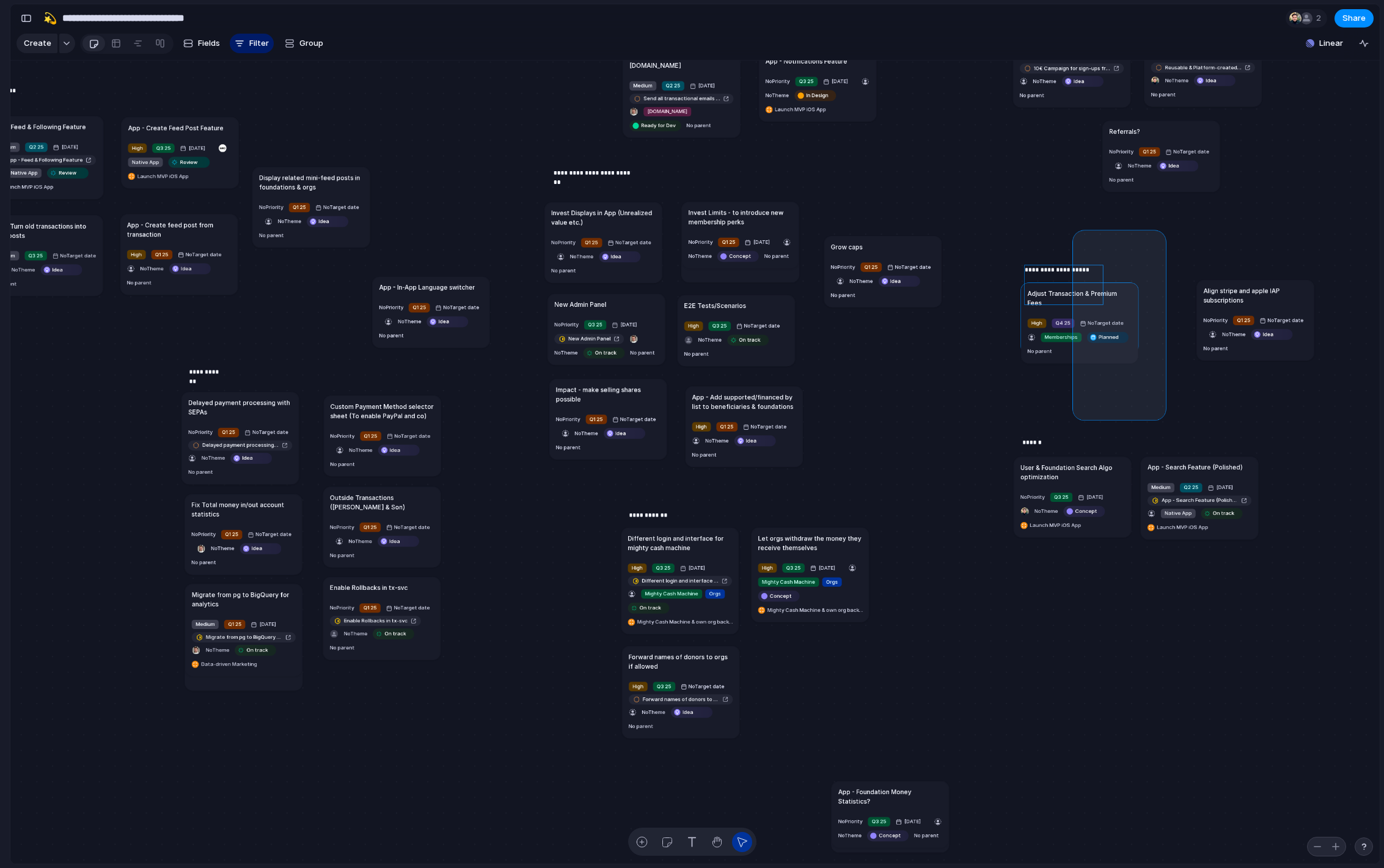
drag, startPoint x: 1160, startPoint y: 408, endPoint x: 1078, endPoint y: 235, distance: 191.4
click at [1078, 235] on div "Send all transactional emails from [DOMAIN_NAME] Medium Q2 25 [DATE] Send all t…" at bounding box center [695, 462] width 1369 height 803
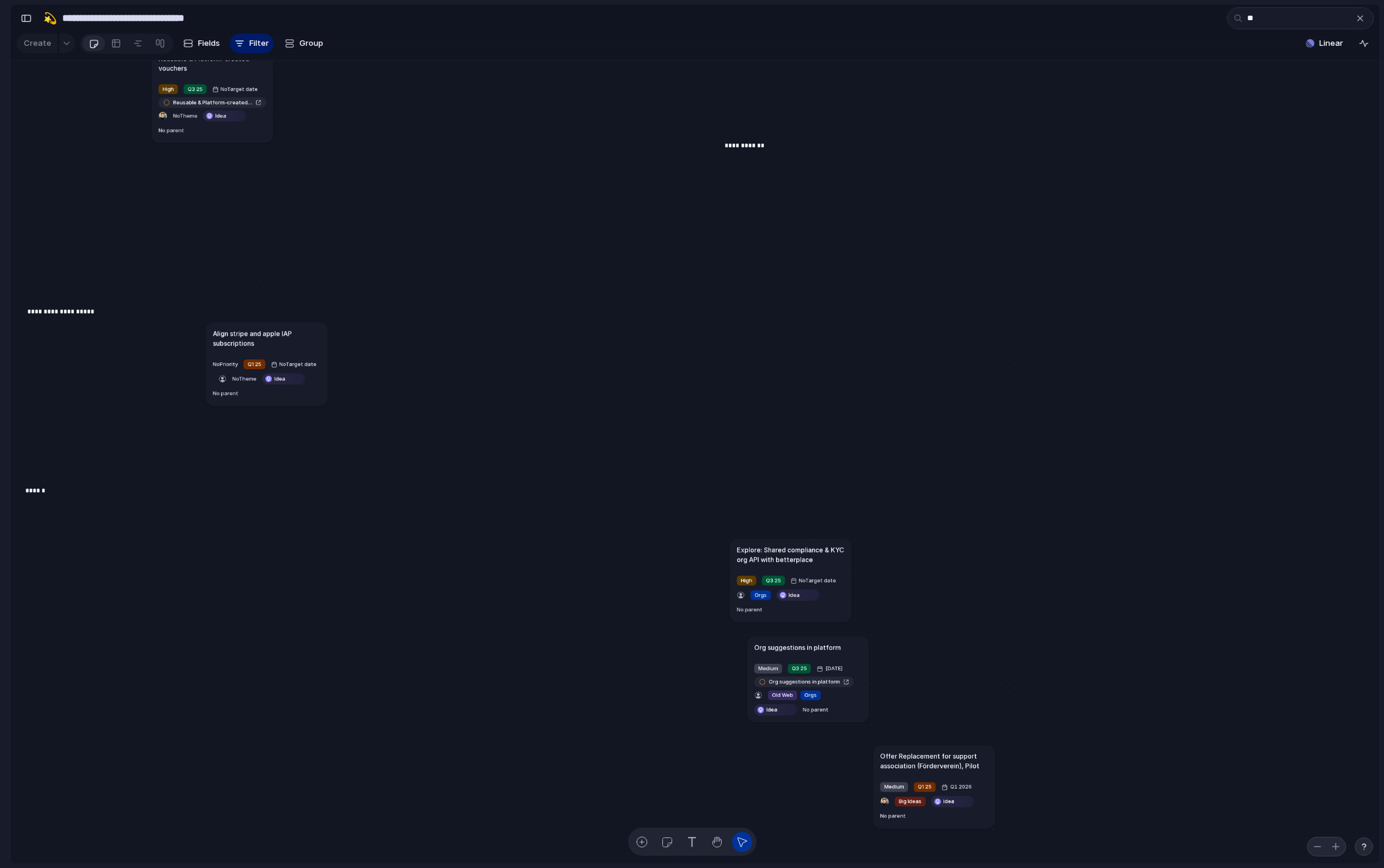
type input "*"
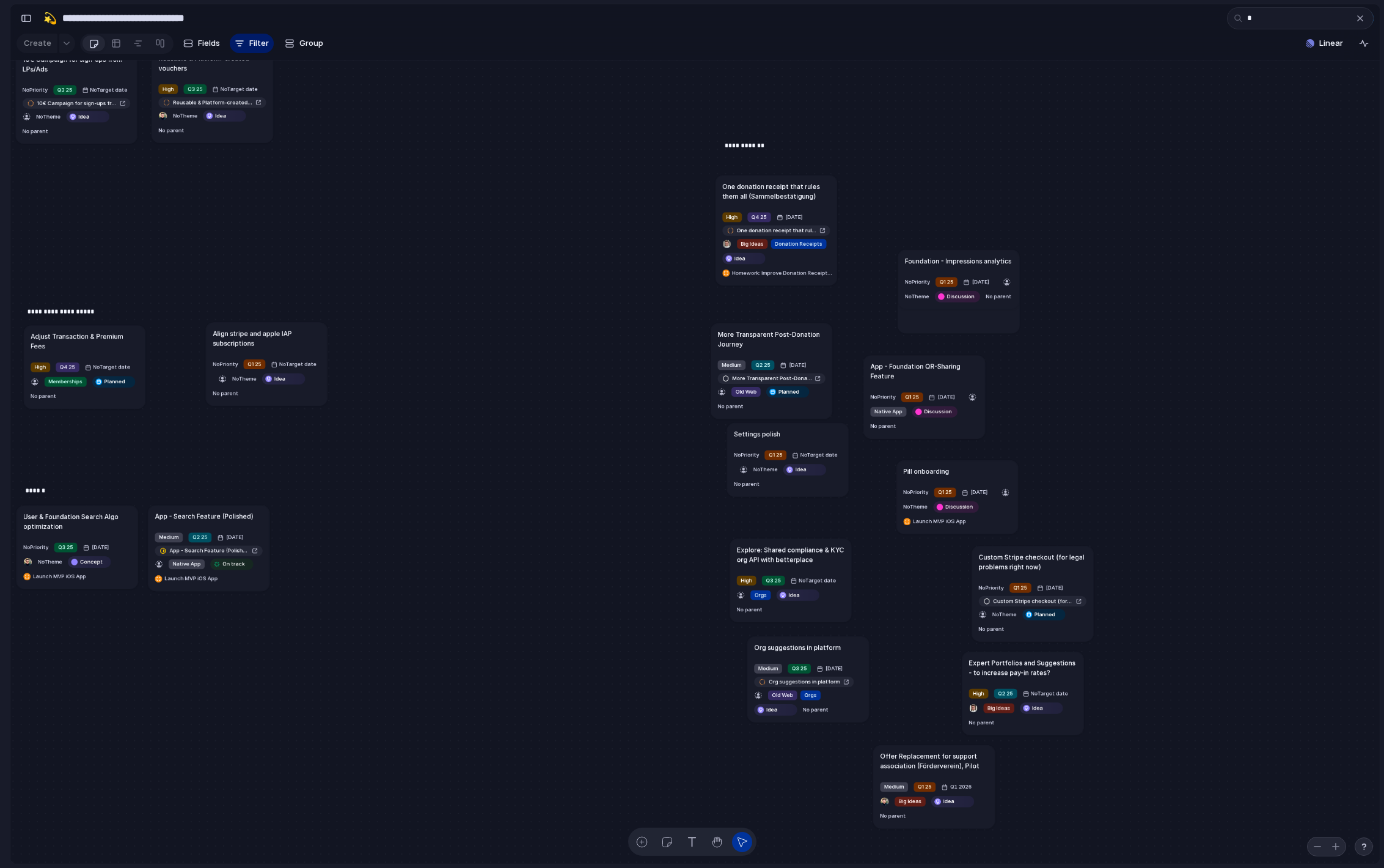
type textarea "**********"
click at [1264, 23] on input "*" at bounding box center [1300, 18] width 147 height 22
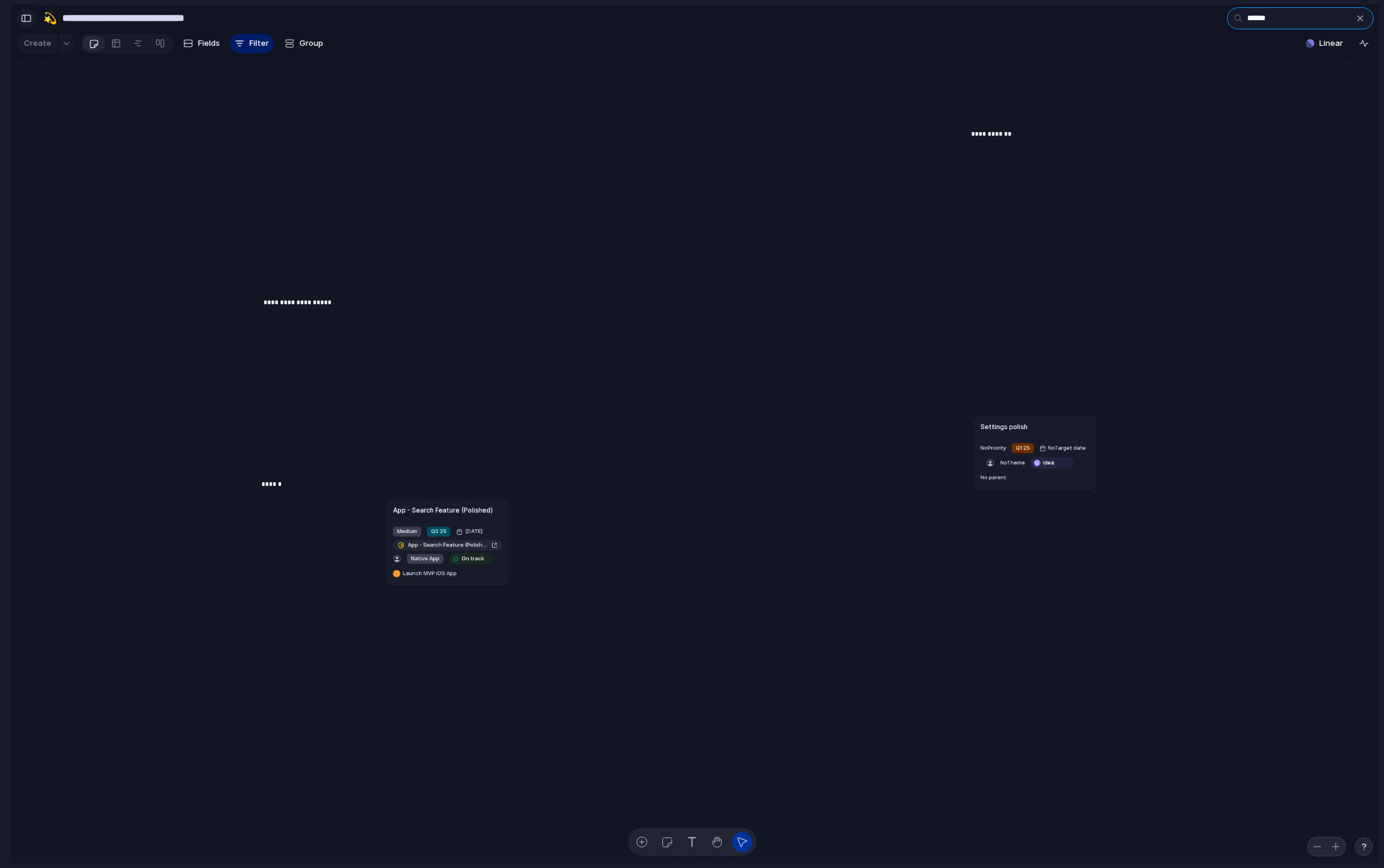
type input "******"
click at [29, 16] on div "button" at bounding box center [25, 18] width 11 height 8
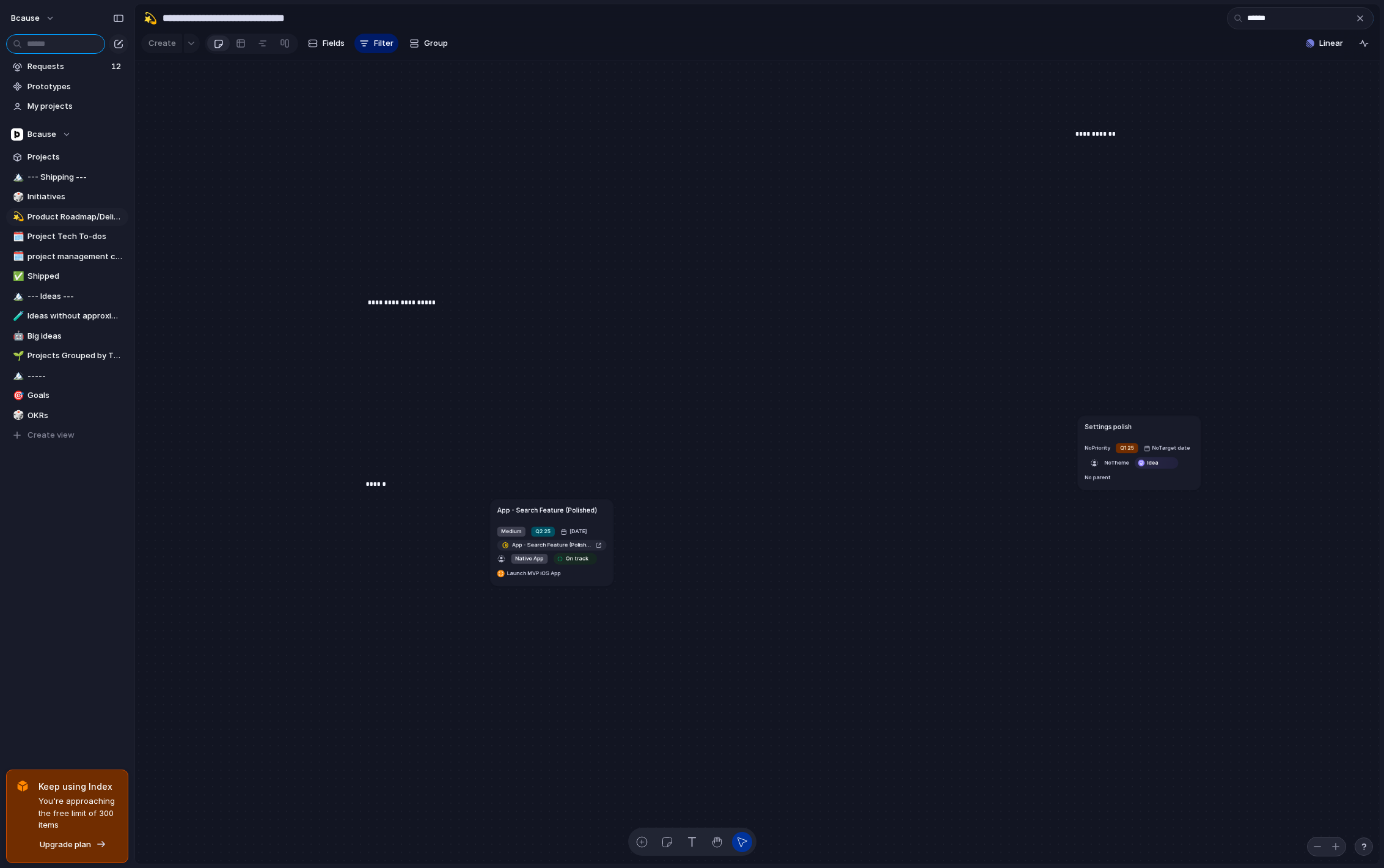
click at [55, 44] on input "text" at bounding box center [55, 44] width 99 height 20
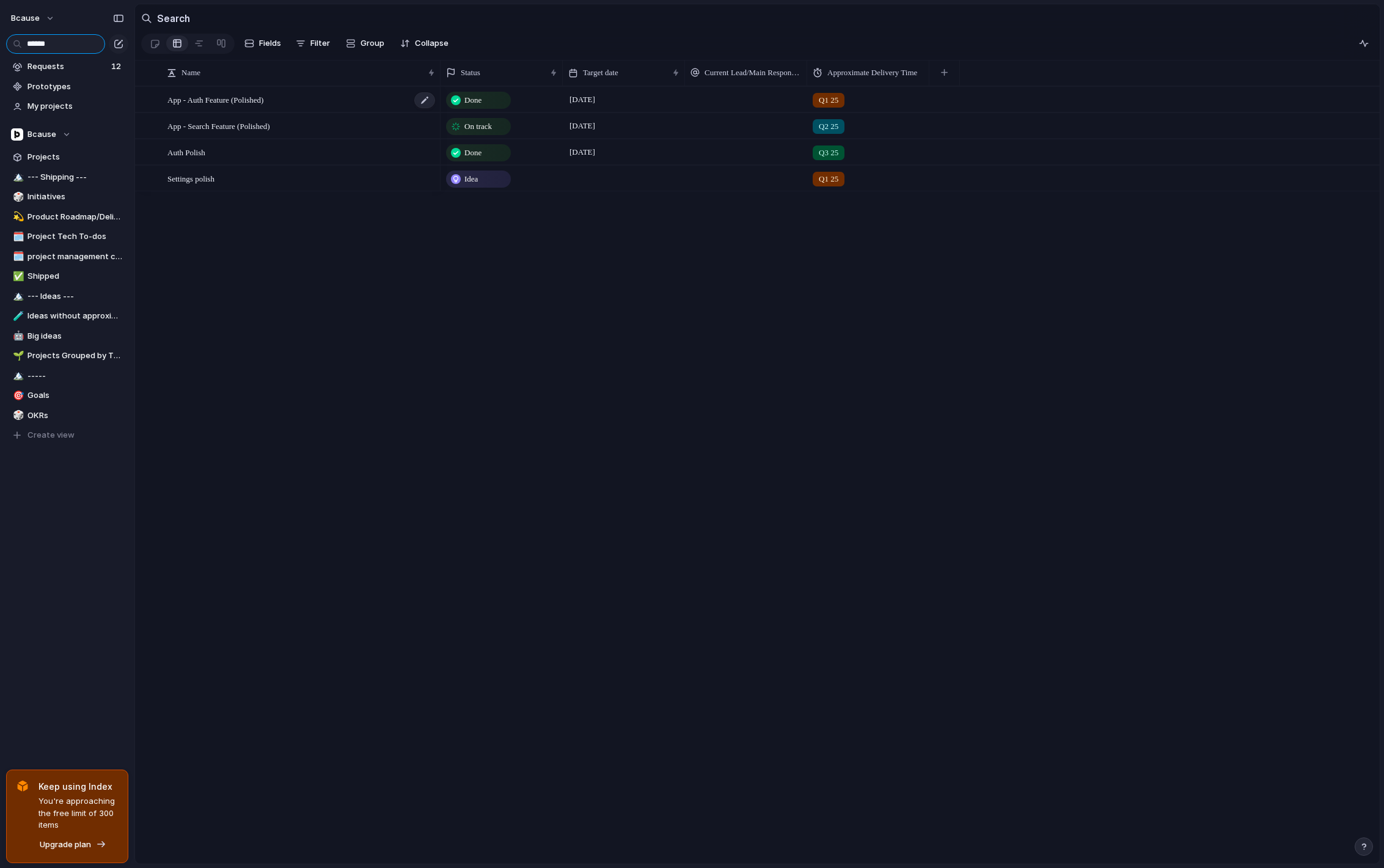
type input "******"
click at [320, 99] on div "App - Auth Feature (Polished)" at bounding box center [301, 100] width 269 height 25
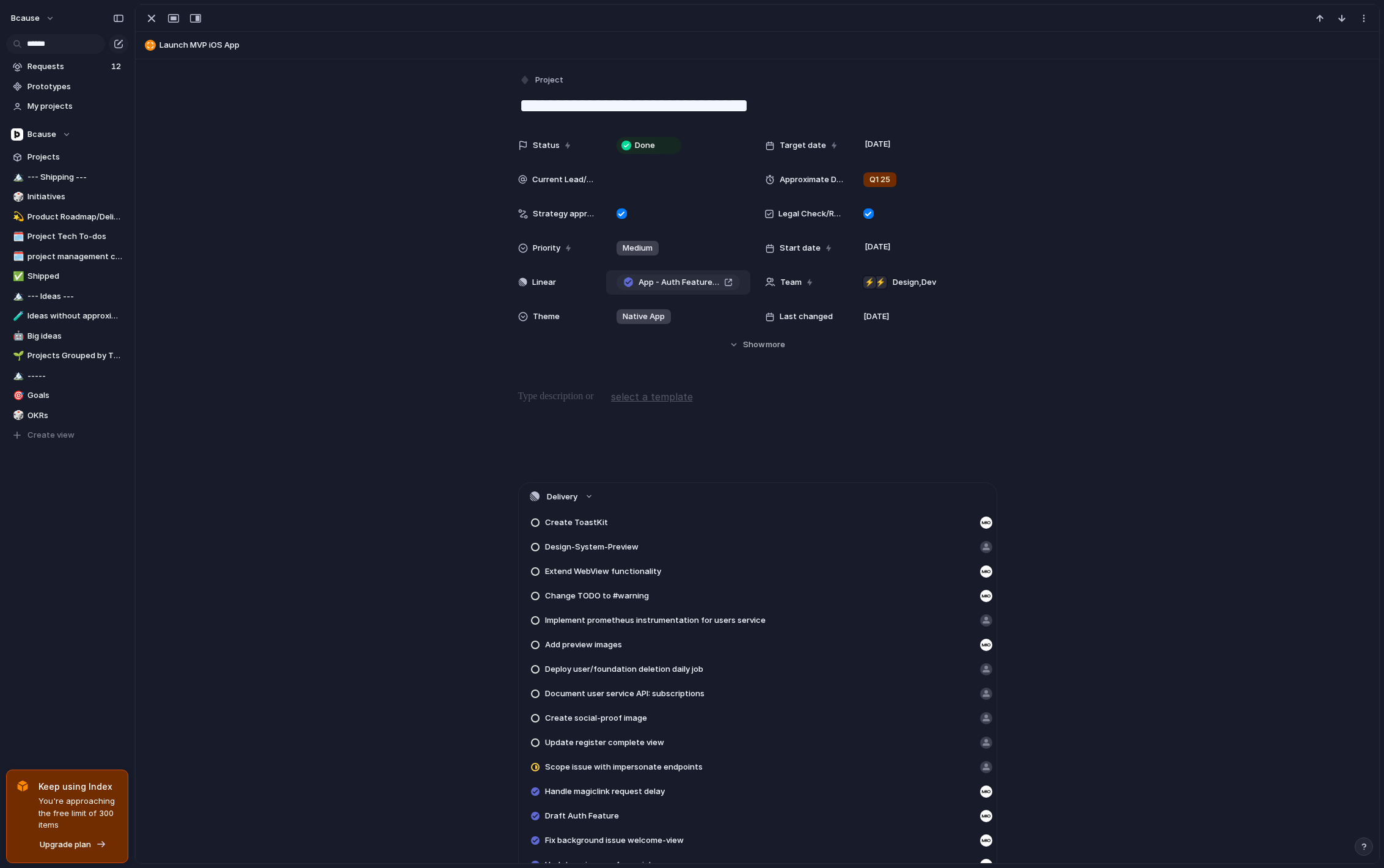
click at [699, 285] on span "App - Auth Feature (Polished)" at bounding box center [679, 282] width 80 height 12
click at [265, 395] on div at bounding box center [758, 428] width 1214 height 79
